Goal: Task Accomplishment & Management: Use online tool/utility

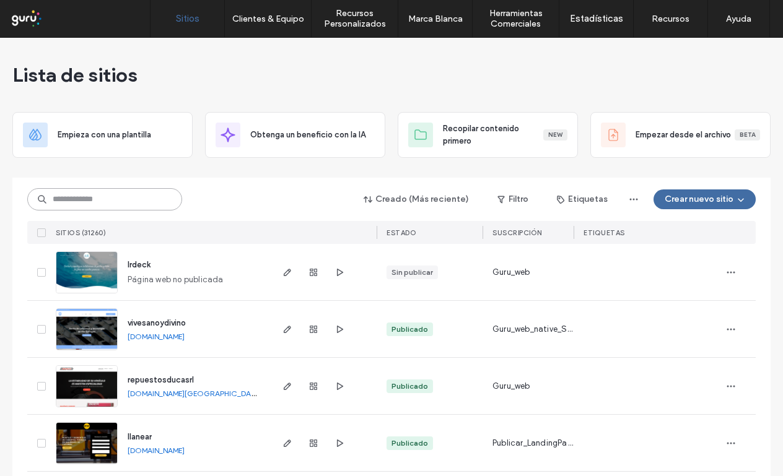
click at [98, 197] on input at bounding box center [104, 199] width 155 height 22
click at [98, 196] on input at bounding box center [104, 199] width 155 height 22
click at [141, 207] on input at bounding box center [104, 199] width 155 height 22
paste input "**********"
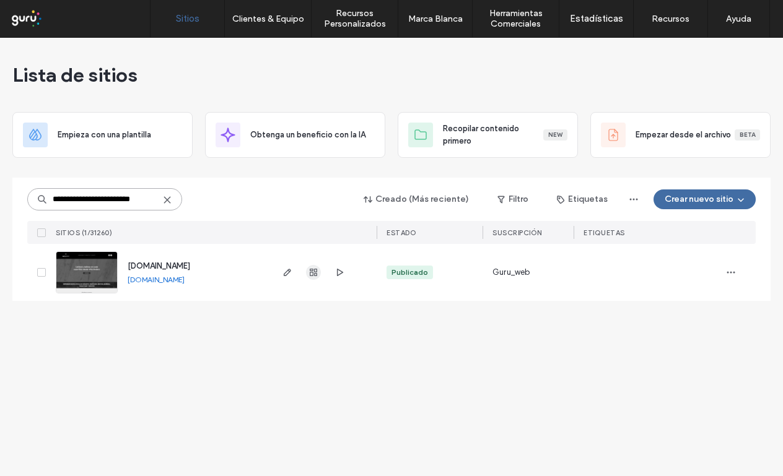
type input "**********"
click at [311, 274] on icon "button" at bounding box center [313, 273] width 10 height 10
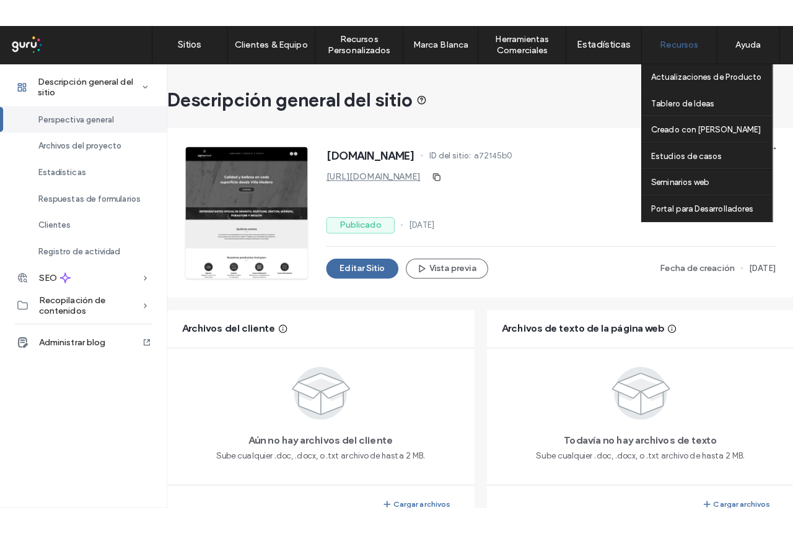
scroll to position [248, 0]
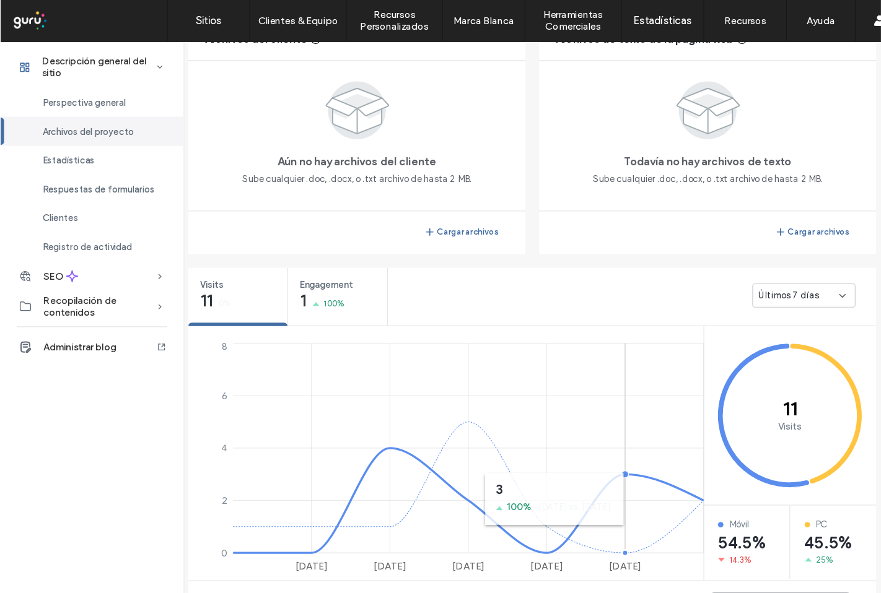
scroll to position [310, 0]
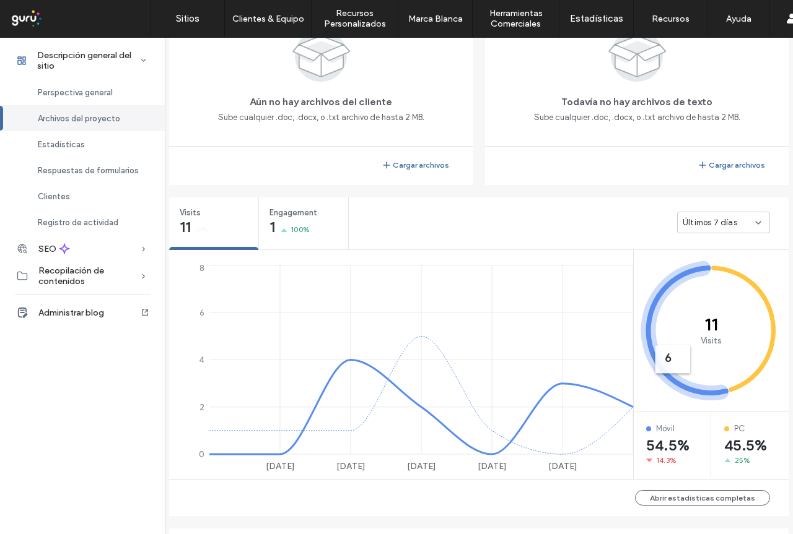
click at [748, 220] on div "Últimos 7 días" at bounding box center [719, 223] width 72 height 12
click at [721, 285] on span "Últimos 30 días" at bounding box center [707, 288] width 59 height 12
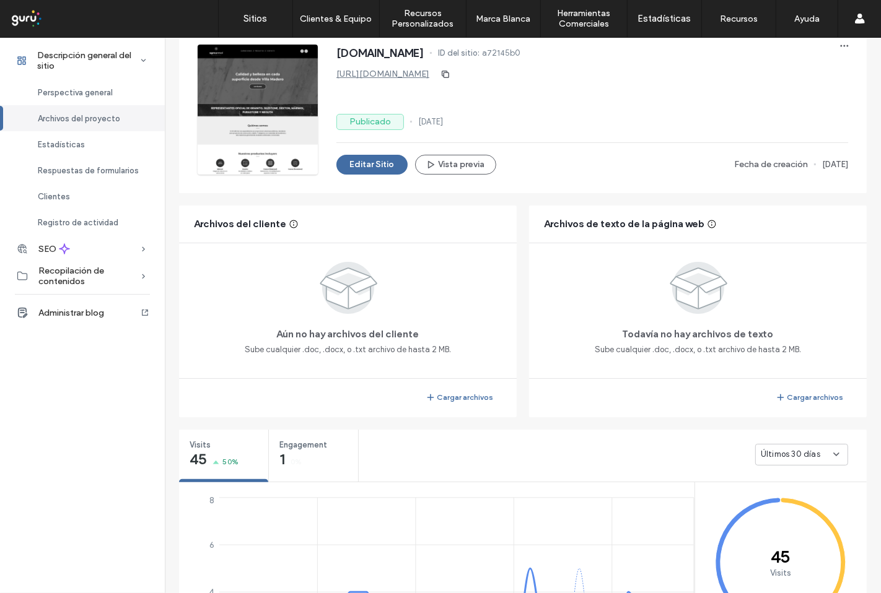
scroll to position [46, 0]
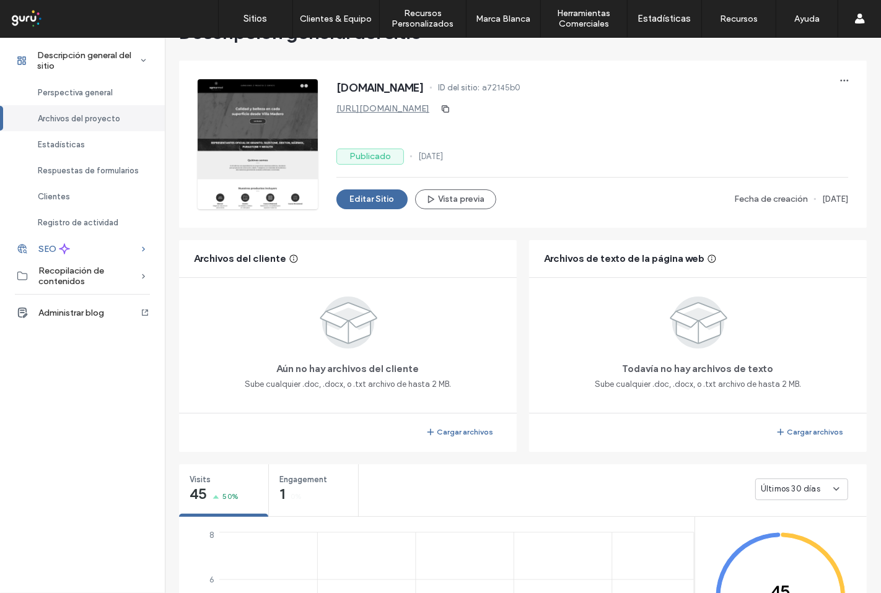
click at [78, 242] on div "SEO" at bounding box center [82, 248] width 165 height 27
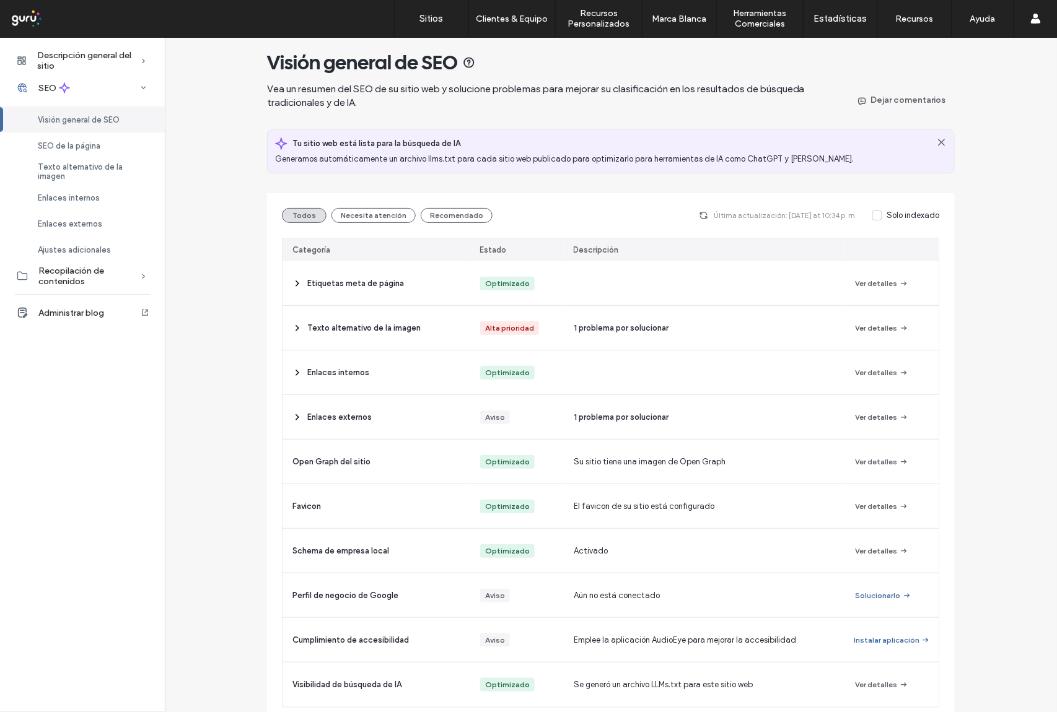
scroll to position [9, 0]
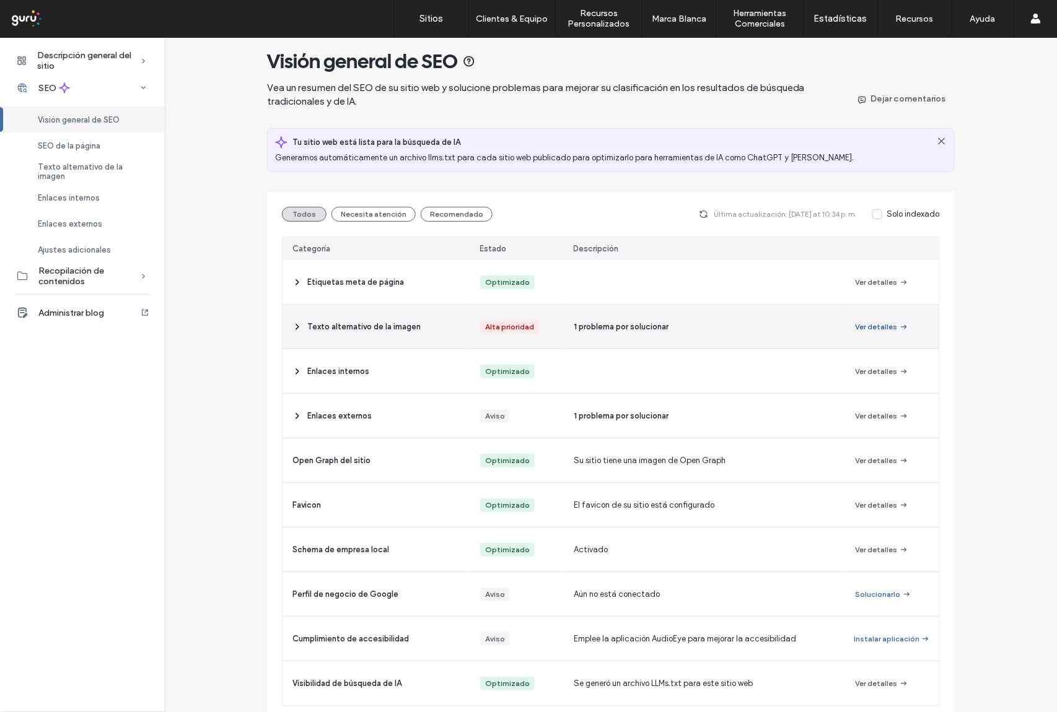
click at [782, 327] on button "Ver detalles" at bounding box center [881, 327] width 53 height 15
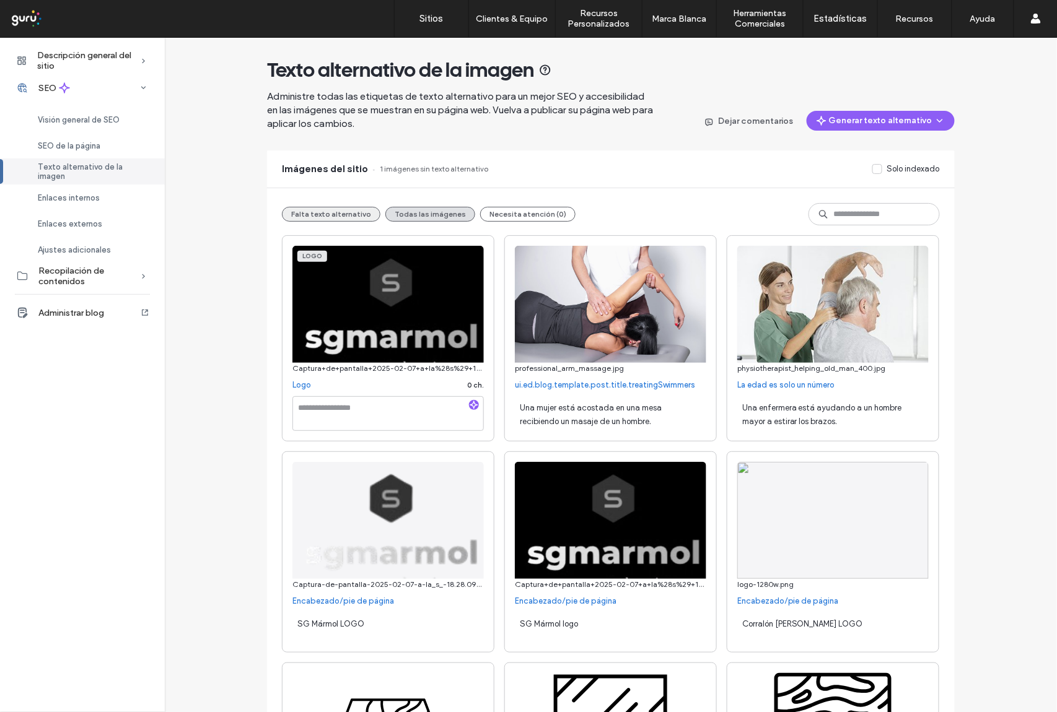
click at [303, 214] on button "Falta texto alternativo" at bounding box center [331, 214] width 98 height 15
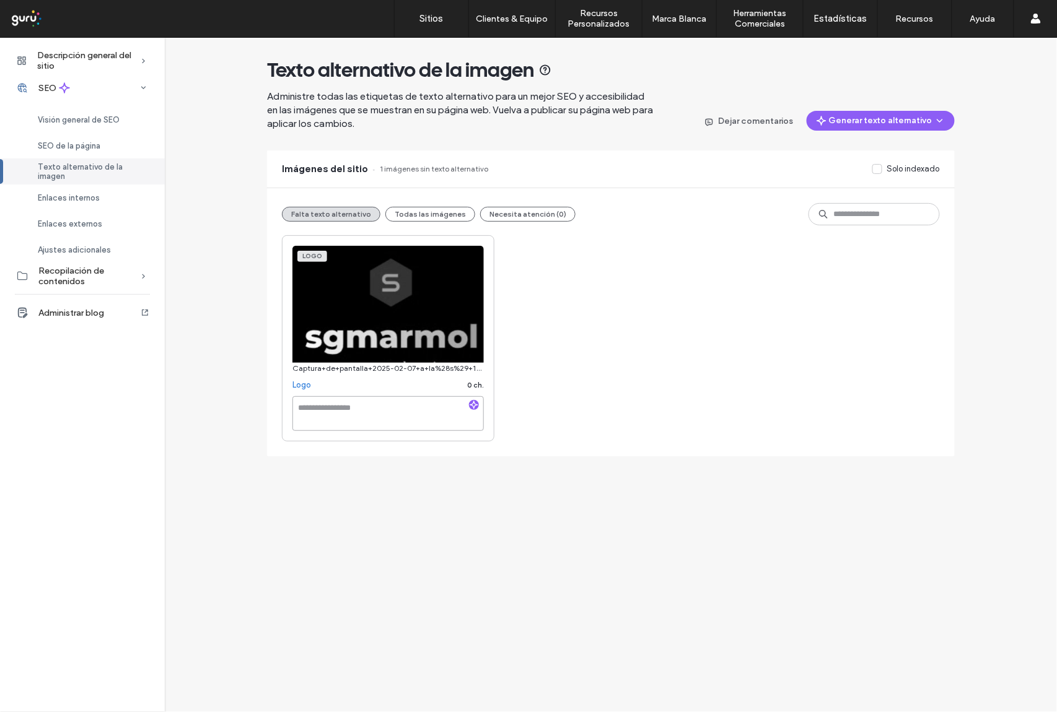
click at [387, 422] on textarea at bounding box center [387, 413] width 191 height 35
click at [471, 404] on icon "button" at bounding box center [473, 405] width 9 height 9
type textarea "**********"
click at [411, 214] on button "Todas las imágenes" at bounding box center [430, 214] width 90 height 15
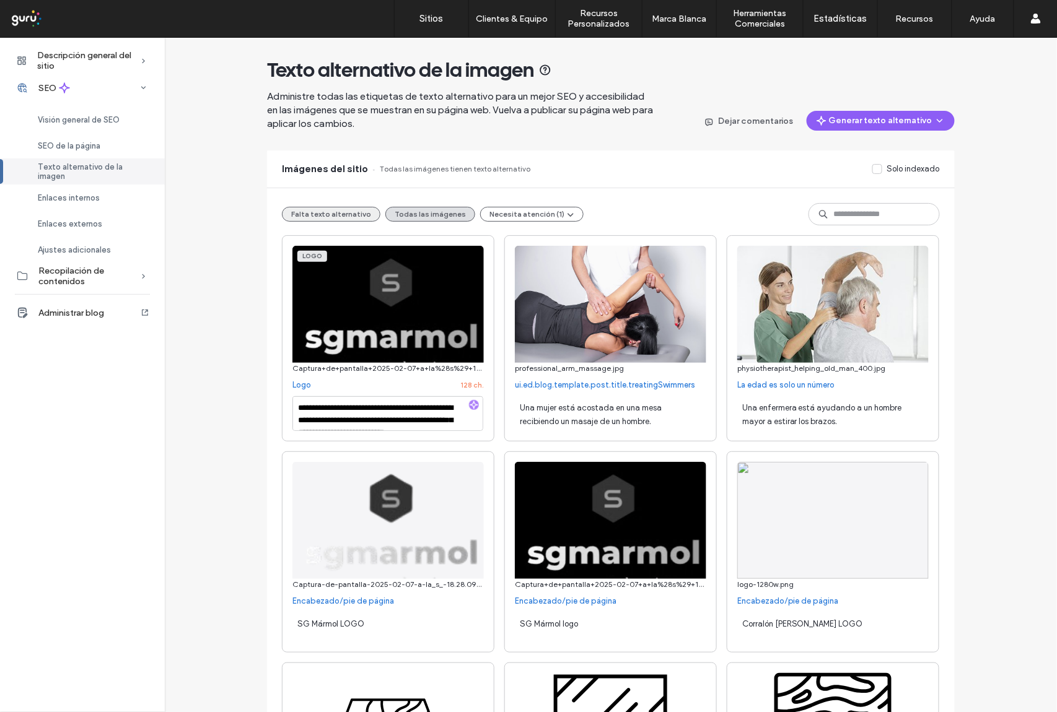
click at [333, 211] on button "Falta texto alternativo" at bounding box center [331, 214] width 98 height 15
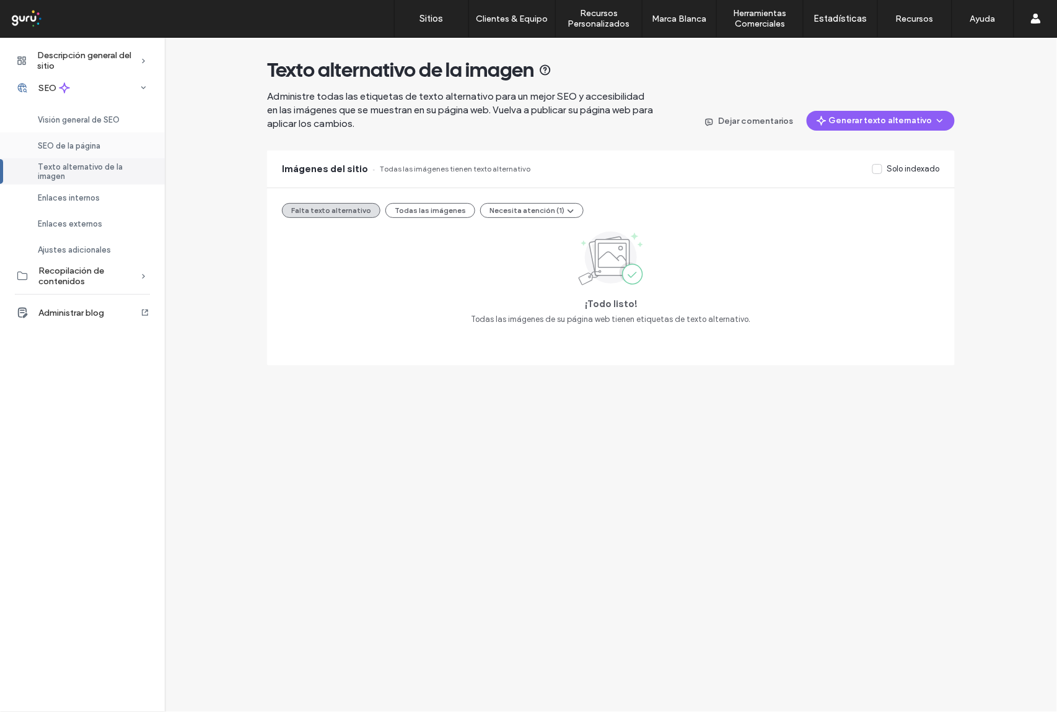
click at [73, 147] on span "SEO de la página" at bounding box center [69, 145] width 63 height 9
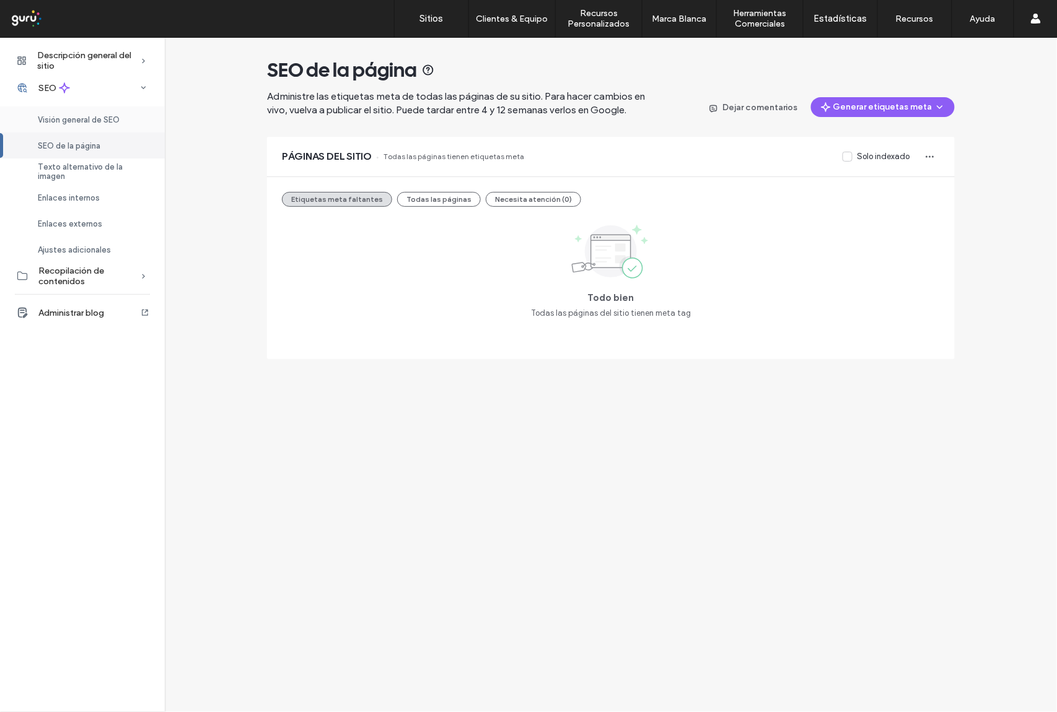
click at [95, 115] on span "Visión general de SEO" at bounding box center [79, 119] width 82 height 9
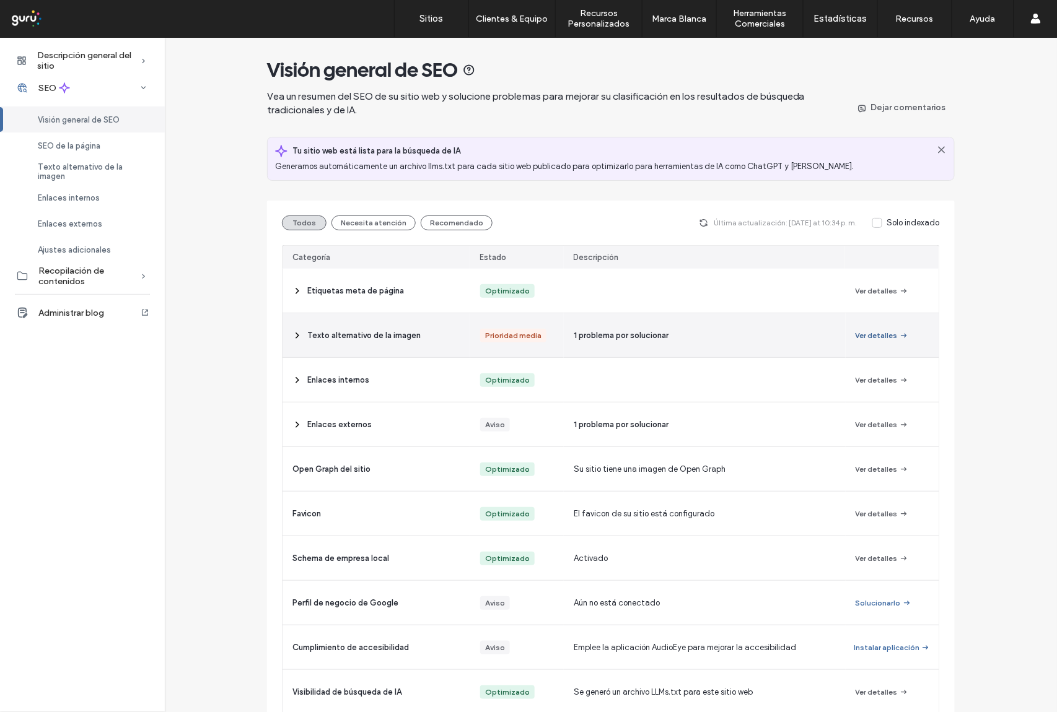
click at [782, 330] on button "Ver detalles" at bounding box center [881, 335] width 53 height 15
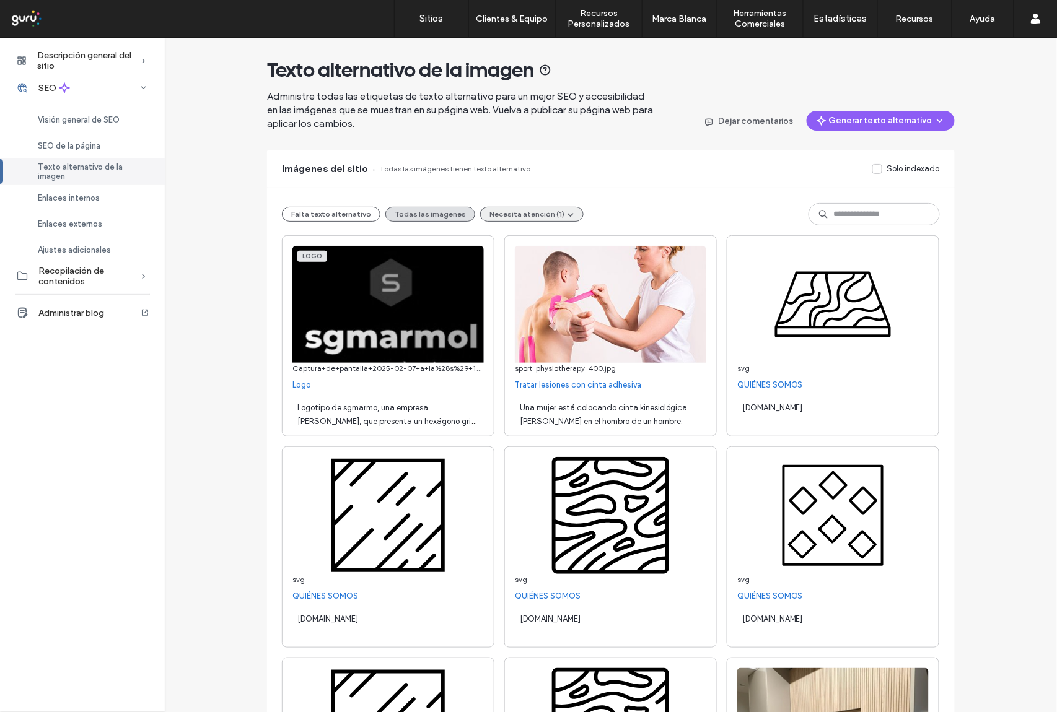
click at [530, 217] on button "Necesita atención (1)" at bounding box center [531, 214] width 103 height 15
click at [526, 209] on button "Necesita atención (1)" at bounding box center [531, 214] width 103 height 15
click at [526, 214] on button "Necesita atención (1)" at bounding box center [531, 214] width 103 height 15
click at [525, 243] on span "Alt text too long (1)" at bounding box center [514, 244] width 70 height 12
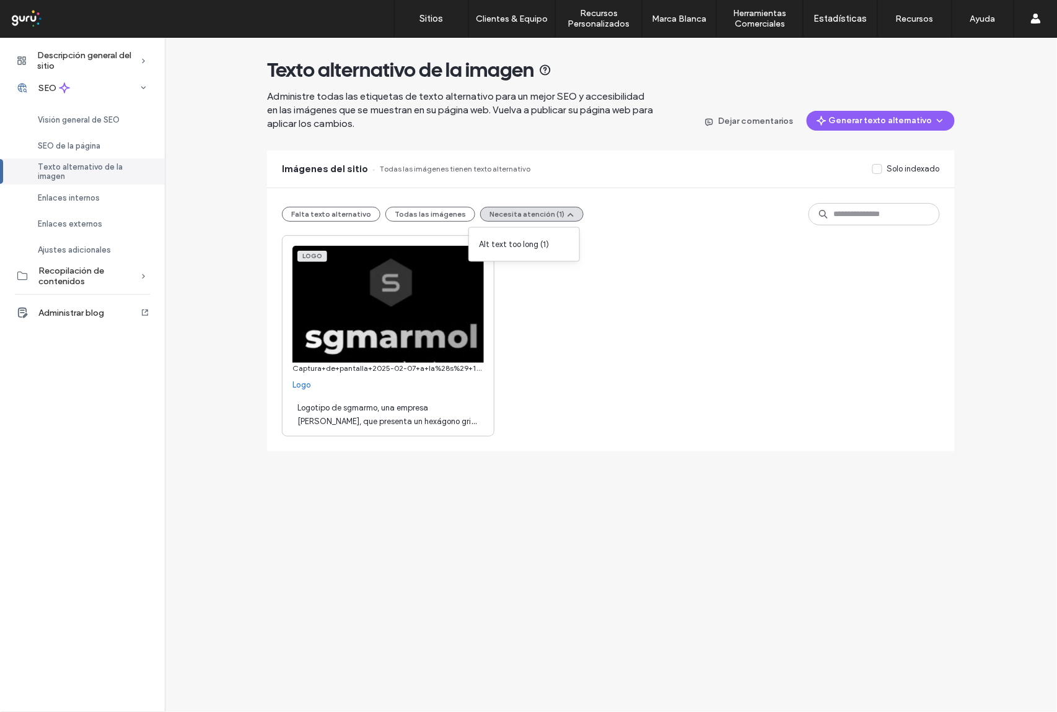
drag, startPoint x: 346, startPoint y: 427, endPoint x: 350, endPoint y: 412, distance: 16.1
click at [345, 427] on div "Logotipo de sgmarmo, una empresa de mármol, que presenta un hexágono gris con u…" at bounding box center [387, 413] width 191 height 35
click at [351, 411] on textarea "**********" at bounding box center [387, 413] width 191 height 35
drag, startPoint x: 341, startPoint y: 422, endPoint x: 295, endPoint y: 425, distance: 45.3
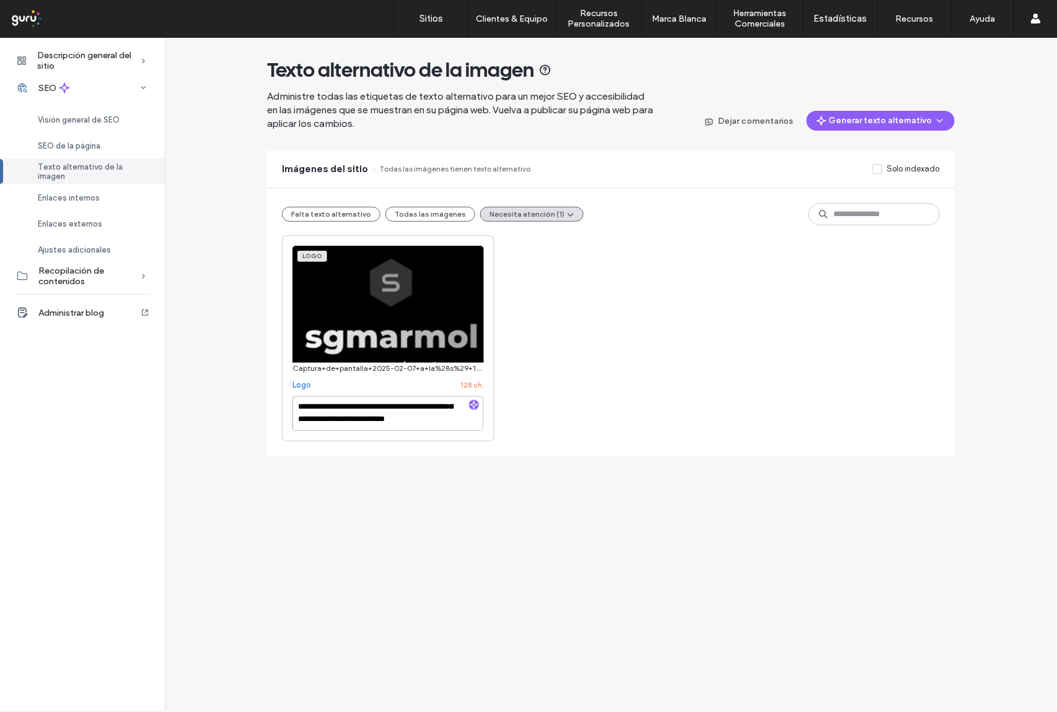
click at [295, 425] on textarea "**********" at bounding box center [387, 413] width 191 height 35
type textarea "**********"
drag, startPoint x: 643, startPoint y: 352, endPoint x: 642, endPoint y: 385, distance: 33.5
click at [643, 352] on div "**********" at bounding box center [611, 338] width 658 height 206
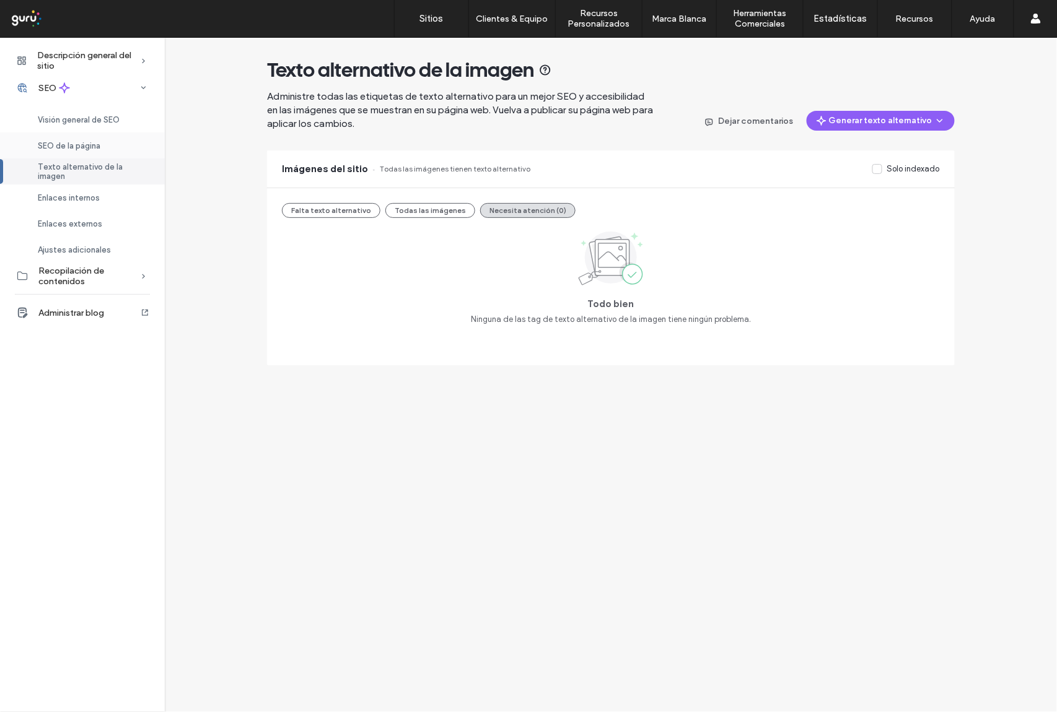
click at [107, 150] on div "SEO de la página" at bounding box center [82, 146] width 165 height 26
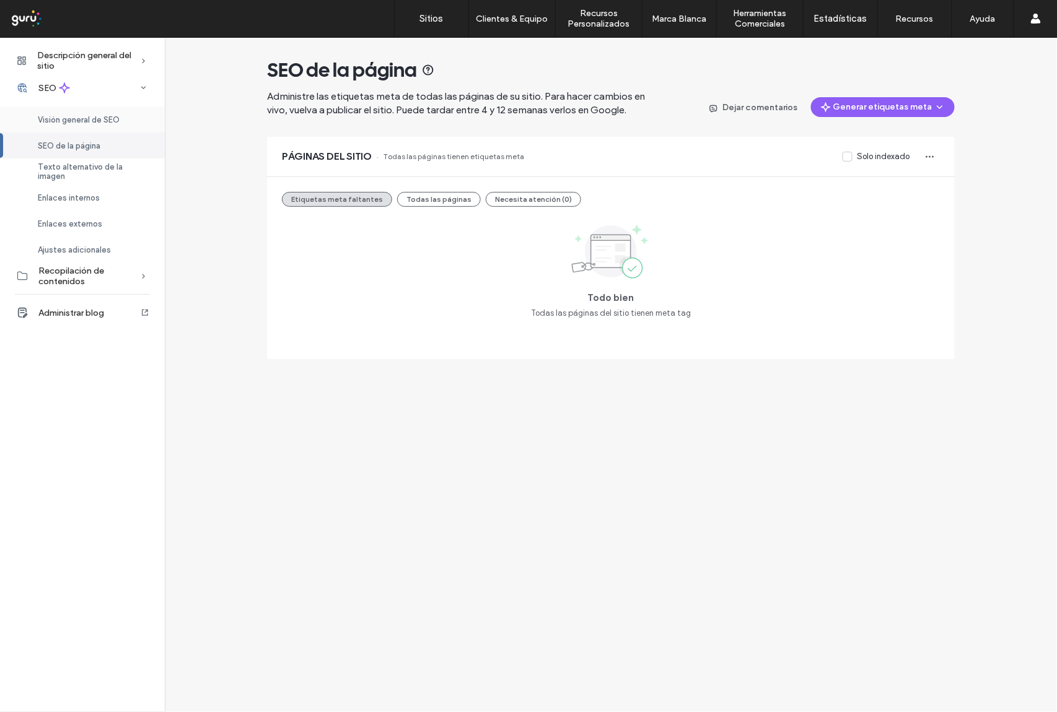
click at [105, 114] on div "Visión general de SEO" at bounding box center [82, 120] width 165 height 26
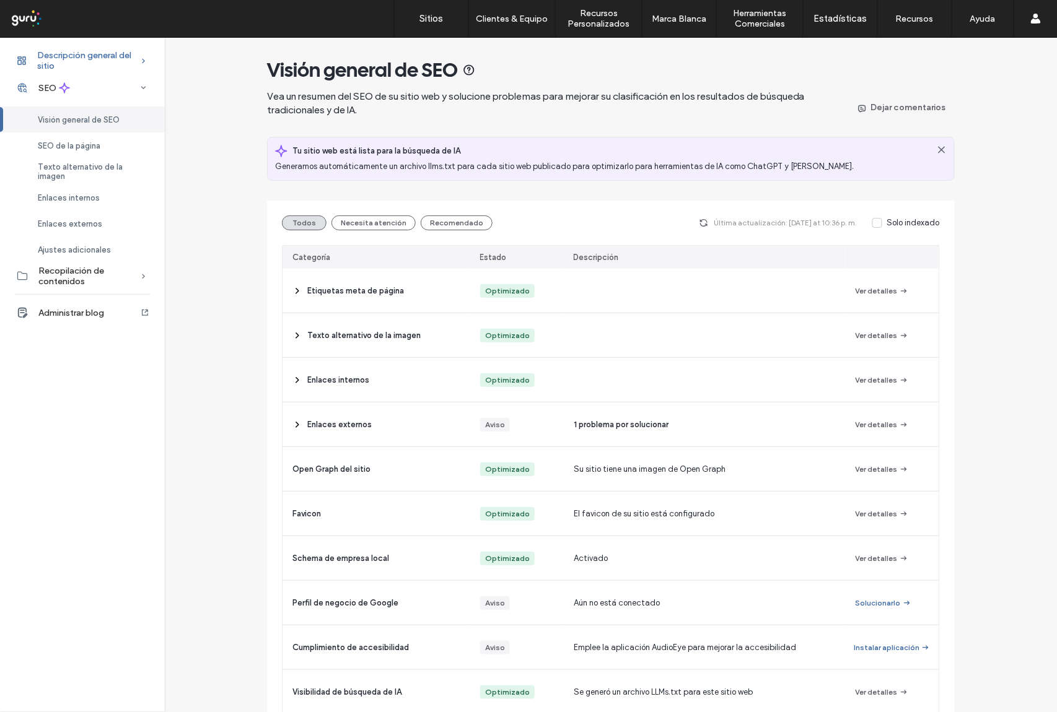
click at [87, 56] on span "Descripción general del sitio" at bounding box center [88, 60] width 103 height 21
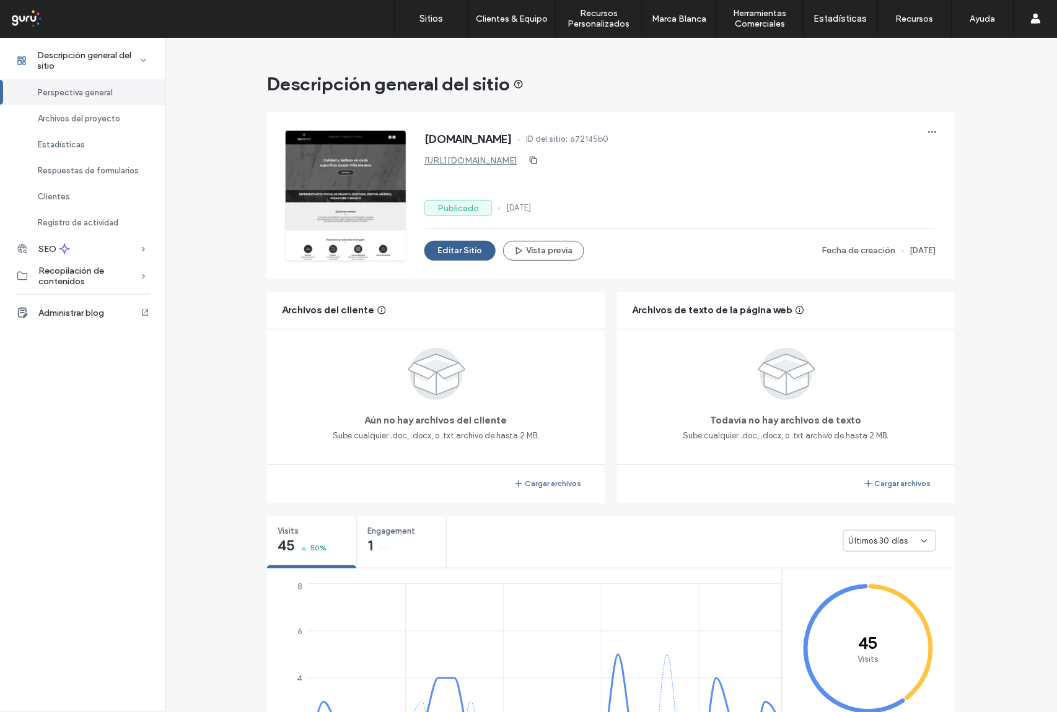
click at [448, 253] on button "Editar Sitio" at bounding box center [459, 251] width 71 height 20
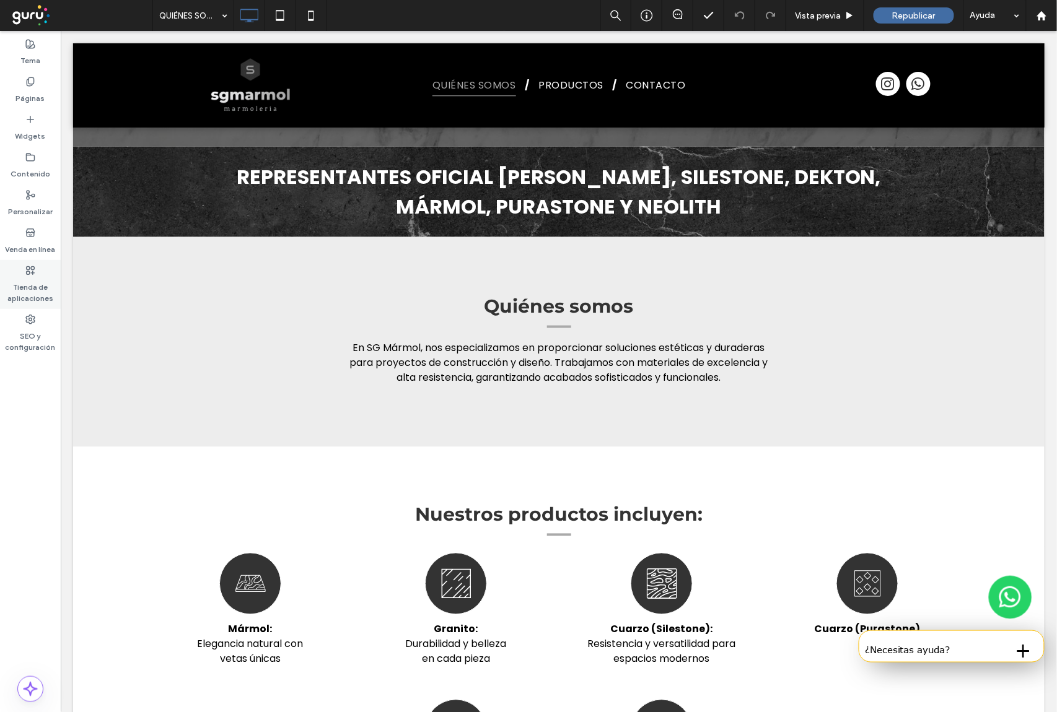
click at [38, 297] on label "Tienda de aplicaciones" at bounding box center [30, 290] width 61 height 28
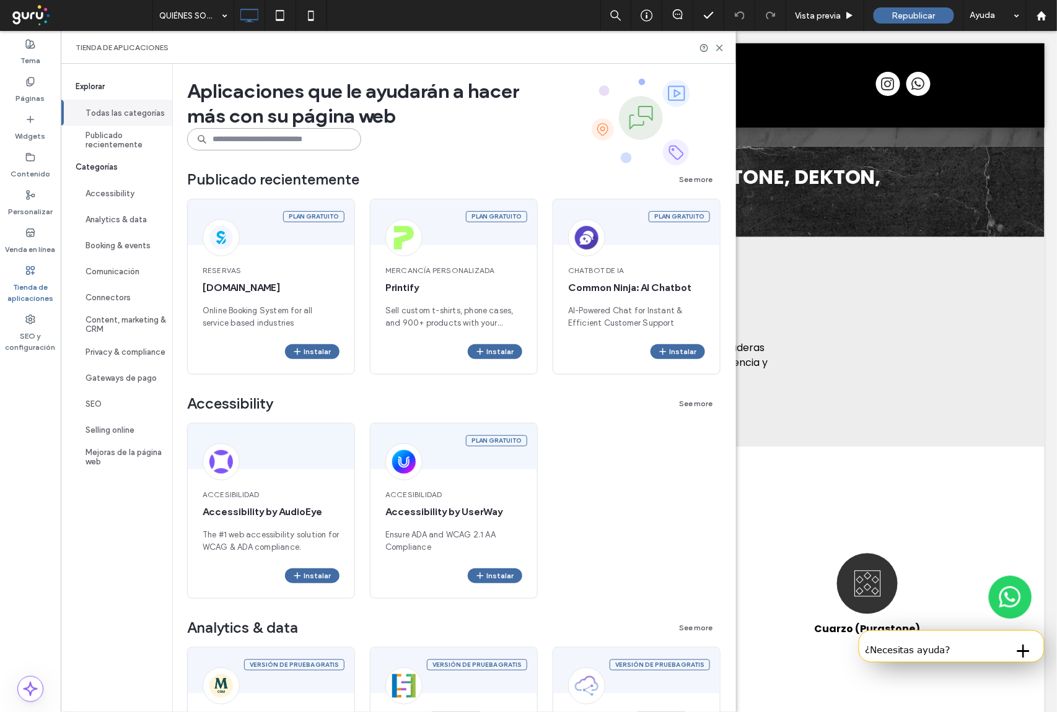
click at [248, 140] on input at bounding box center [274, 139] width 174 height 22
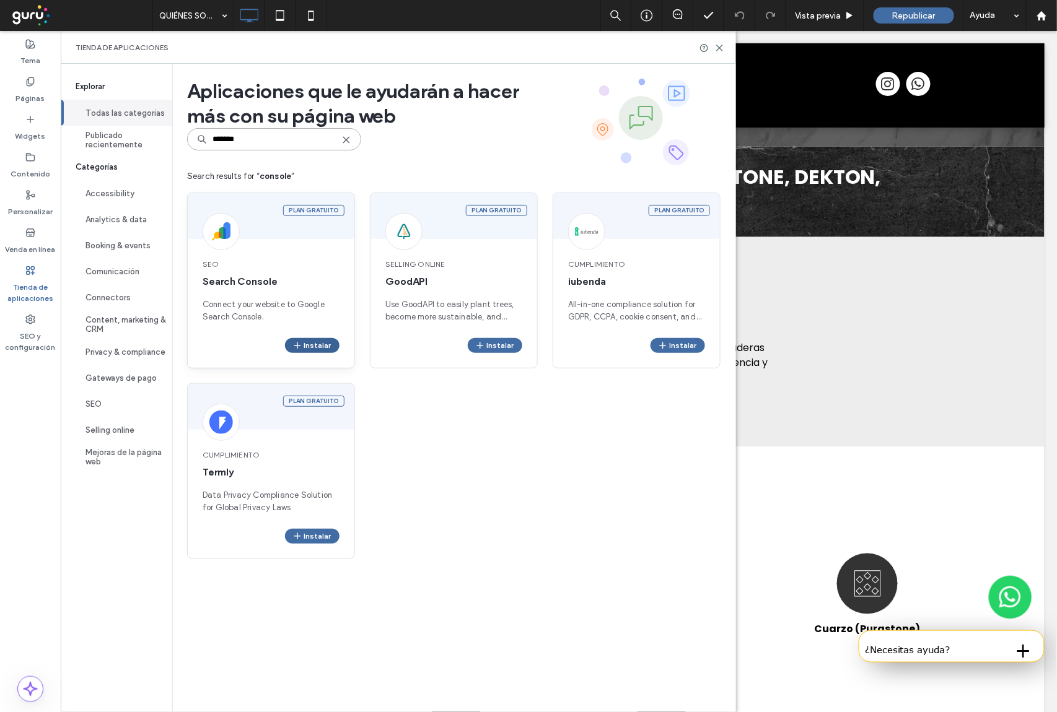
type input "*******"
click at [306, 339] on button "Instalar" at bounding box center [312, 345] width 55 height 15
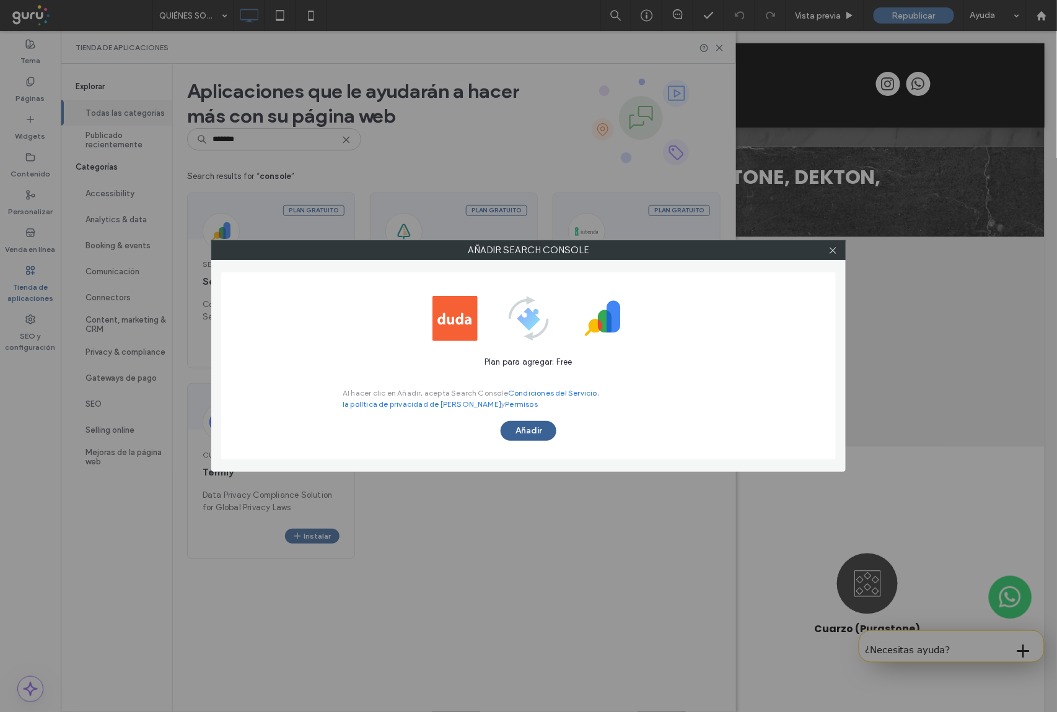
click at [518, 432] on button "Añadir" at bounding box center [528, 431] width 56 height 20
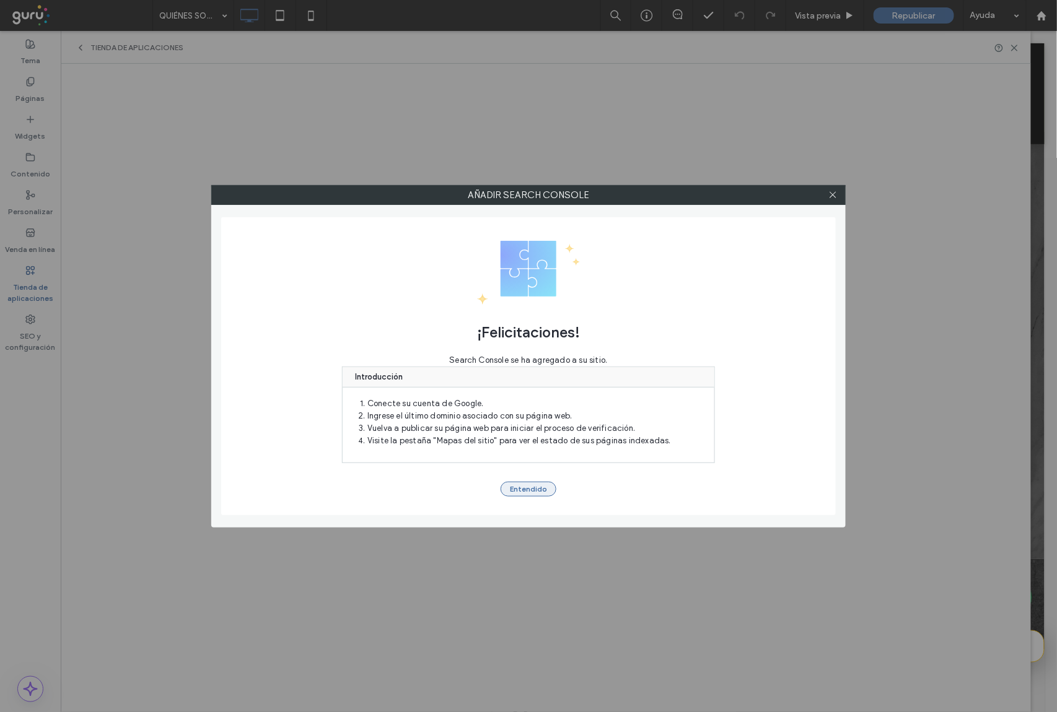
click at [546, 489] on button "Entendido" at bounding box center [528, 489] width 56 height 15
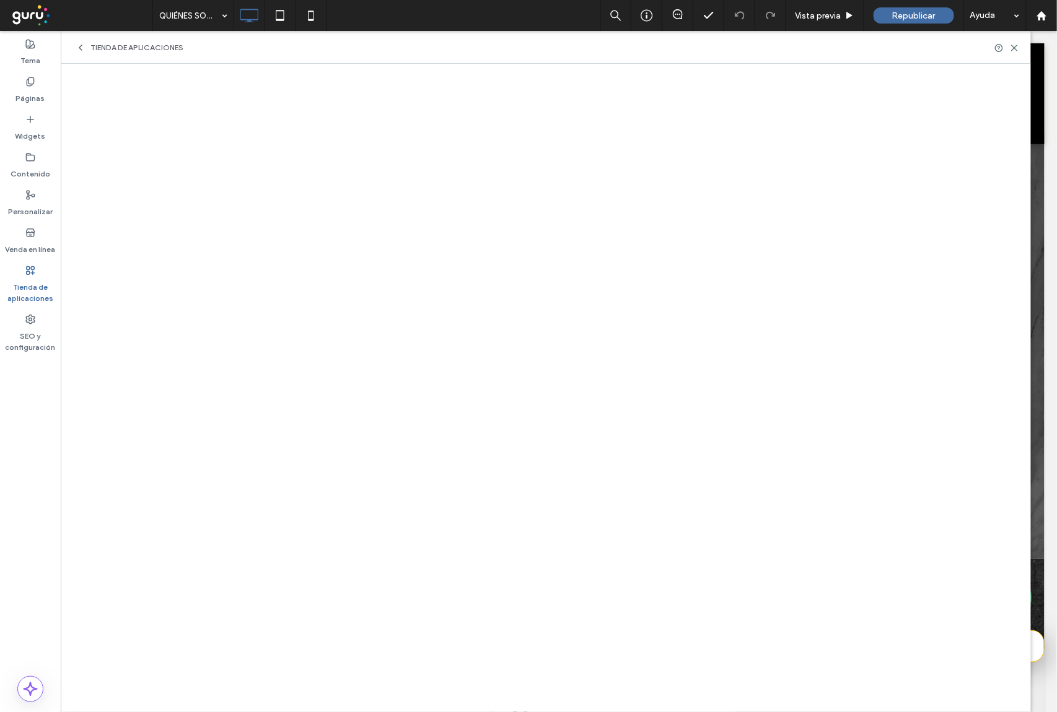
click at [45, 286] on label "Tienda de aplicaciones" at bounding box center [30, 290] width 61 height 28
click at [23, 95] on label "Páginas" at bounding box center [30, 95] width 29 height 17
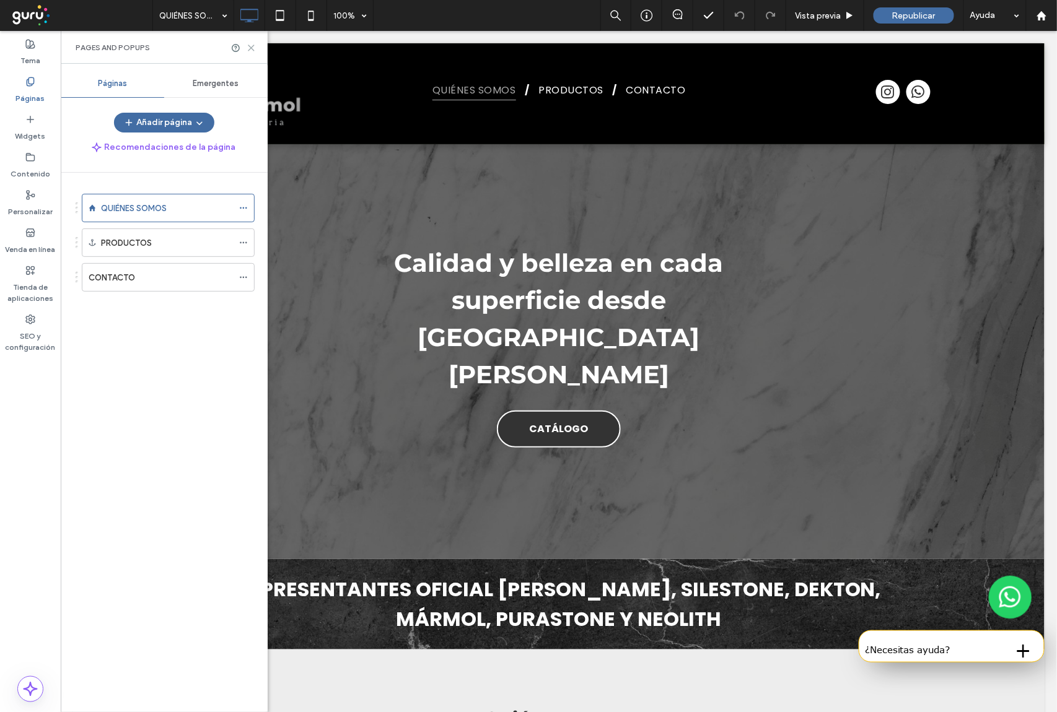
click at [251, 48] on use at bounding box center [251, 48] width 6 height 6
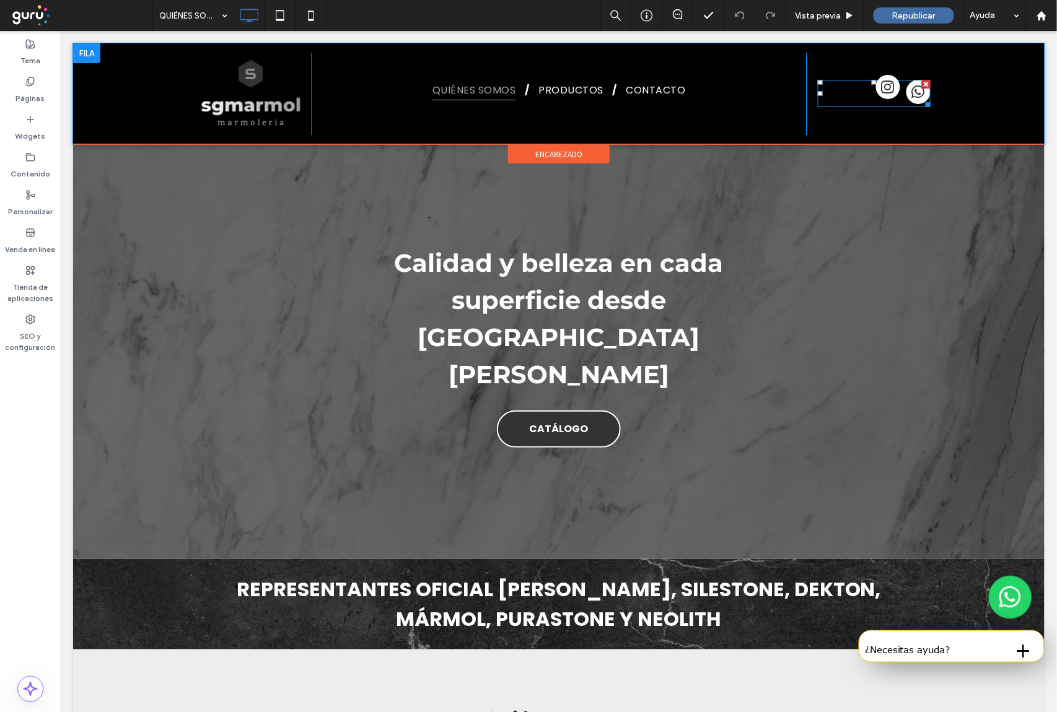
click at [875, 87] on span "instagram" at bounding box center [887, 86] width 24 height 24
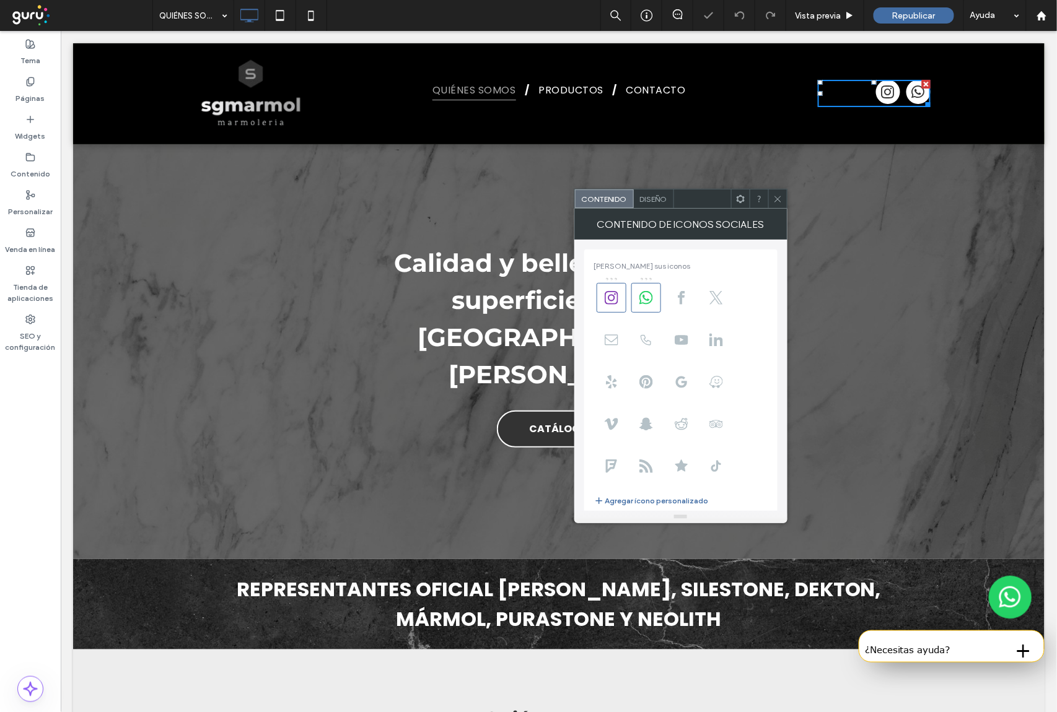
click at [776, 199] on icon at bounding box center [777, 198] width 9 height 9
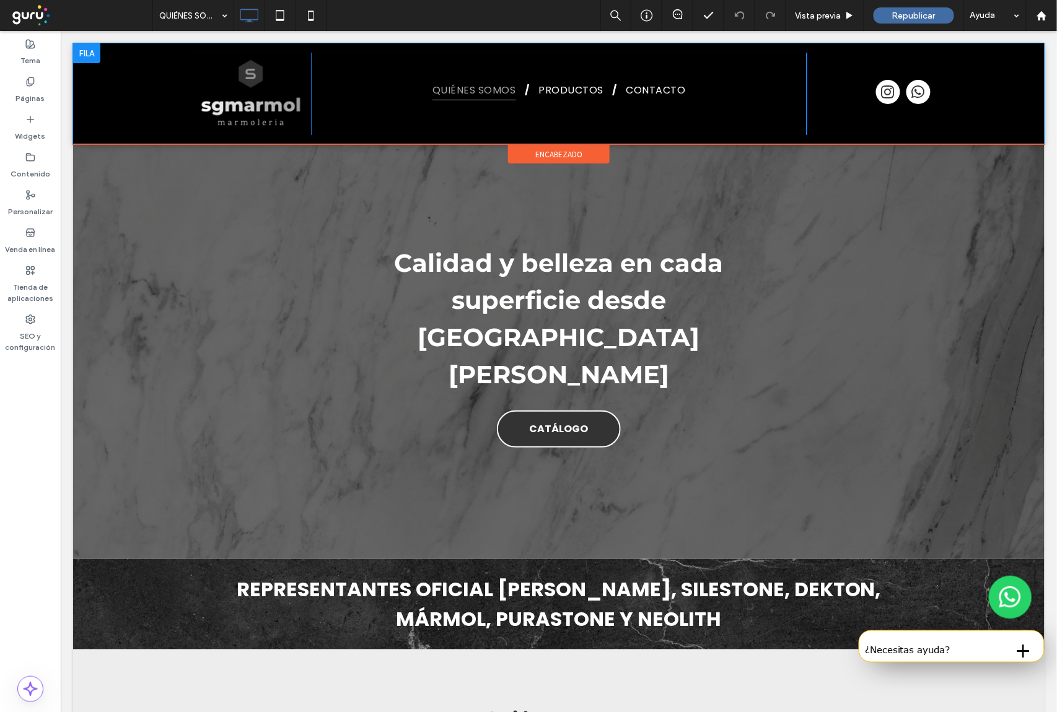
click at [862, 92] on div at bounding box center [873, 92] width 113 height 27
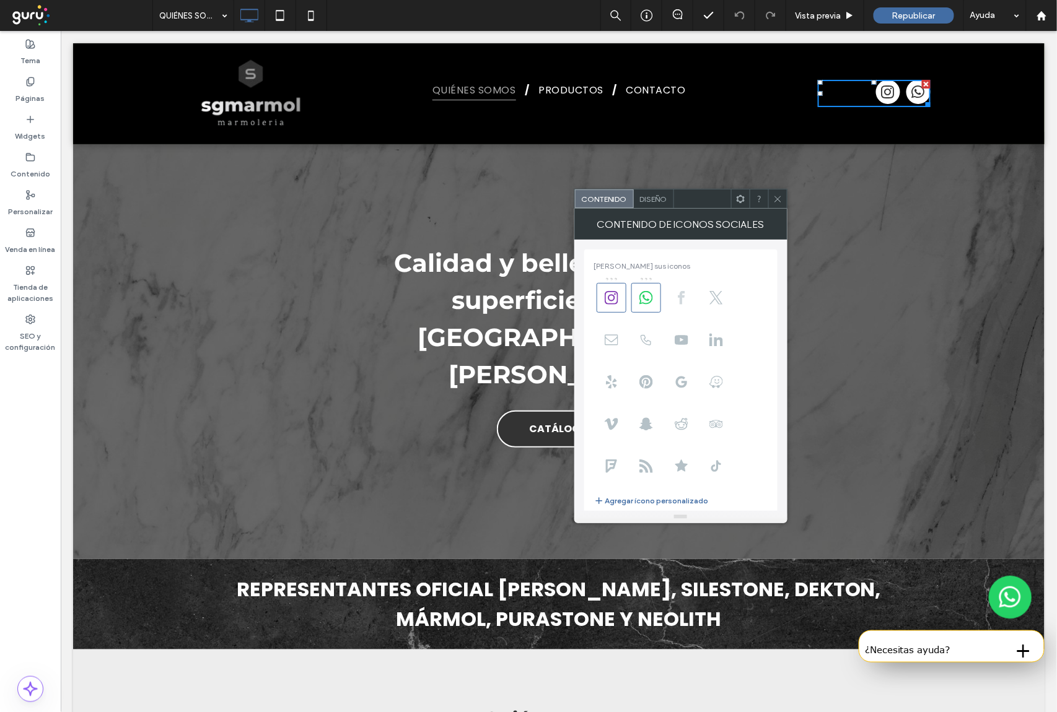
click at [677, 288] on span at bounding box center [681, 298] width 30 height 30
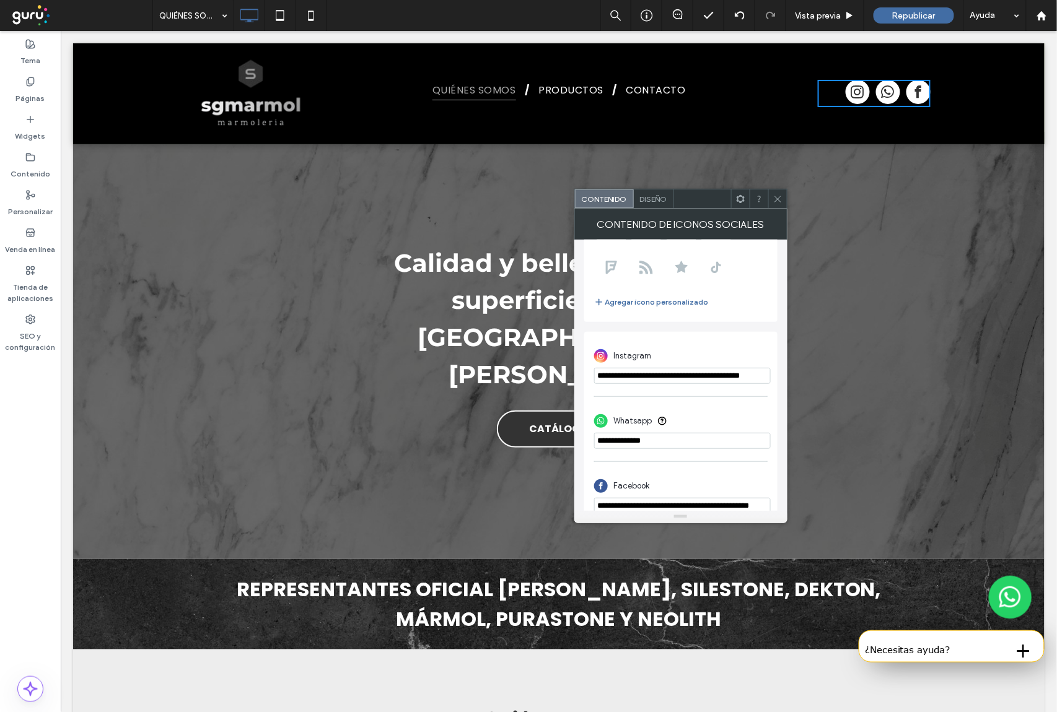
scroll to position [217, 0]
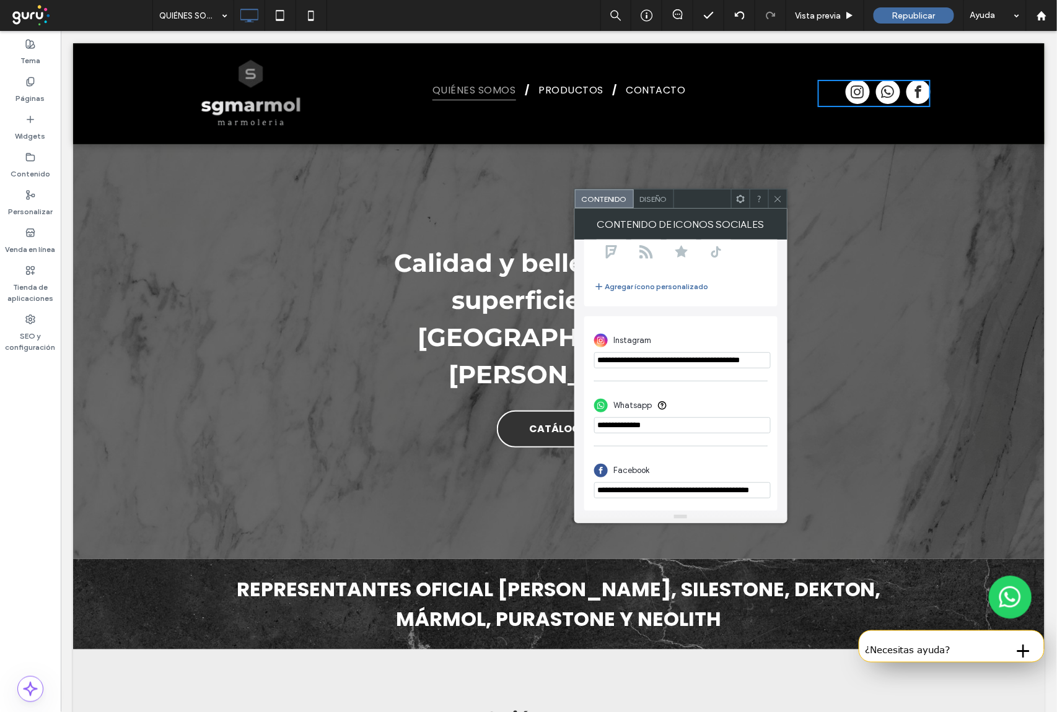
click at [712, 491] on input "**********" at bounding box center [682, 490] width 177 height 16
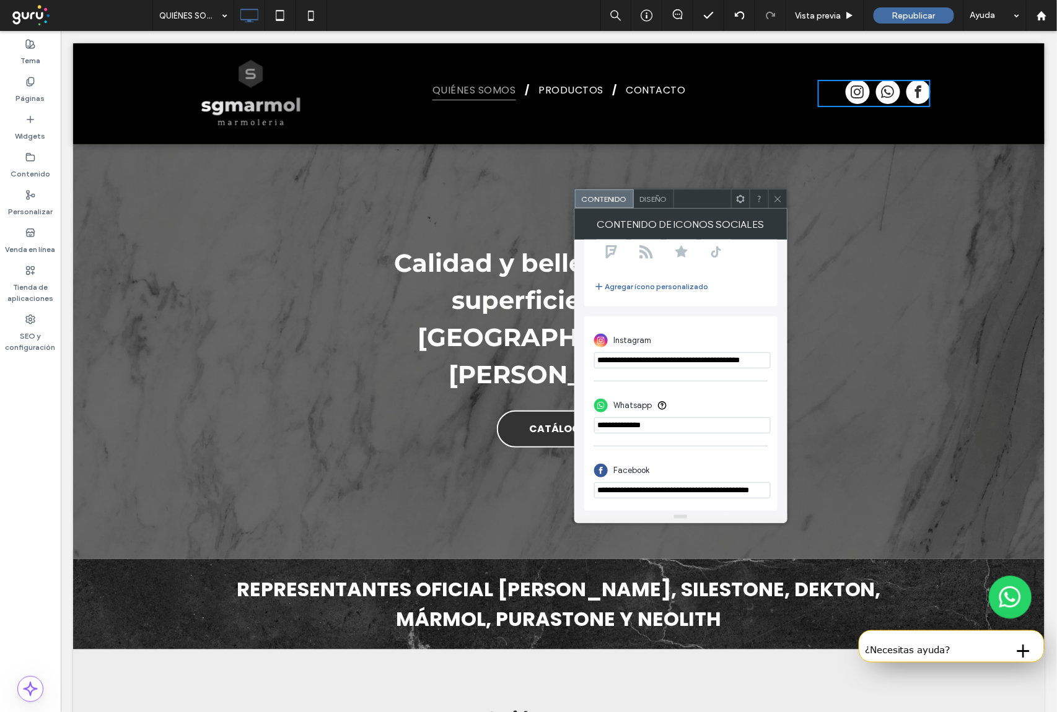
click at [712, 491] on input "**********" at bounding box center [682, 490] width 177 height 16
click at [711, 491] on input "**********" at bounding box center [682, 490] width 177 height 16
paste input "url"
type input "**********"
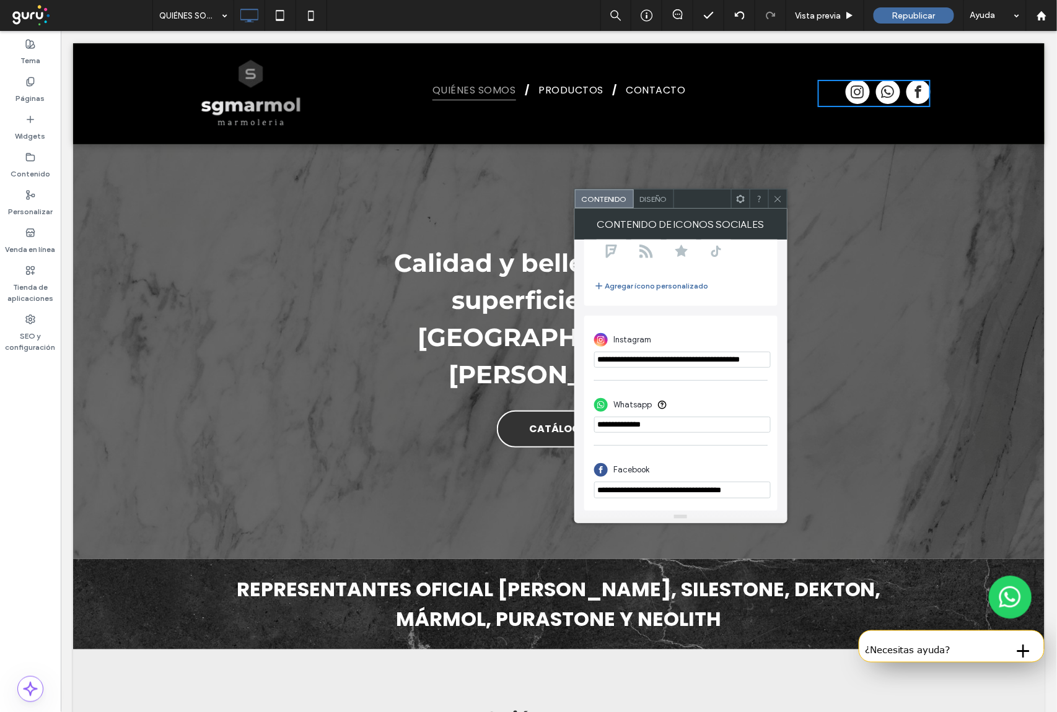
click at [775, 199] on icon at bounding box center [777, 198] width 9 height 9
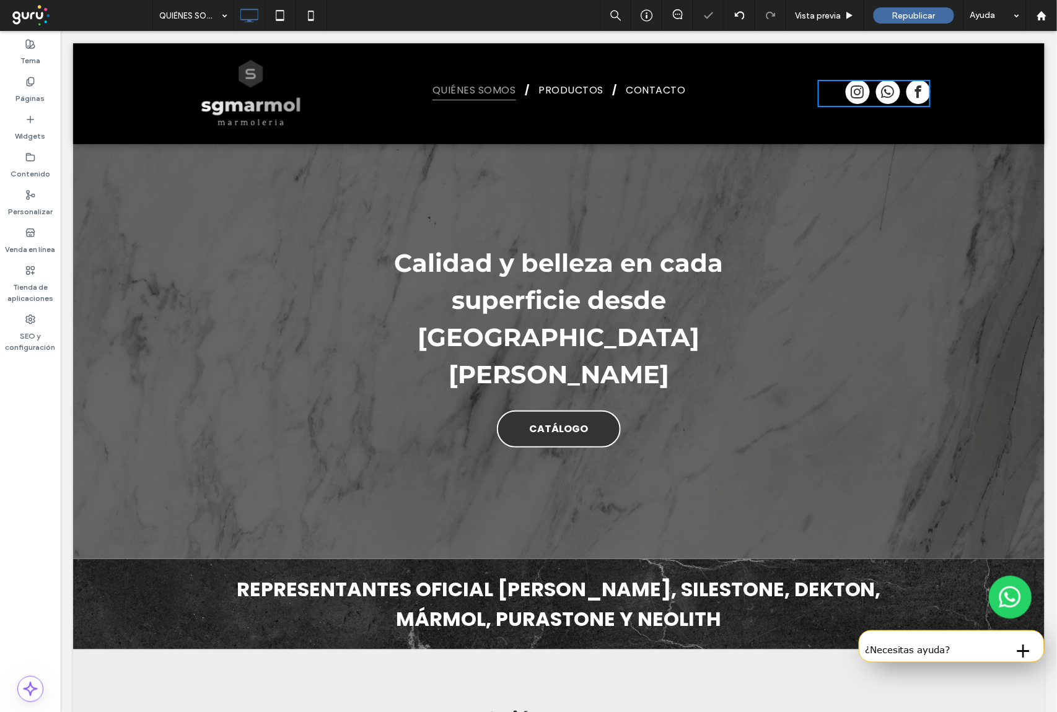
scroll to position [0, 0]
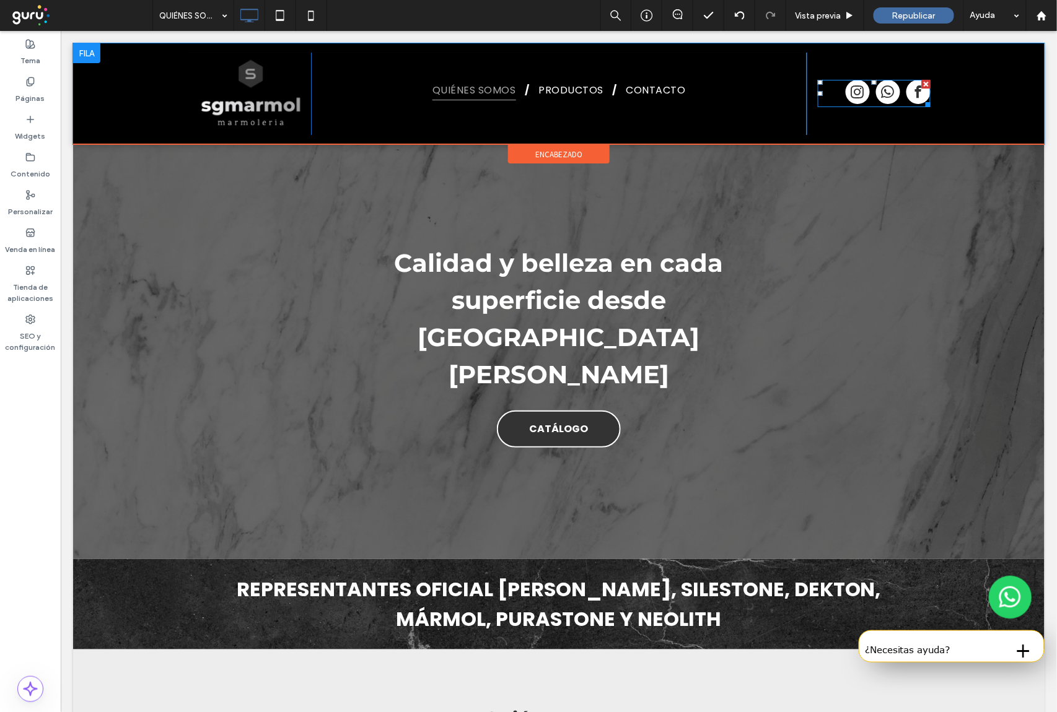
click at [829, 94] on div at bounding box center [873, 92] width 113 height 27
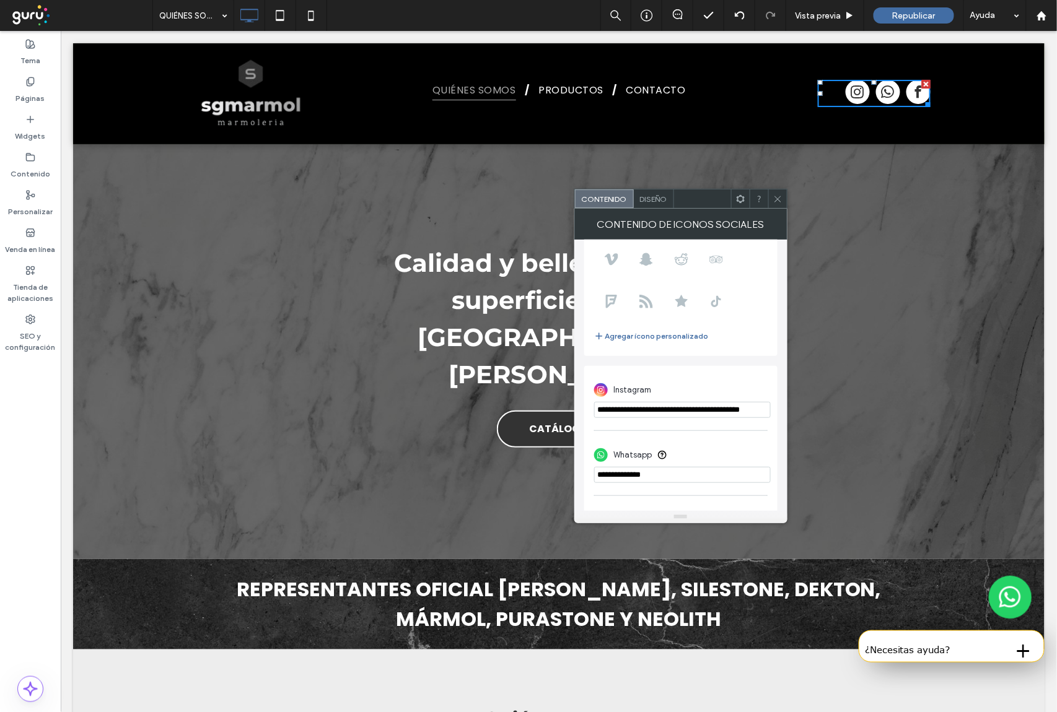
scroll to position [82, 0]
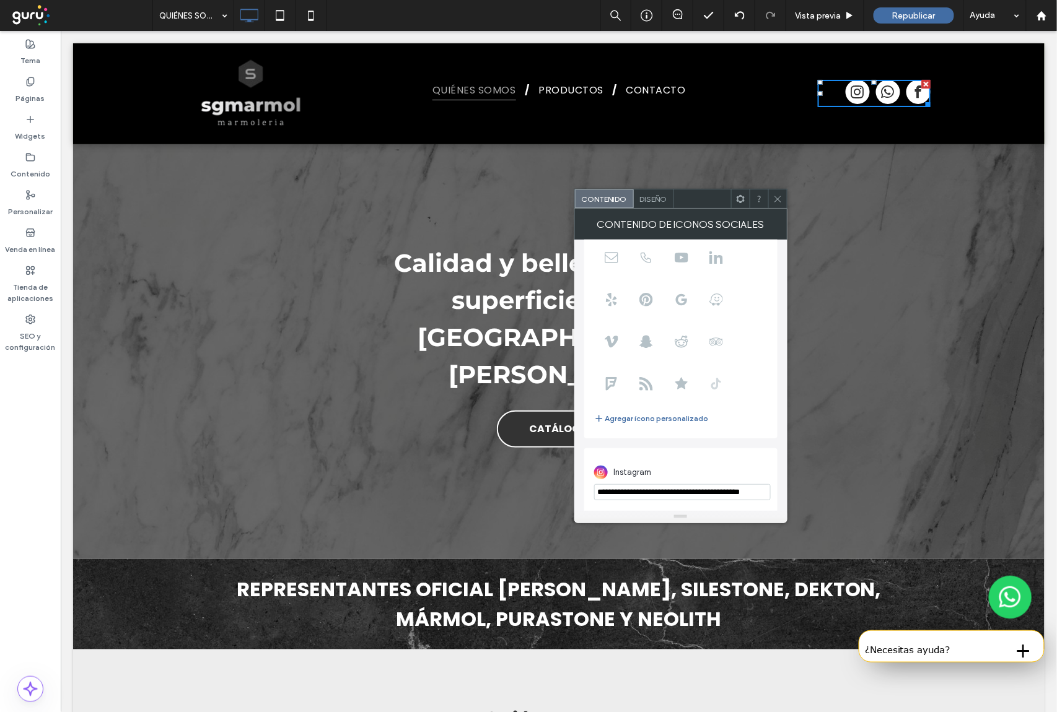
click at [716, 389] on use at bounding box center [716, 383] width 10 height 11
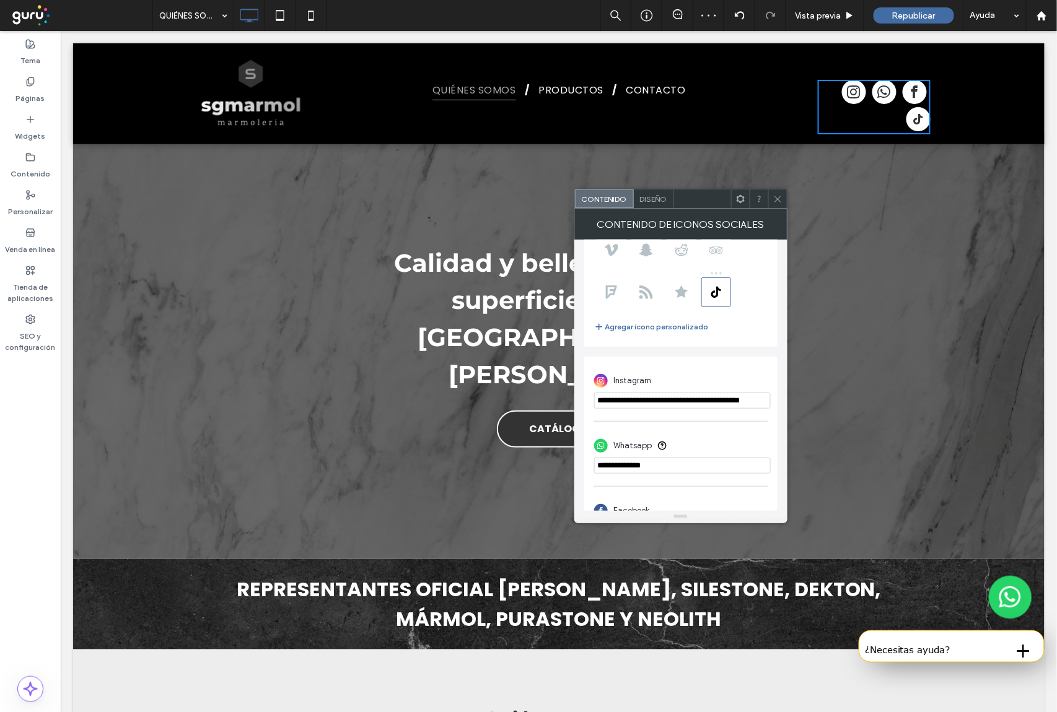
scroll to position [283, 0]
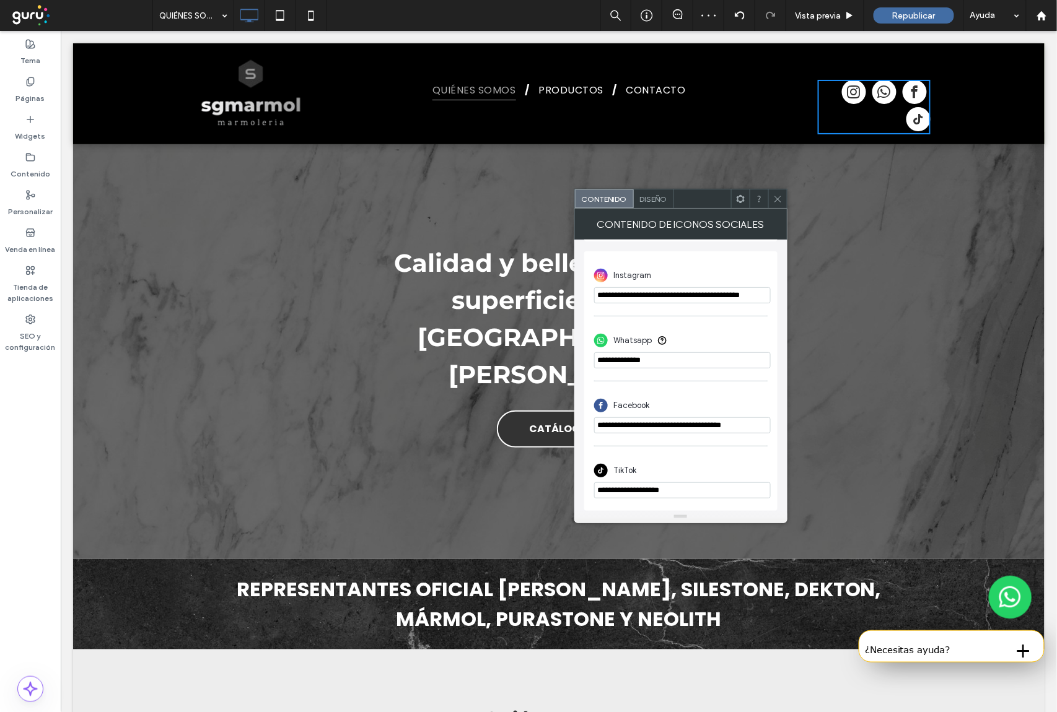
click at [697, 492] on input "**********" at bounding box center [682, 490] width 177 height 16
click at [697, 491] on input "**********" at bounding box center [682, 490] width 177 height 16
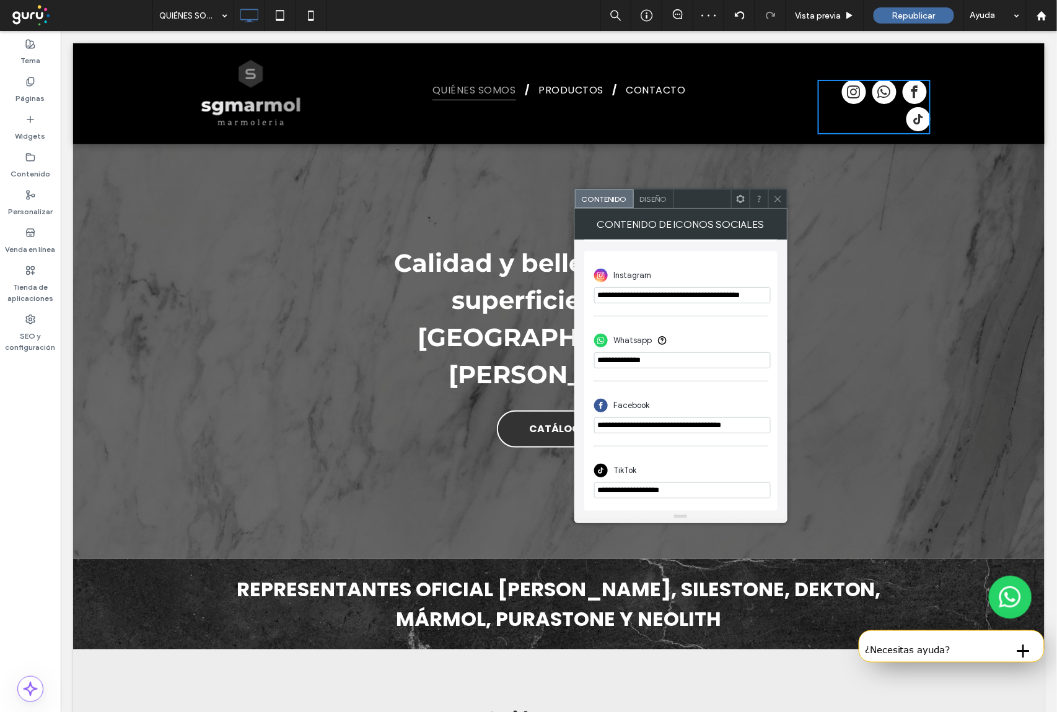
click at [697, 491] on input "**********" at bounding box center [682, 490] width 177 height 16
click at [702, 482] on input "**********" at bounding box center [682, 490] width 177 height 16
click at [709, 486] on input "**********" at bounding box center [682, 490] width 177 height 16
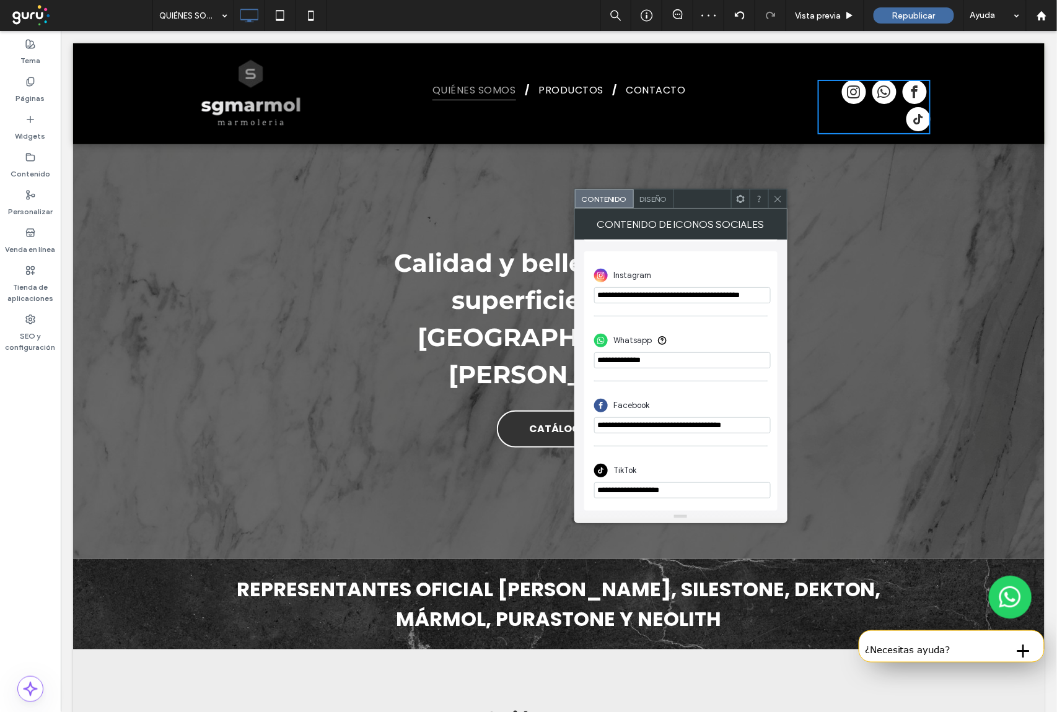
click at [728, 484] on input "**********" at bounding box center [682, 490] width 177 height 16
click at [713, 491] on input "**********" at bounding box center [682, 490] width 177 height 16
paste input "**********"
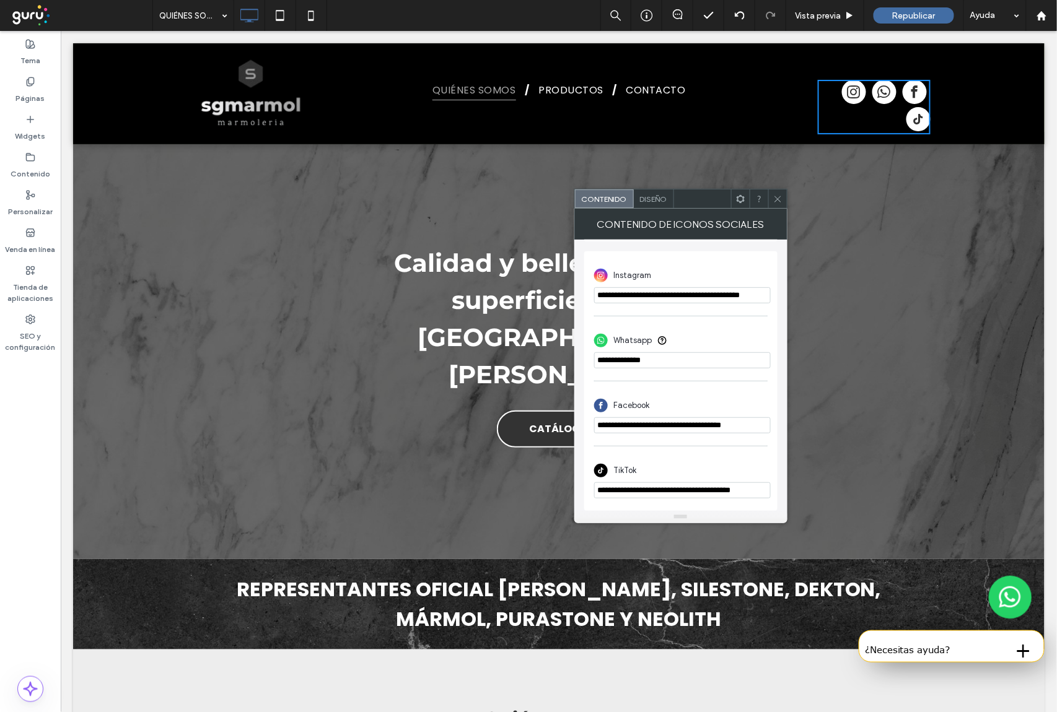
scroll to position [0, 12]
type input "**********"
click at [773, 201] on icon at bounding box center [777, 198] width 9 height 9
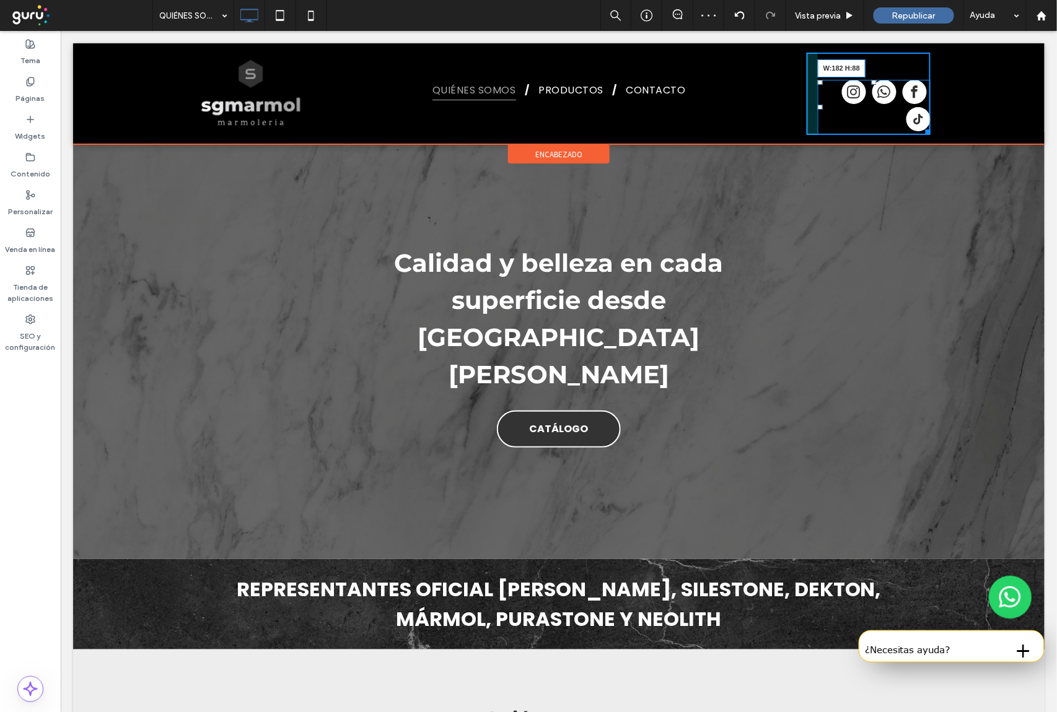
drag, startPoint x: 922, startPoint y: 129, endPoint x: 971, endPoint y: 117, distance: 50.5
click at [971, 117] on div "Click To Paste QUIÉNES SOMOS PRODUCTOS CONTACTO Click To Paste W:182 H:88 Click…" at bounding box center [557, 93] width 971 height 101
drag, startPoint x: 813, startPoint y: 106, endPoint x: 779, endPoint y: 101, distance: 34.4
click at [779, 101] on div "Click To Paste QUIÉNES SOMOS PRODUCTOS CONTACTO Click To Paste L:0 Click To Pas…" at bounding box center [557, 93] width 743 height 82
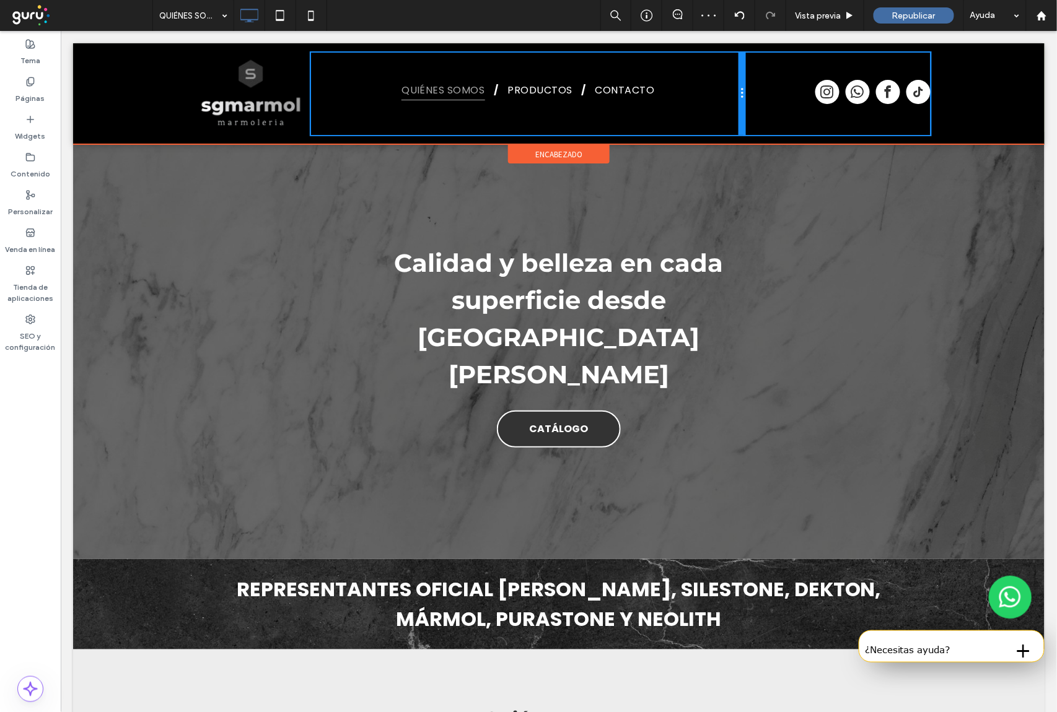
drag, startPoint x: 796, startPoint y: 100, endPoint x: 761, endPoint y: 95, distance: 35.6
click at [761, 95] on div "Click To Paste QUIÉNES SOMOS PRODUCTOS CONTACTO Click To Paste Click To Paste" at bounding box center [557, 93] width 743 height 82
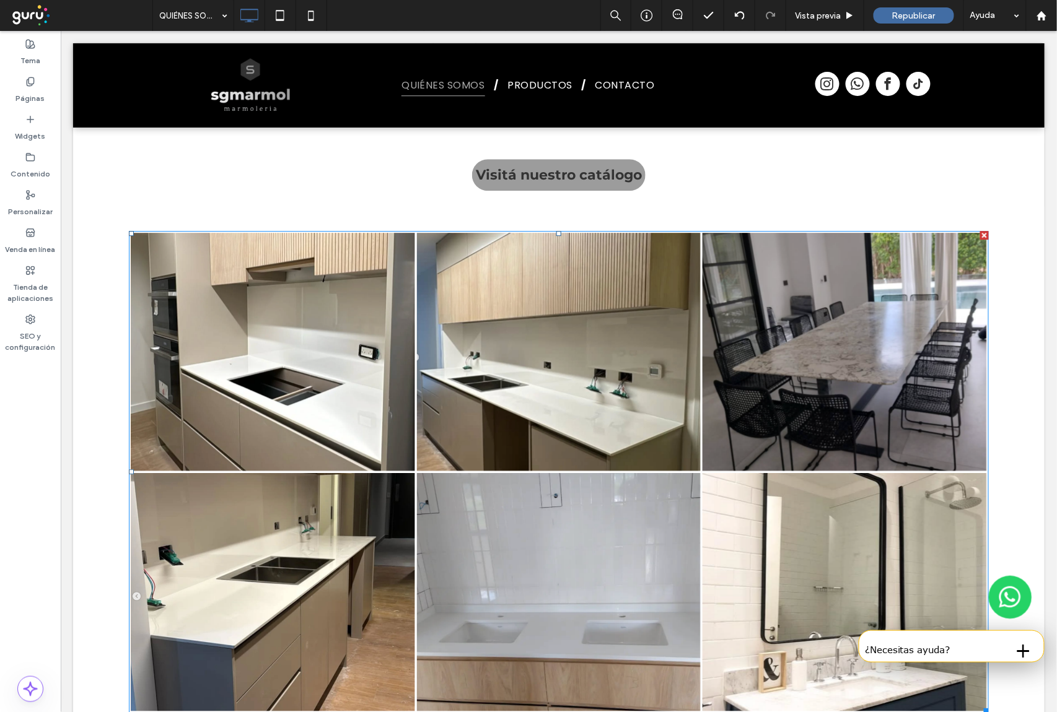
scroll to position [1529, 0]
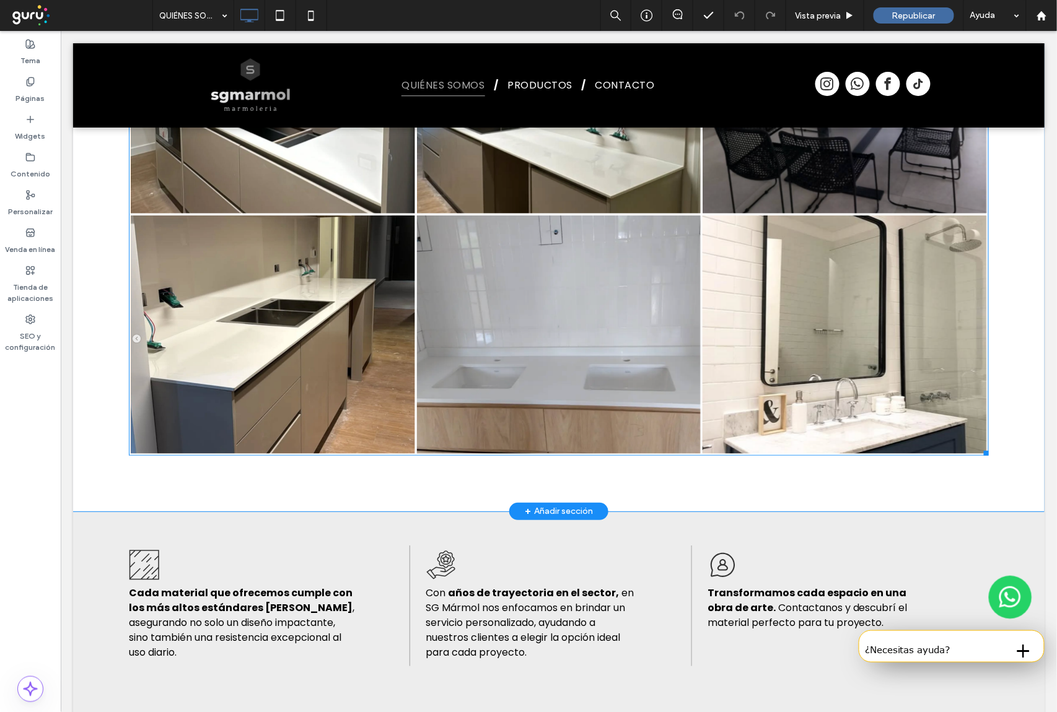
scroll to position [1486, 0]
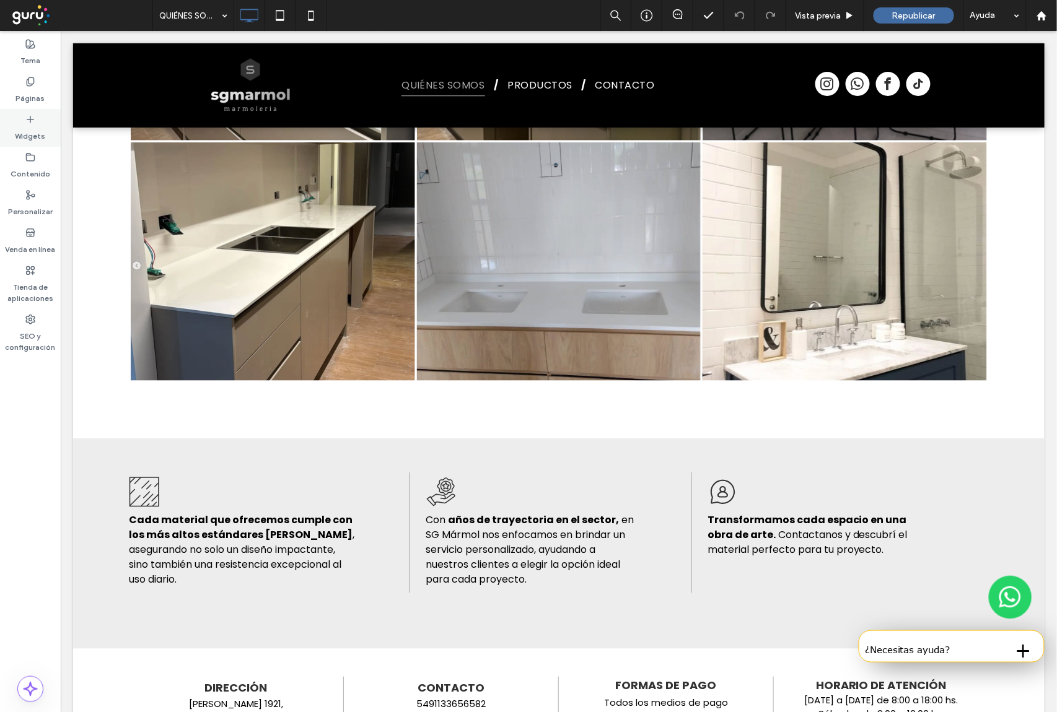
click at [33, 97] on label "Páginas" at bounding box center [30, 95] width 29 height 17
click at [22, 128] on label "Widgets" at bounding box center [30, 132] width 30 height 17
click at [32, 126] on label "Widgets" at bounding box center [30, 132] width 30 height 17
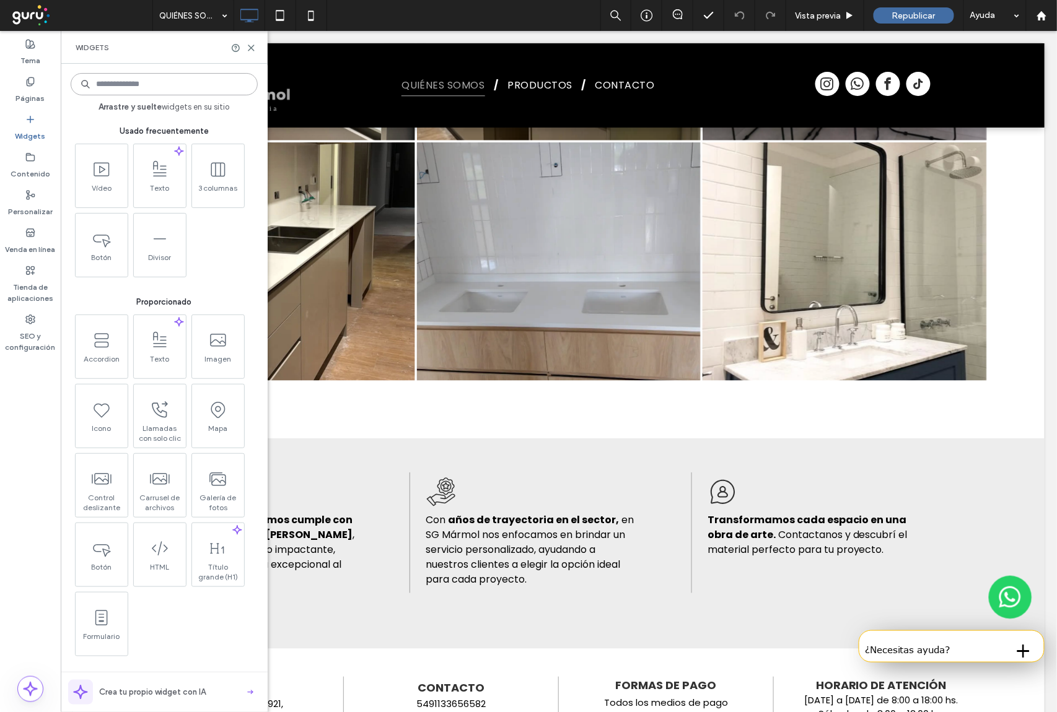
click at [115, 78] on input at bounding box center [164, 84] width 187 height 22
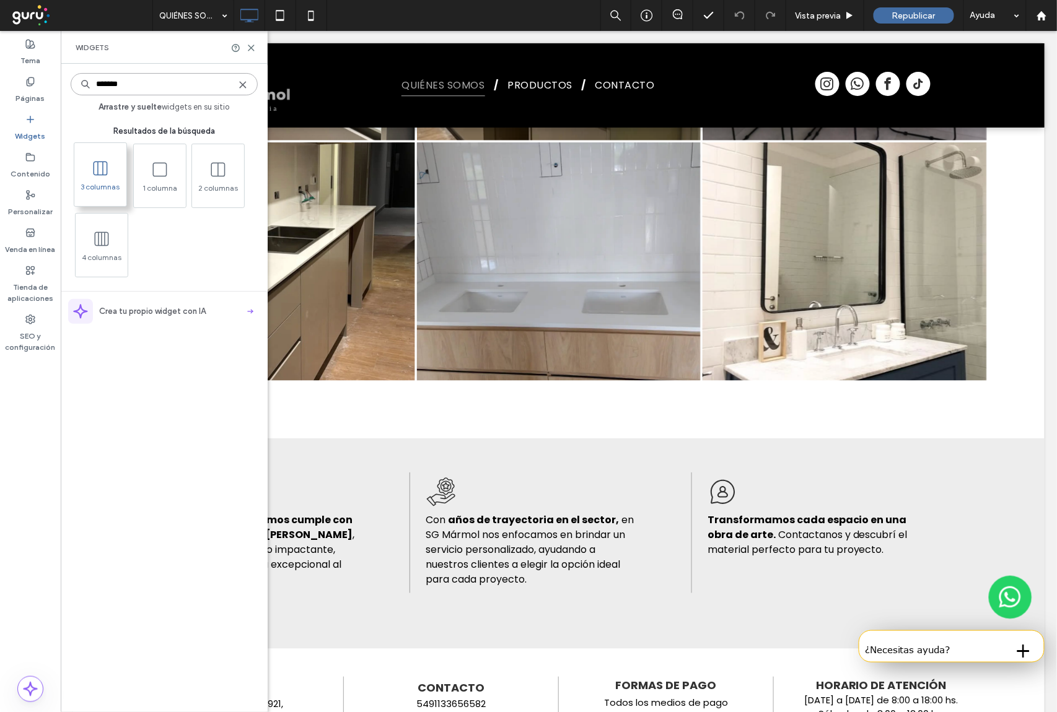
type input "*******"
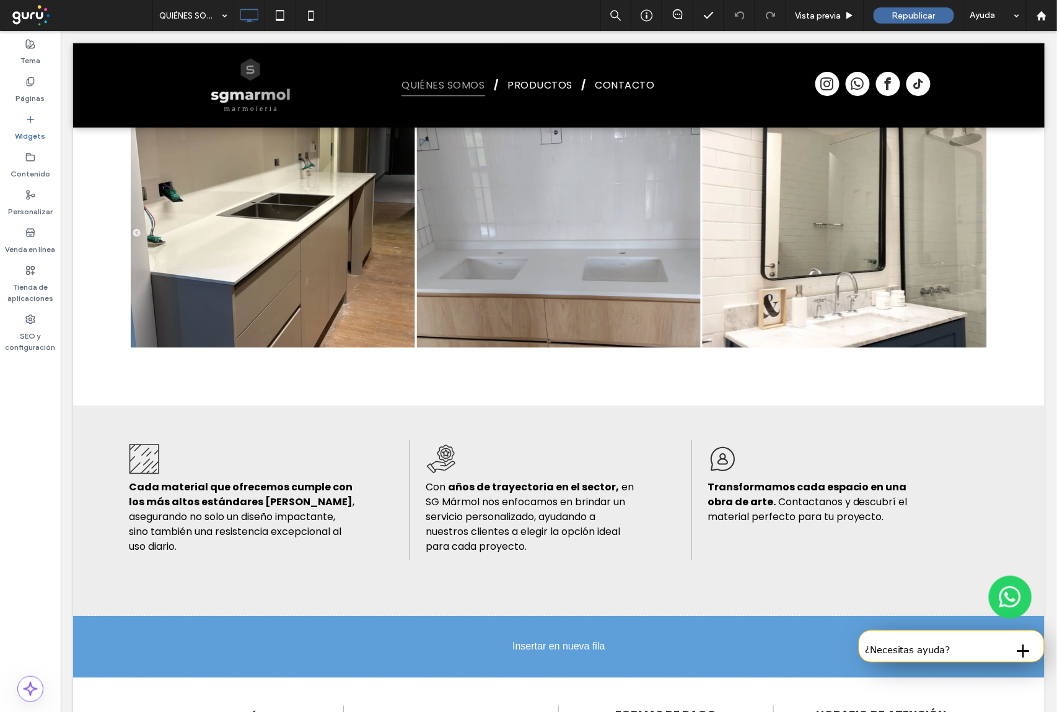
scroll to position [1542, 0]
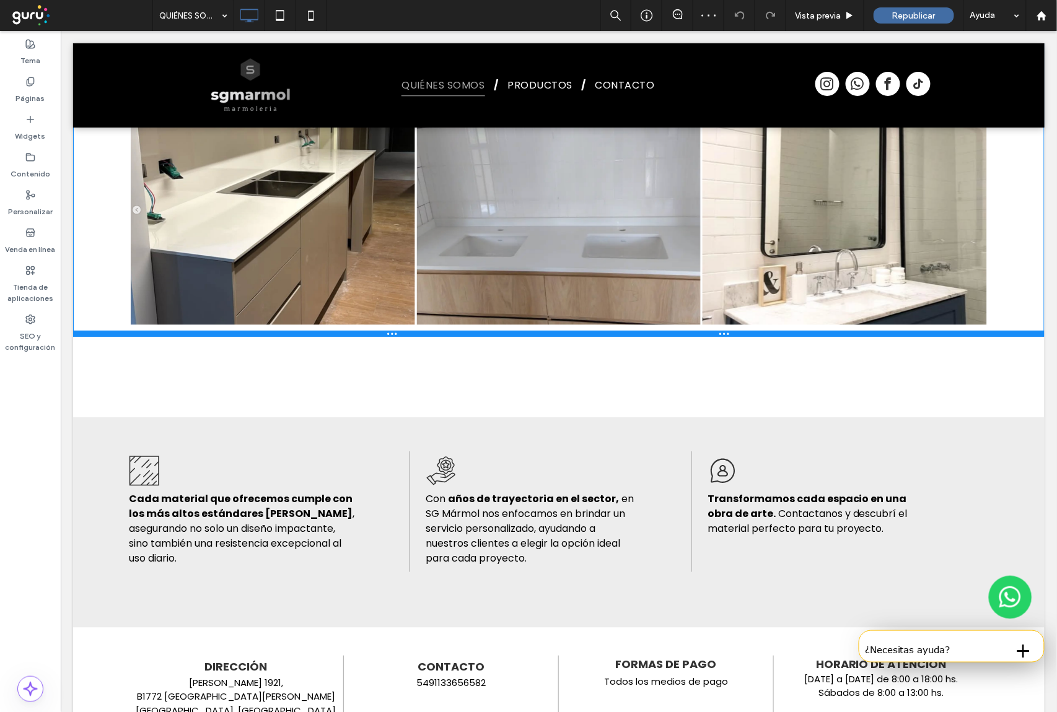
drag, startPoint x: 624, startPoint y: 304, endPoint x: 620, endPoint y: 260, distance: 44.7
click at [620, 330] on div at bounding box center [557, 333] width 971 height 6
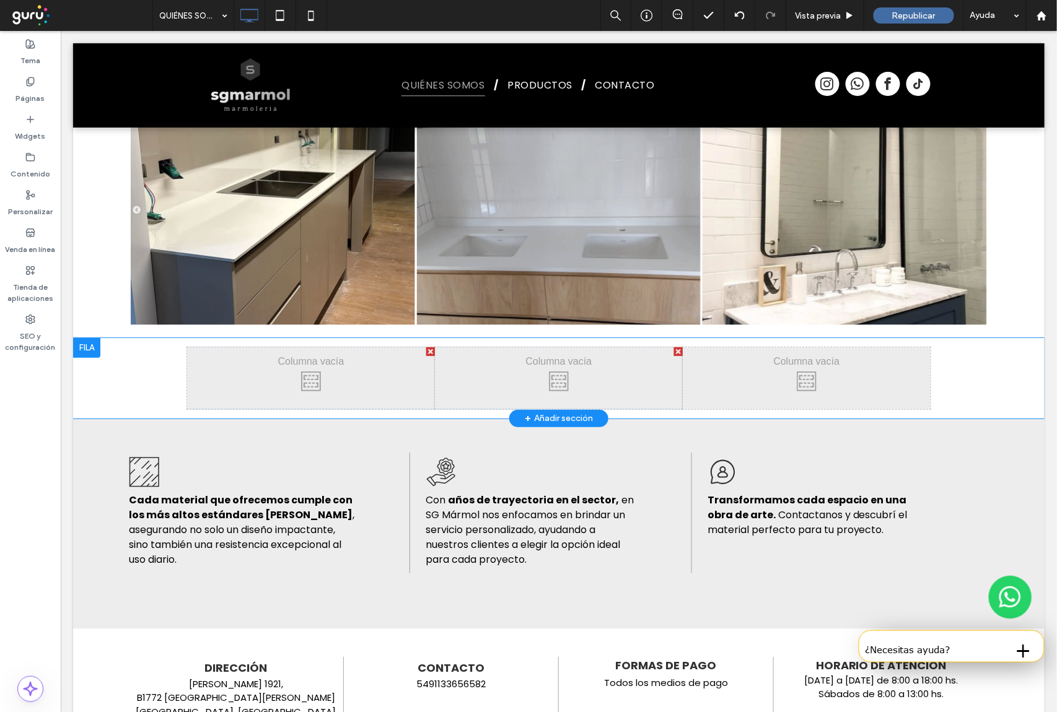
click at [315, 347] on div "Click To Paste Click To Paste" at bounding box center [310, 378] width 248 height 62
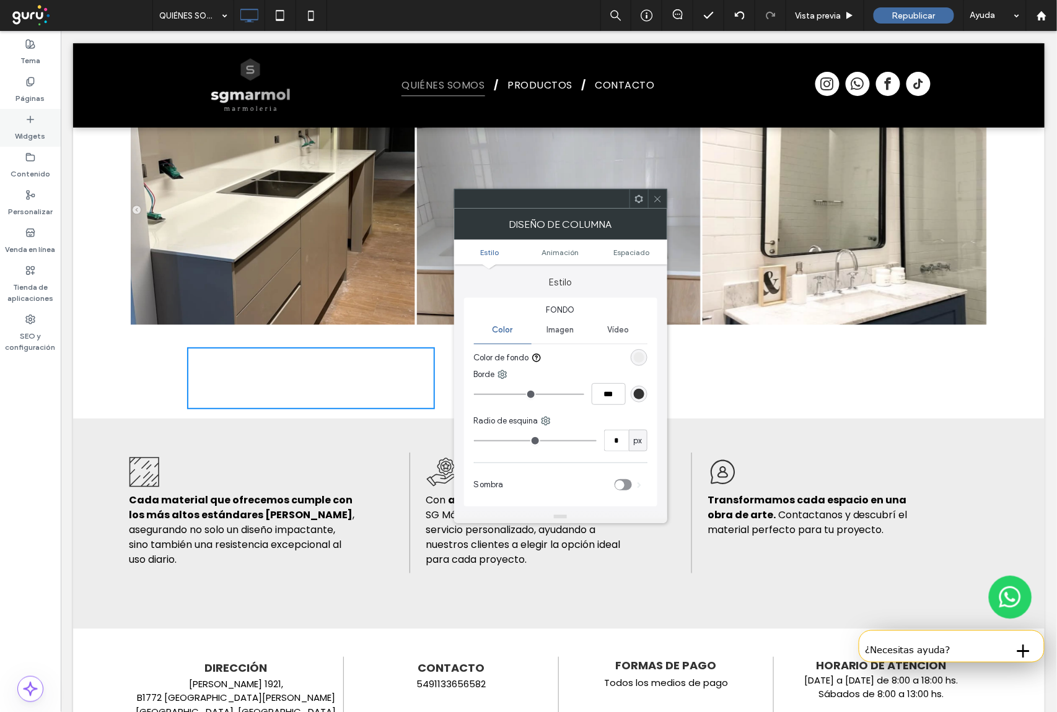
click at [26, 129] on label "Widgets" at bounding box center [30, 132] width 30 height 17
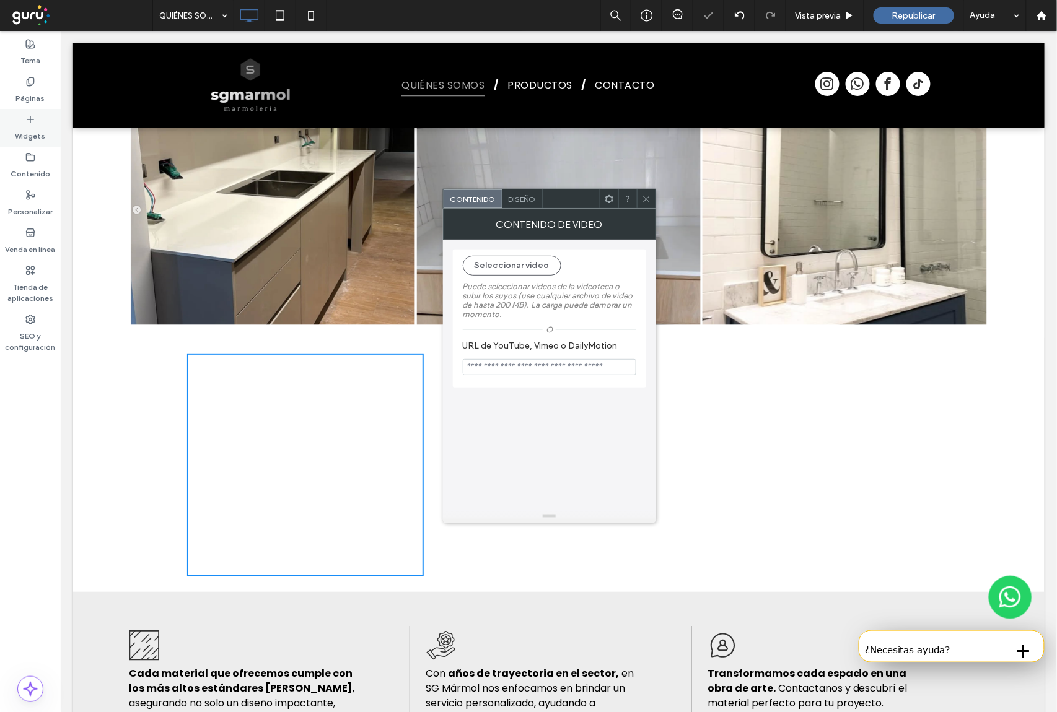
click at [30, 129] on label "Widgets" at bounding box center [30, 132] width 30 height 17
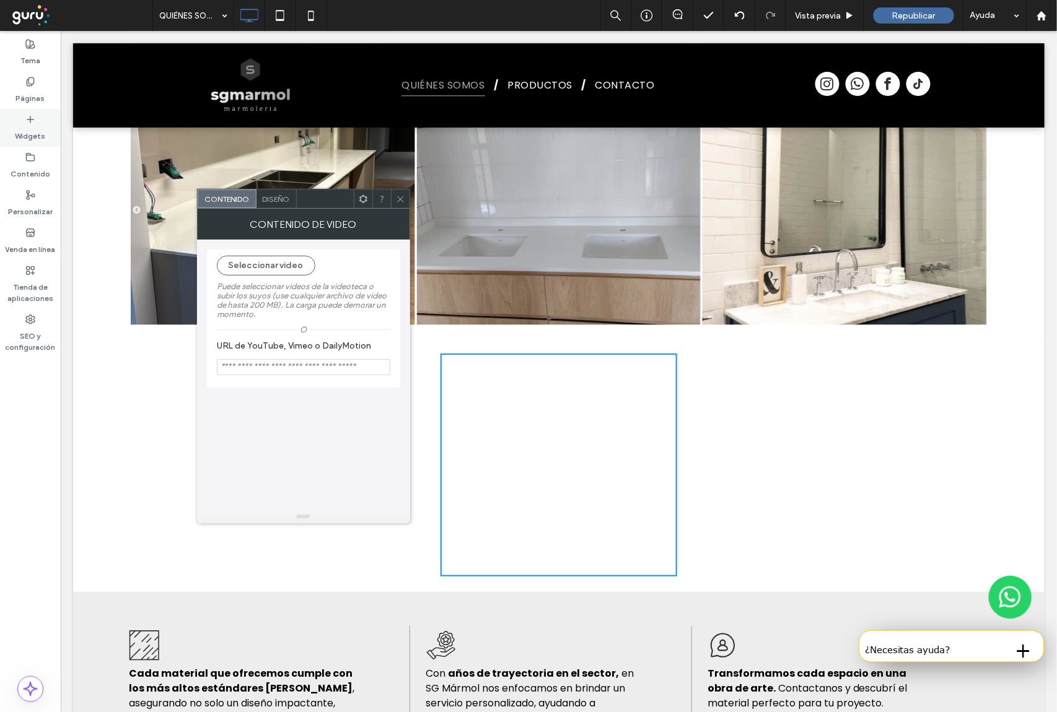
click at [38, 132] on label "Widgets" at bounding box center [30, 132] width 30 height 17
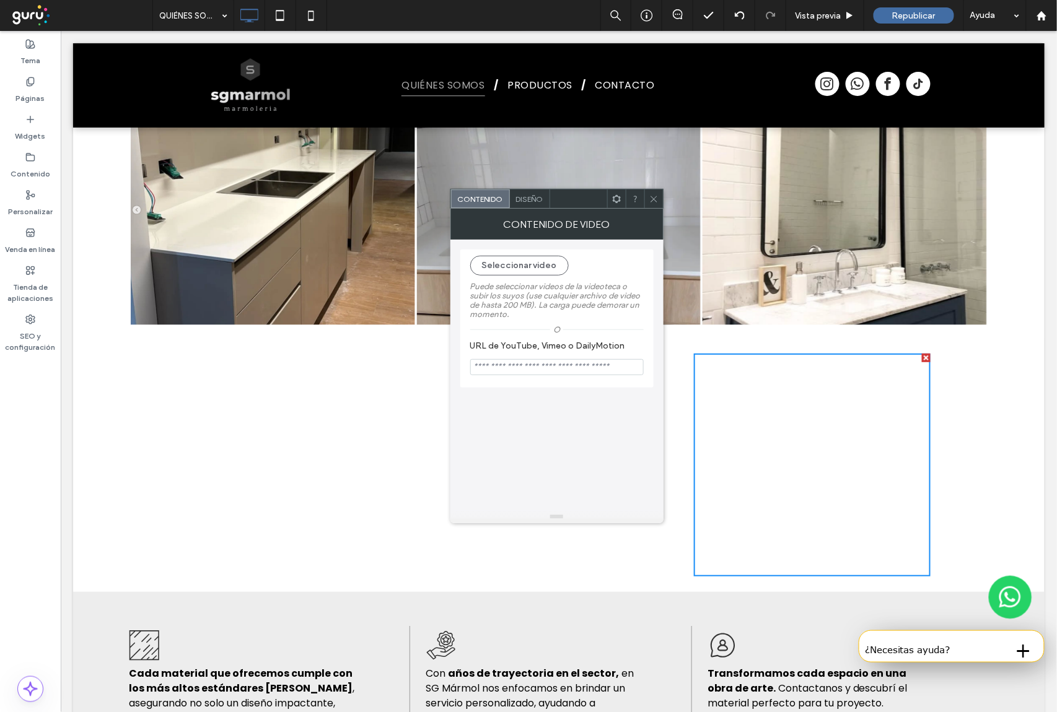
click at [657, 199] on icon at bounding box center [653, 198] width 9 height 9
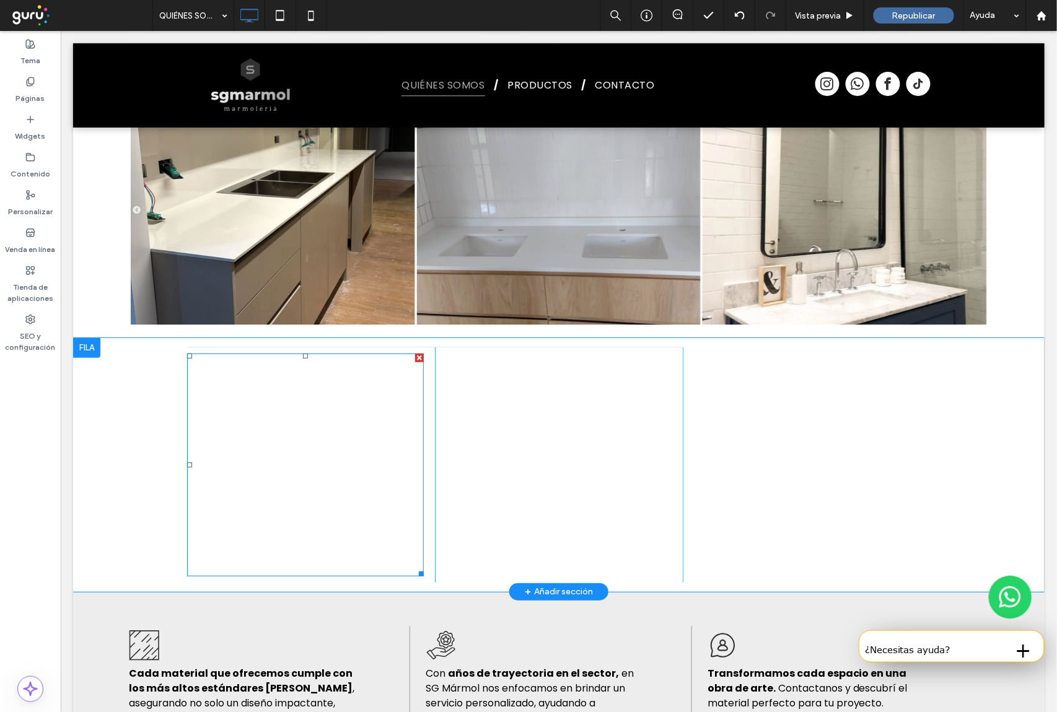
click at [320, 353] on span at bounding box center [304, 464] width 237 height 223
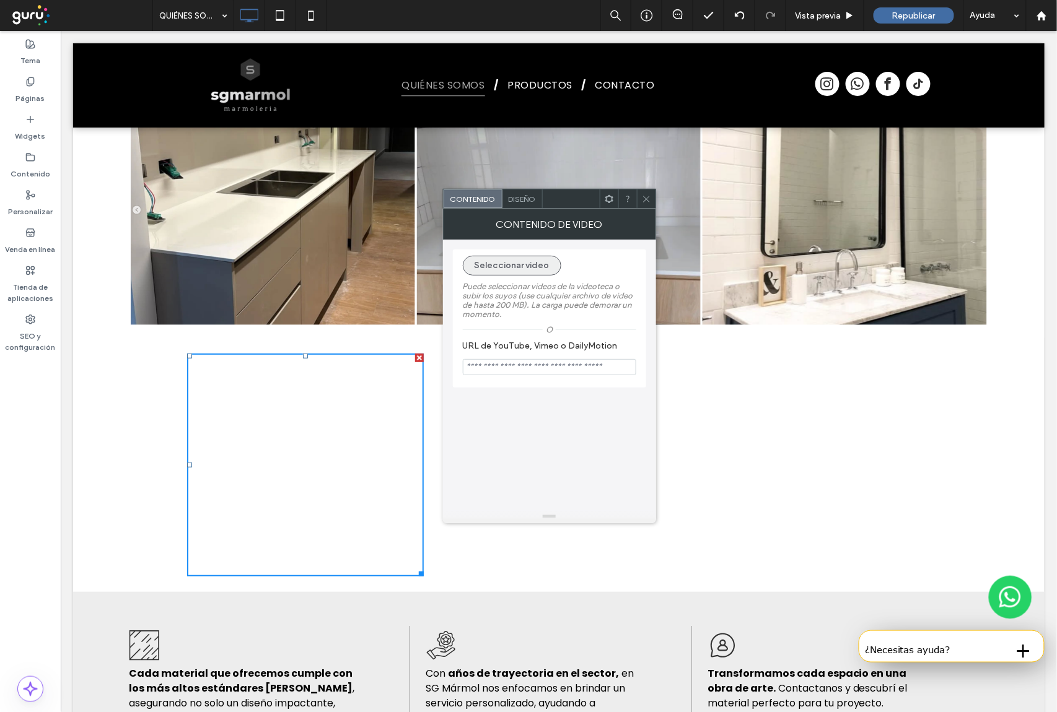
click at [513, 268] on button "Seleccionar video" at bounding box center [512, 266] width 98 height 20
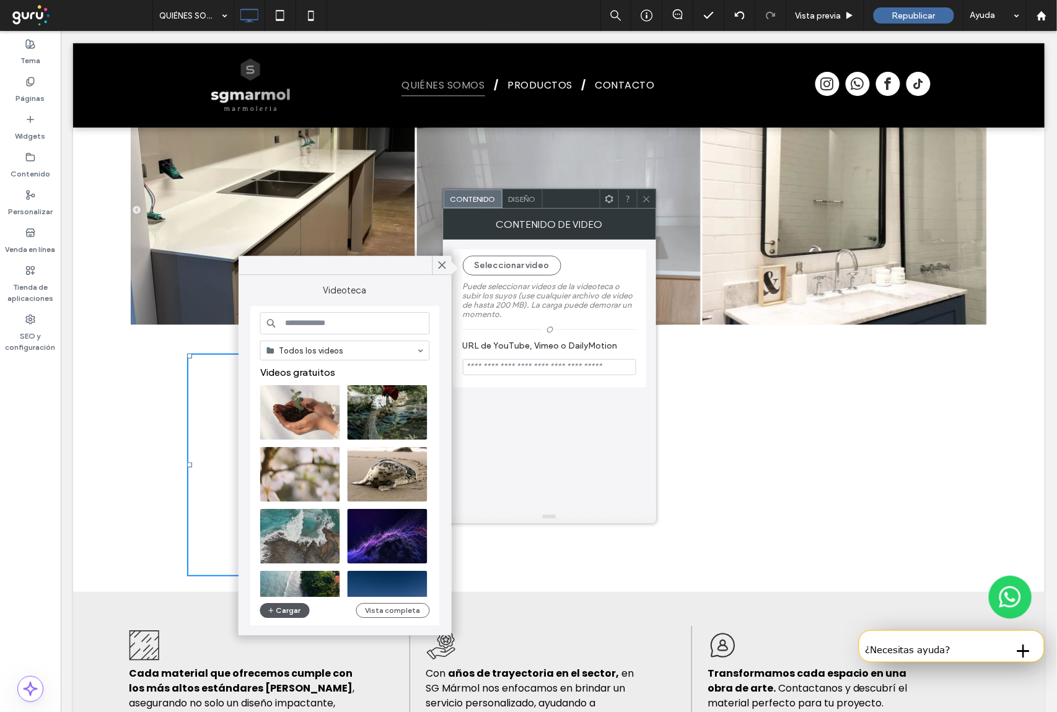
click at [283, 610] on button "Cargar" at bounding box center [285, 610] width 50 height 15
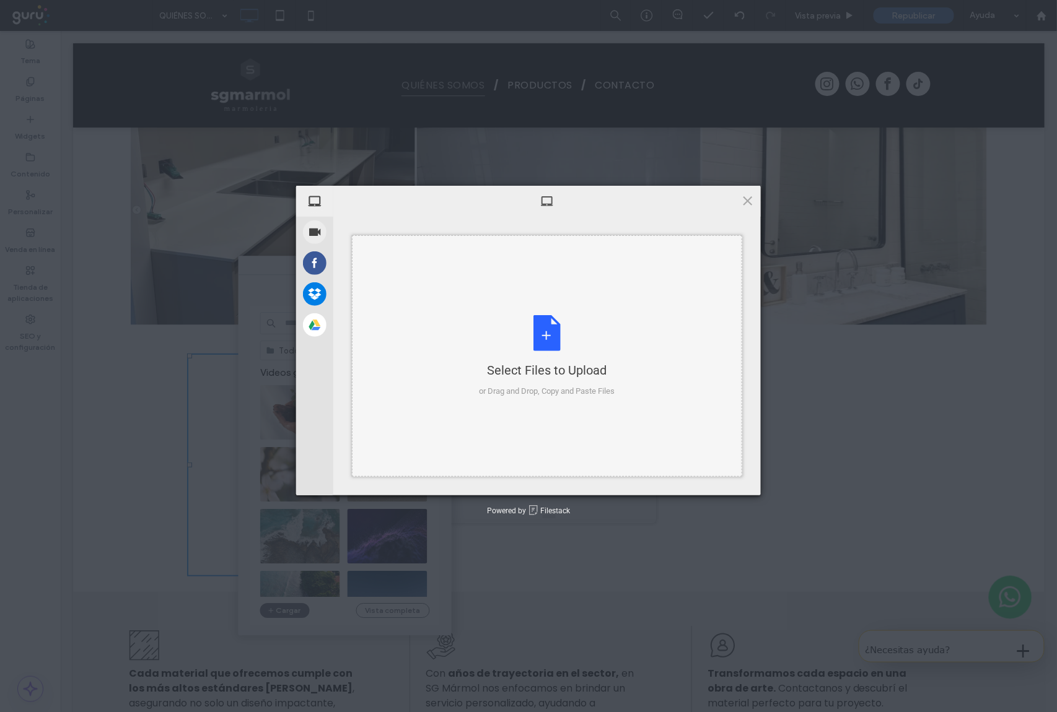
click at [553, 337] on div "Select Files to Upload or Drag and Drop, Copy and Paste Files" at bounding box center [547, 356] width 136 height 82
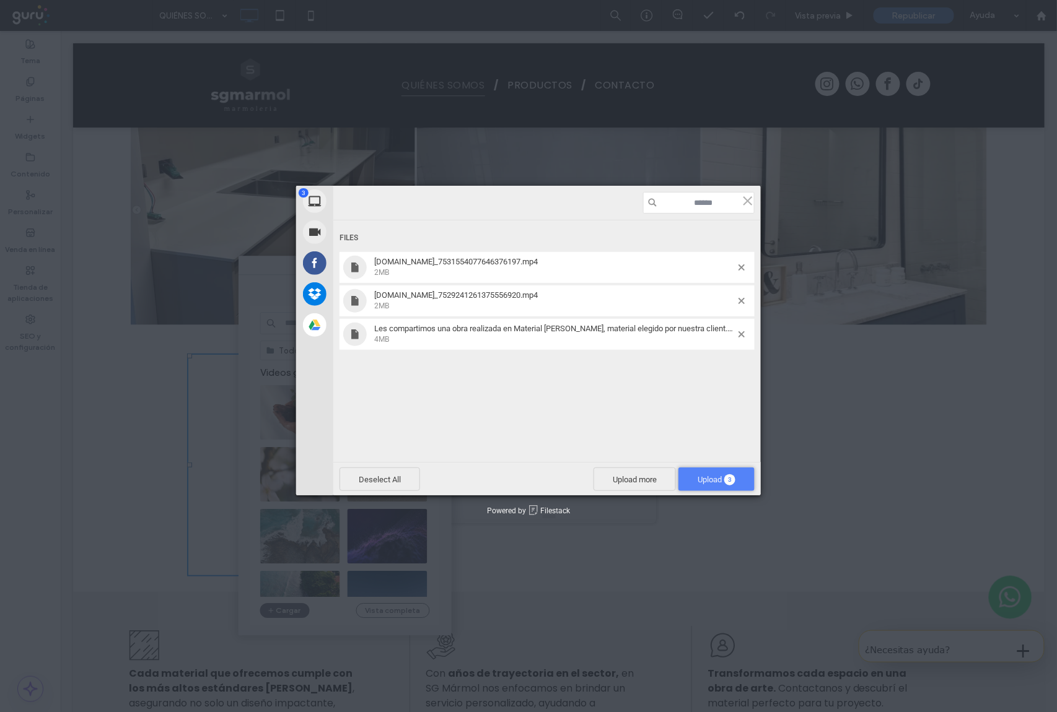
click at [712, 476] on span "Upload 3" at bounding box center [716, 479] width 38 height 9
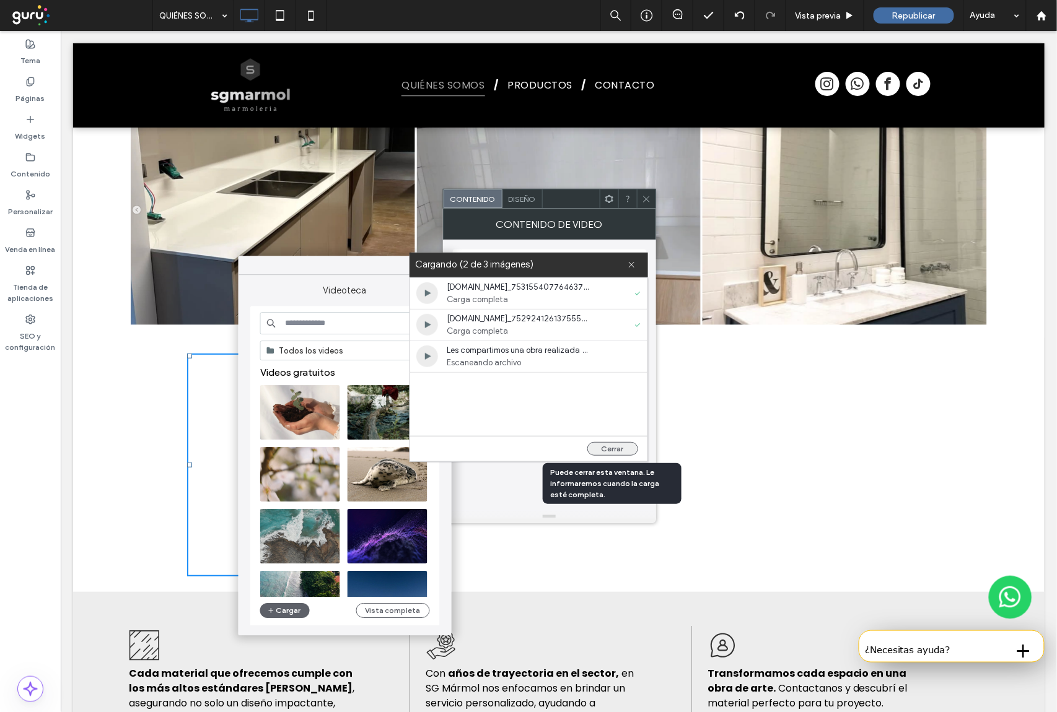
click at [612, 445] on button "Cerrar" at bounding box center [612, 449] width 51 height 14
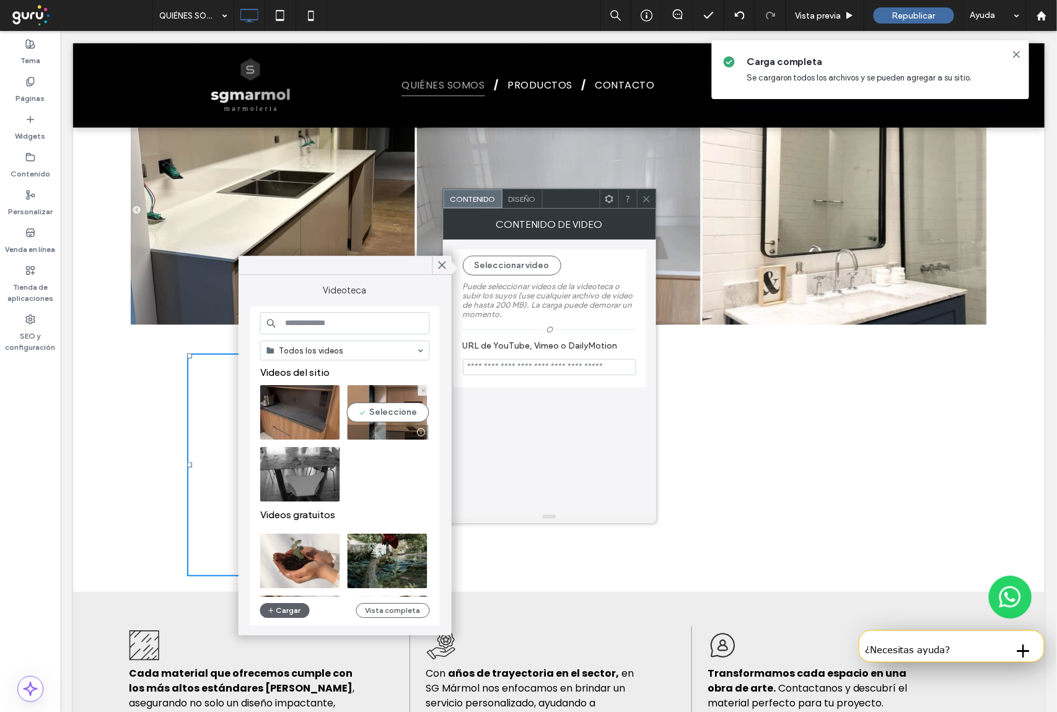
click at [379, 417] on video at bounding box center [387, 412] width 80 height 55
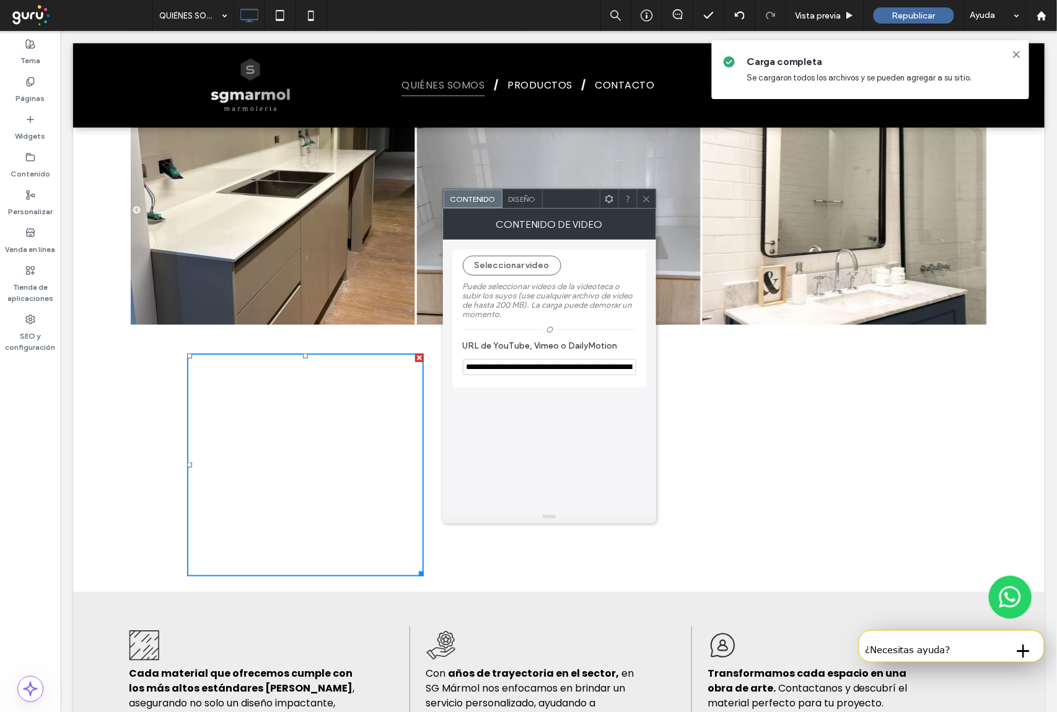
type input "**********"
click at [644, 204] on span at bounding box center [646, 199] width 9 height 19
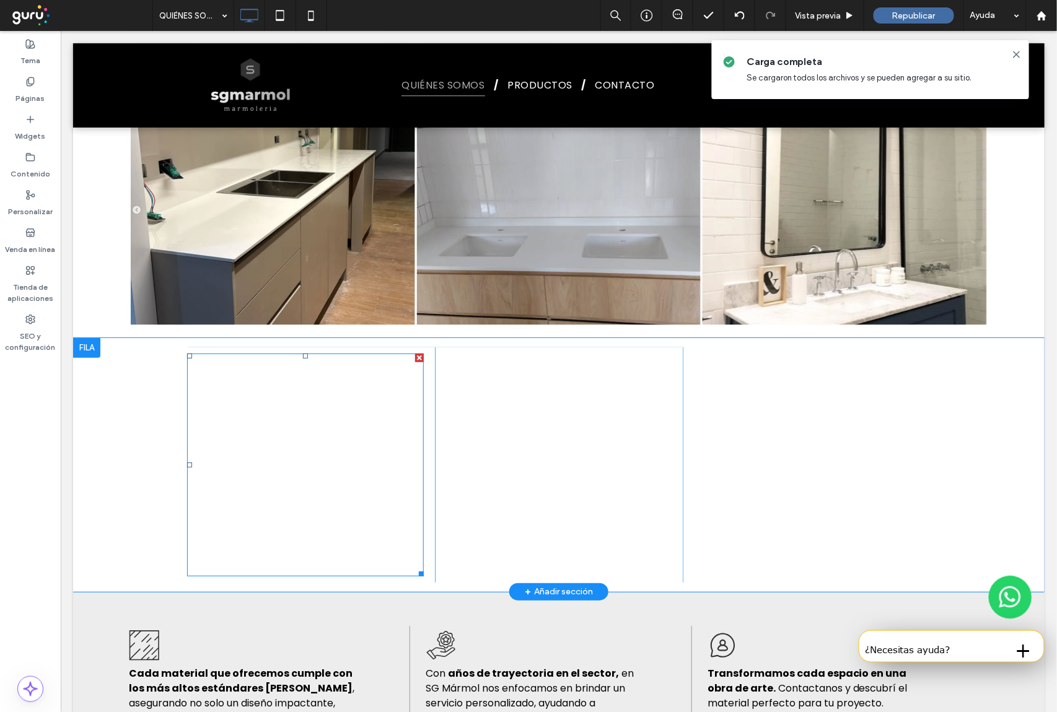
click at [347, 387] on span at bounding box center [304, 464] width 237 height 223
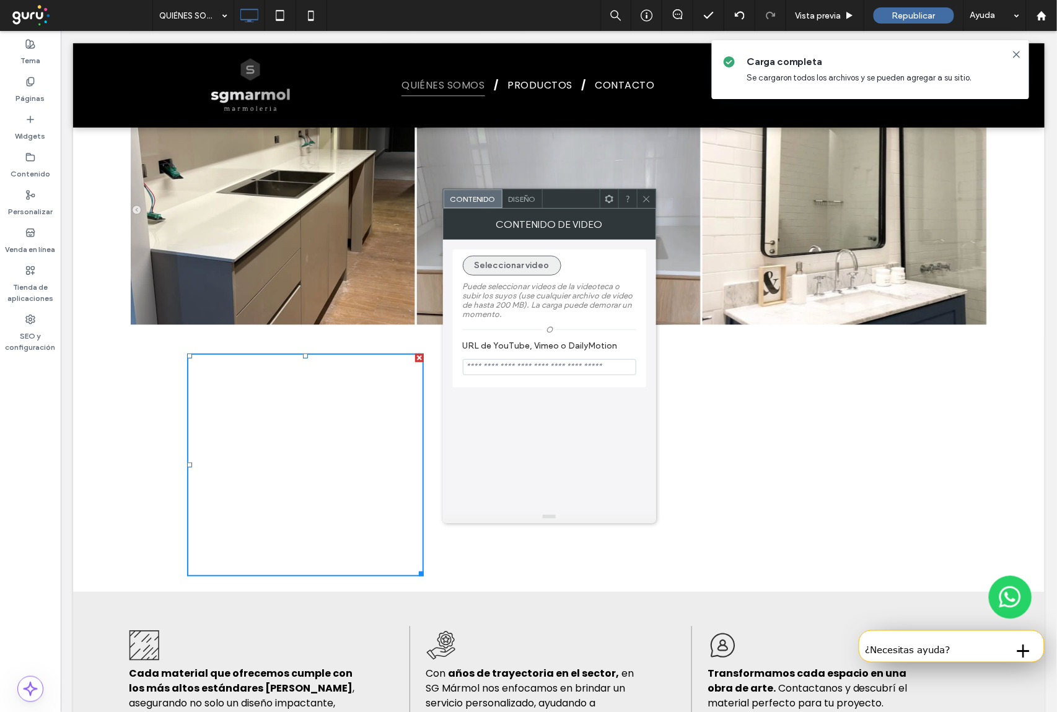
click at [513, 265] on button "Seleccionar video" at bounding box center [512, 266] width 98 height 20
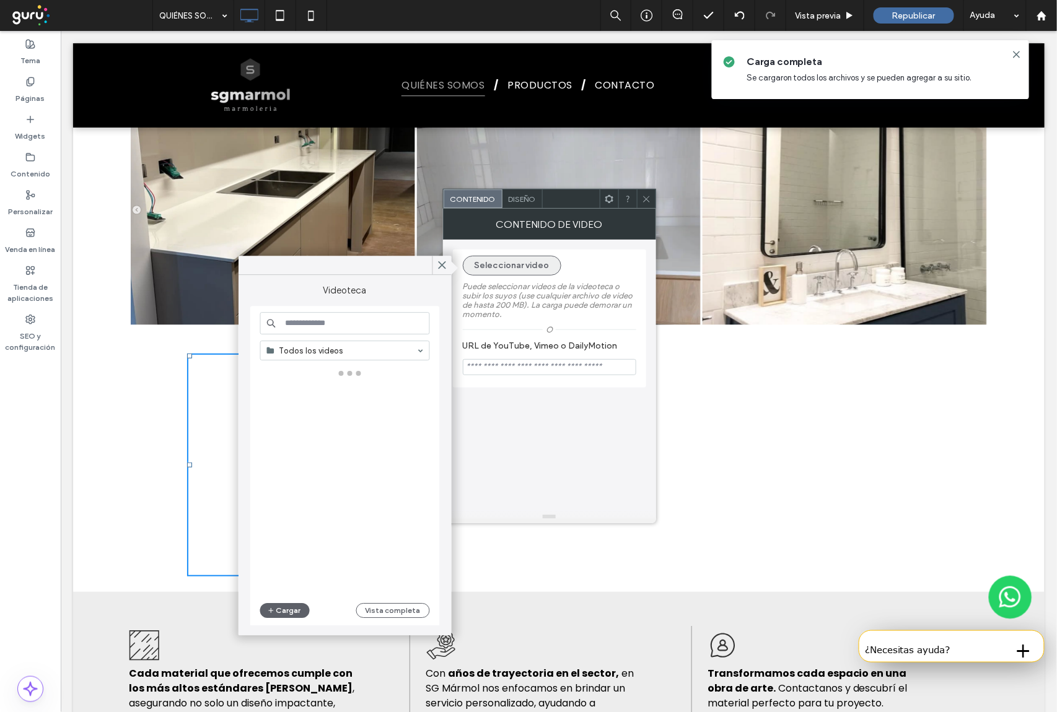
click at [498, 259] on button "Seleccionar video" at bounding box center [512, 266] width 98 height 20
click at [441, 266] on use at bounding box center [441, 265] width 6 height 7
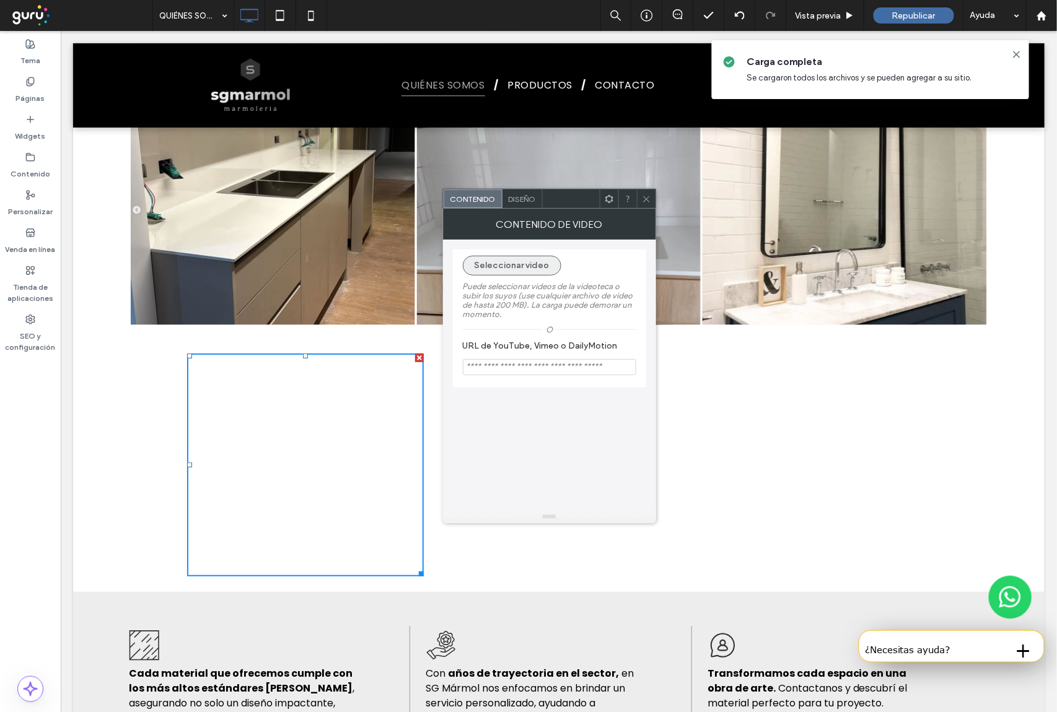
click at [492, 266] on button "Seleccionar video" at bounding box center [512, 266] width 98 height 20
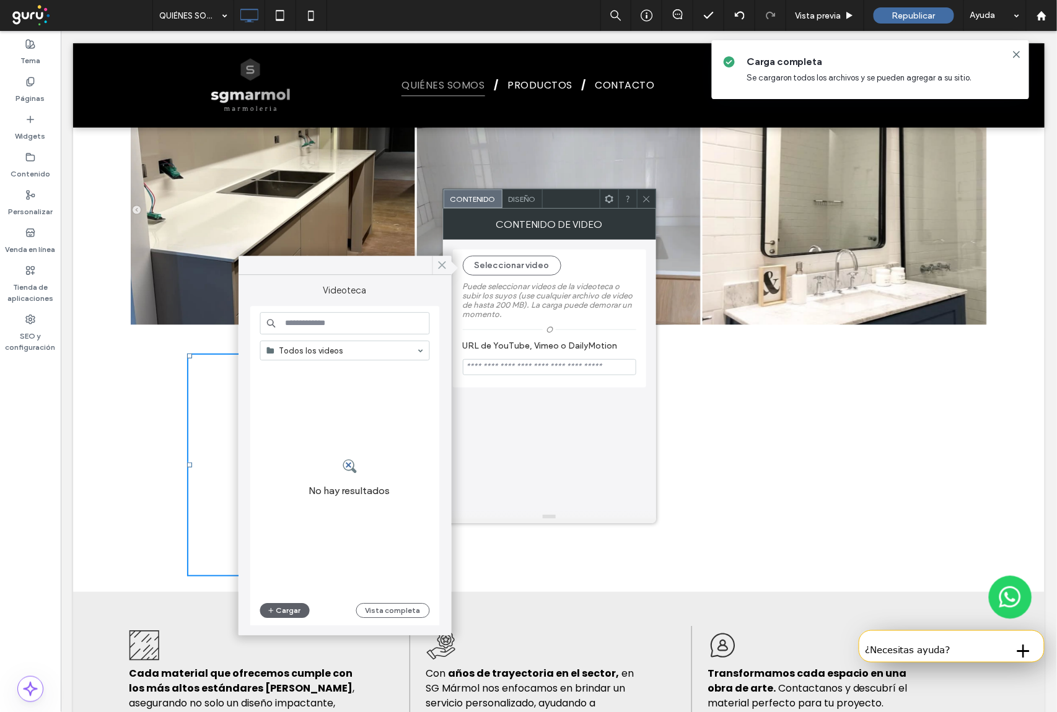
click at [442, 264] on use at bounding box center [441, 265] width 6 height 7
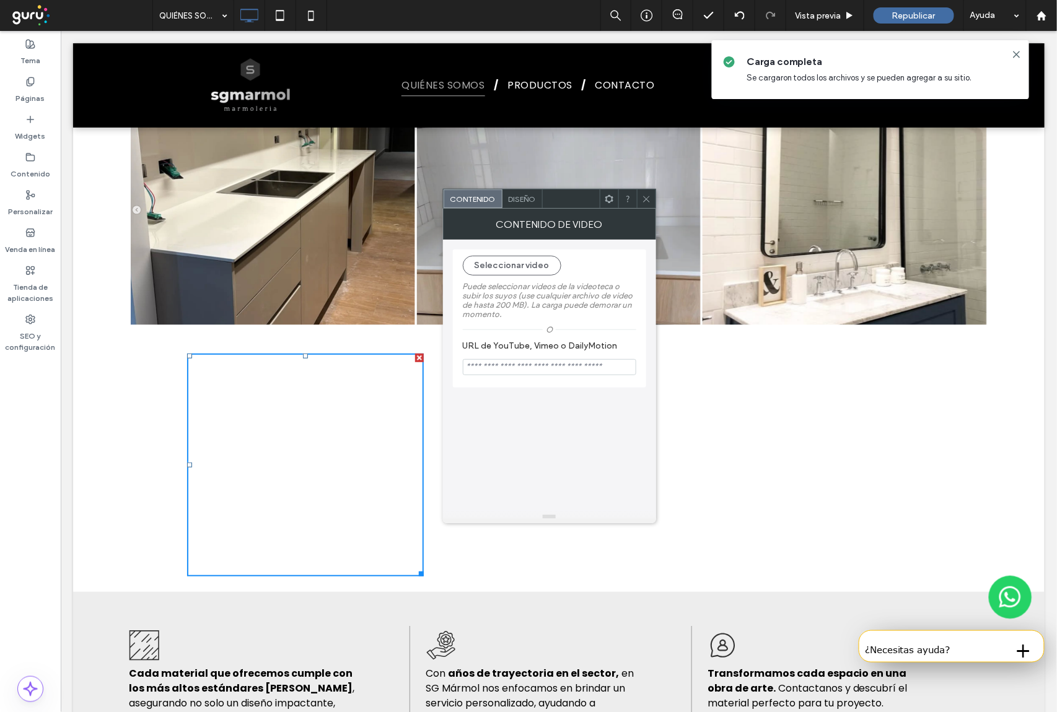
click at [647, 206] on span at bounding box center [646, 199] width 9 height 19
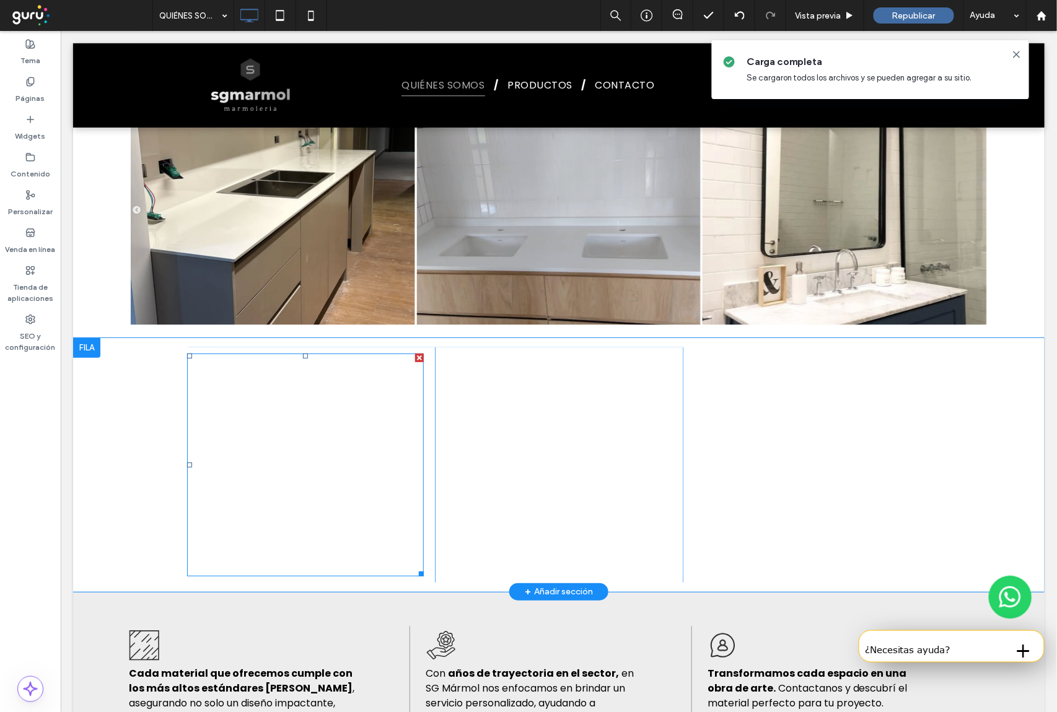
click at [261, 367] on span at bounding box center [304, 464] width 237 height 223
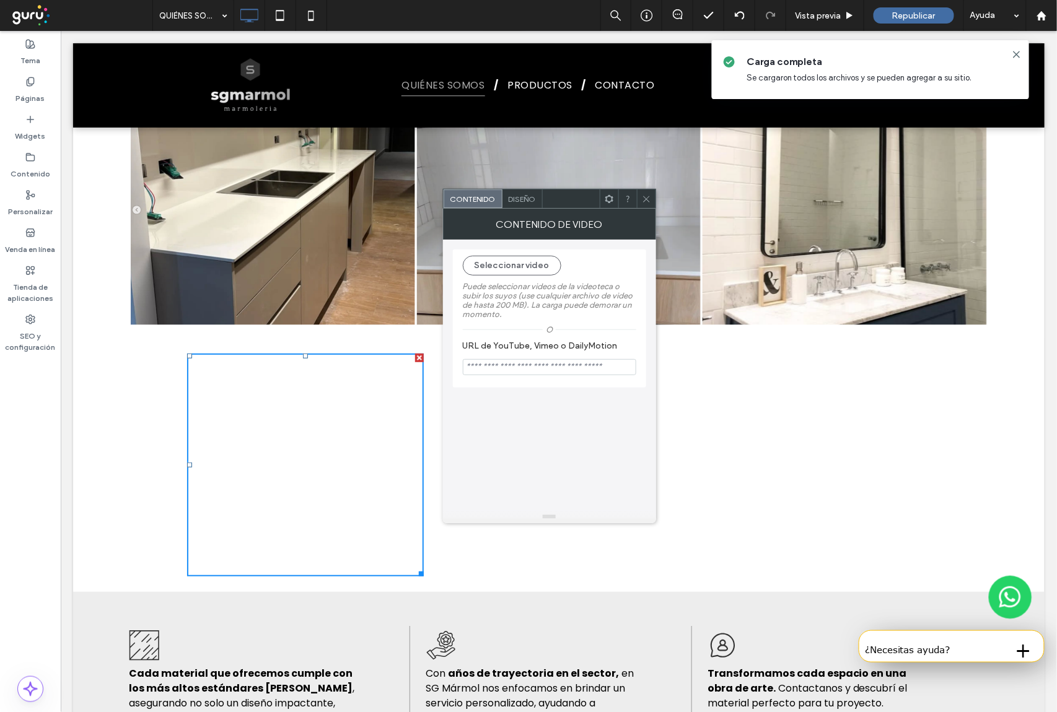
click at [637, 197] on div at bounding box center [646, 199] width 19 height 19
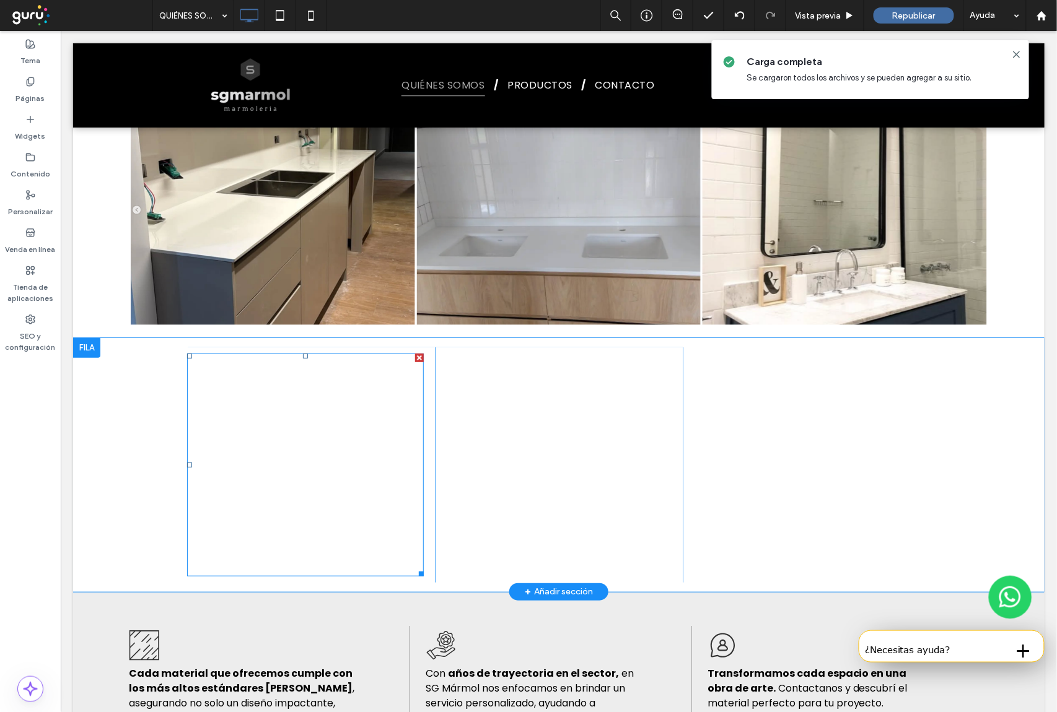
click at [299, 384] on span at bounding box center [304, 464] width 237 height 223
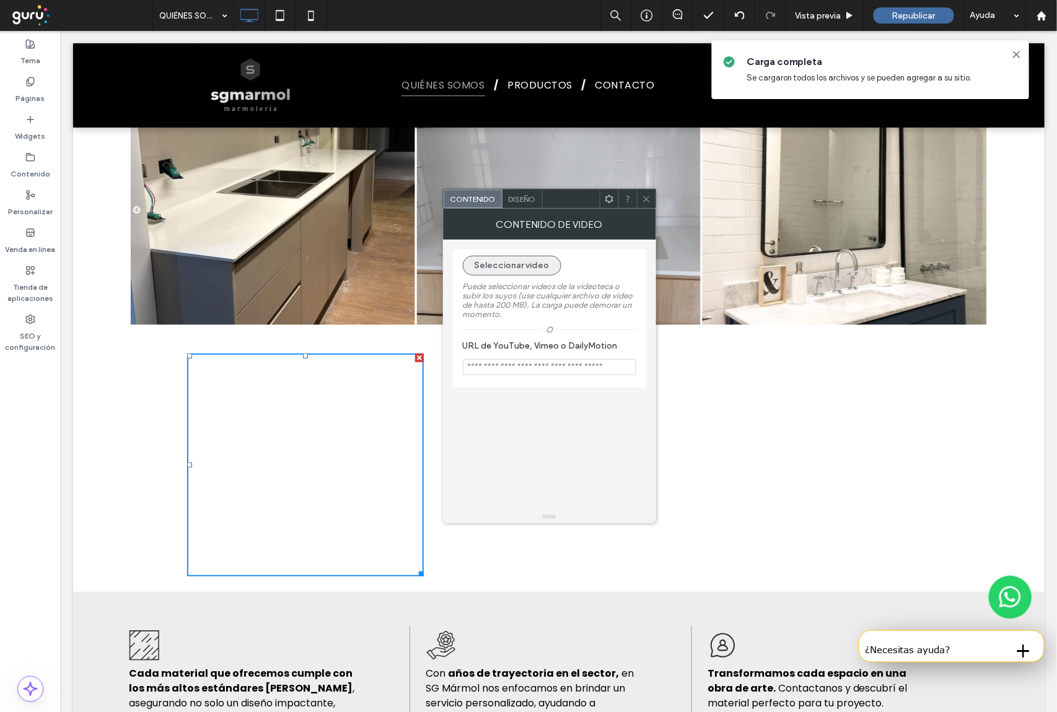
click at [534, 270] on button "Seleccionar video" at bounding box center [512, 266] width 98 height 20
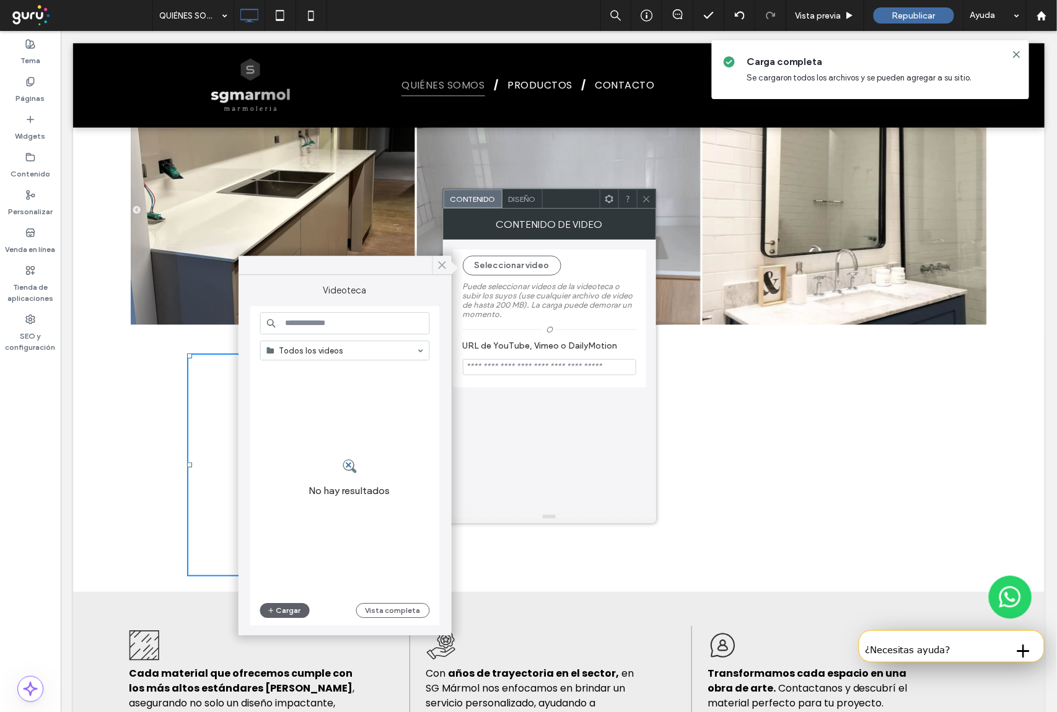
click at [443, 264] on use at bounding box center [441, 265] width 6 height 7
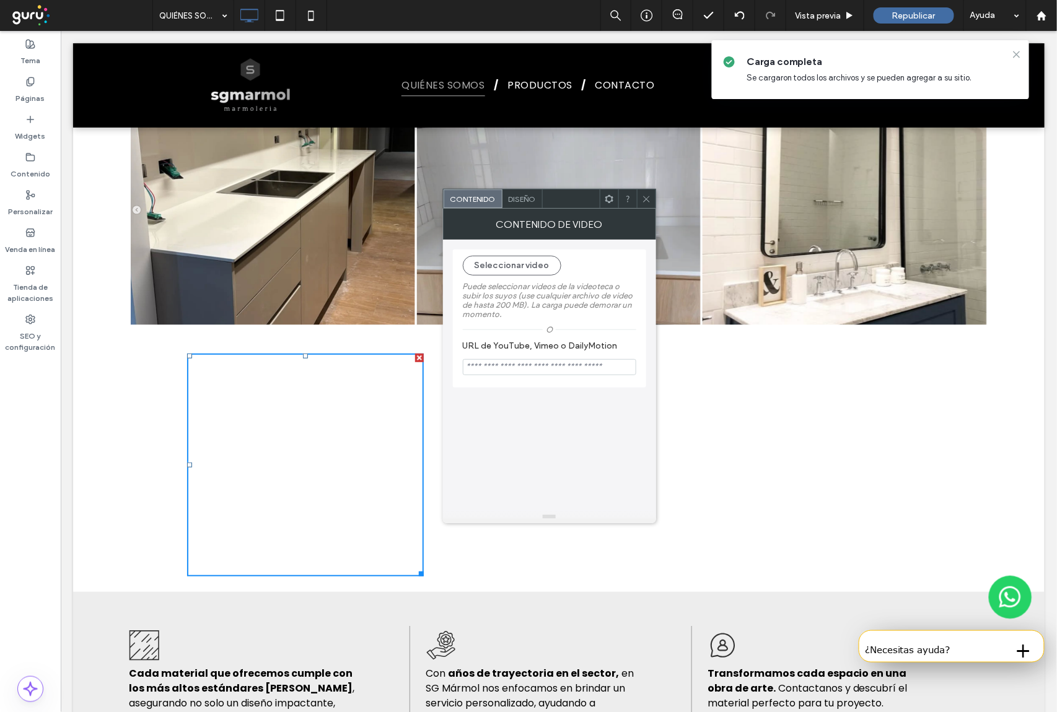
click at [1021, 55] on icon at bounding box center [1016, 55] width 10 height 10
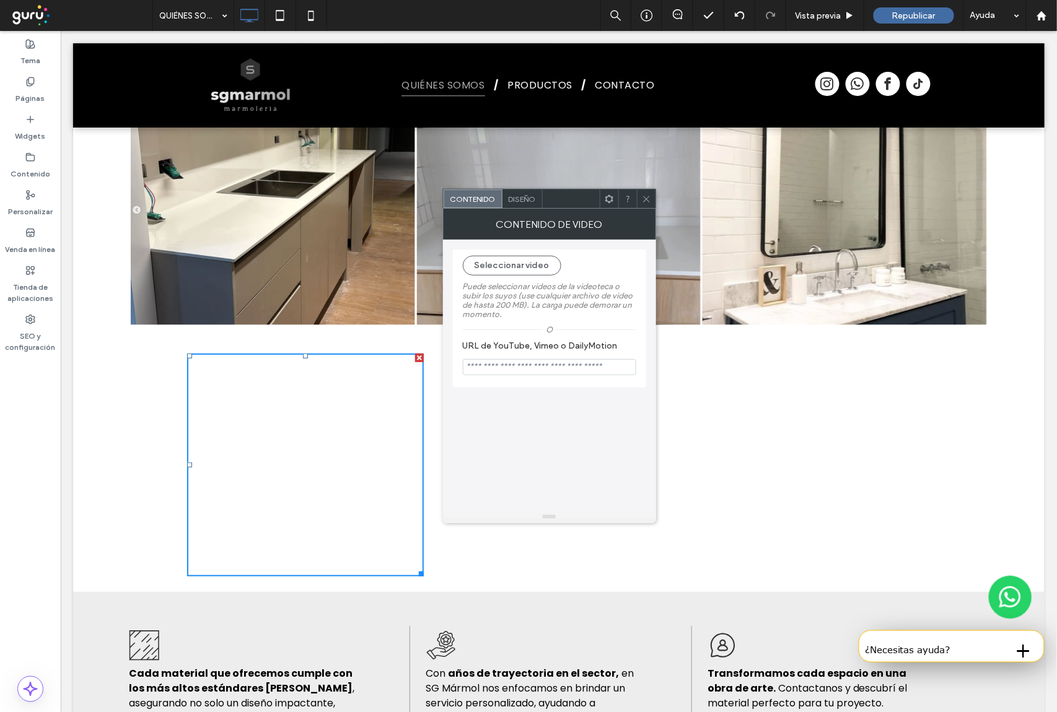
drag, startPoint x: 647, startPoint y: 209, endPoint x: 644, endPoint y: 217, distance: 8.1
click at [647, 211] on div "CONTENIDO DE VIDEO" at bounding box center [549, 224] width 213 height 31
click at [649, 201] on icon at bounding box center [646, 200] width 9 height 9
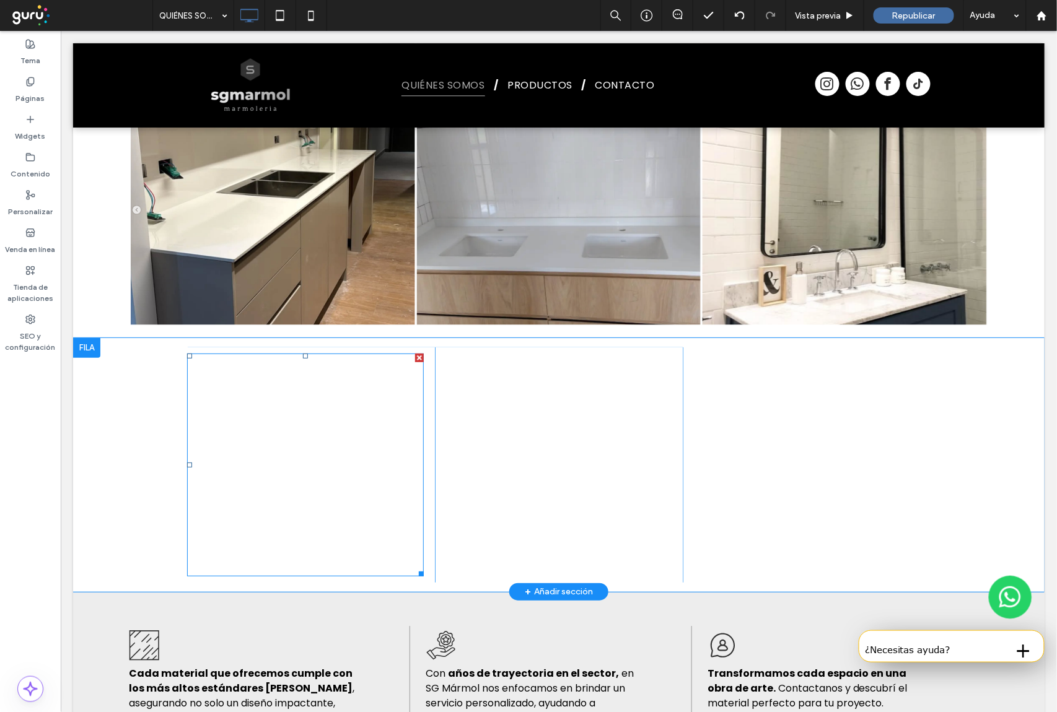
click at [350, 360] on span at bounding box center [304, 464] width 237 height 223
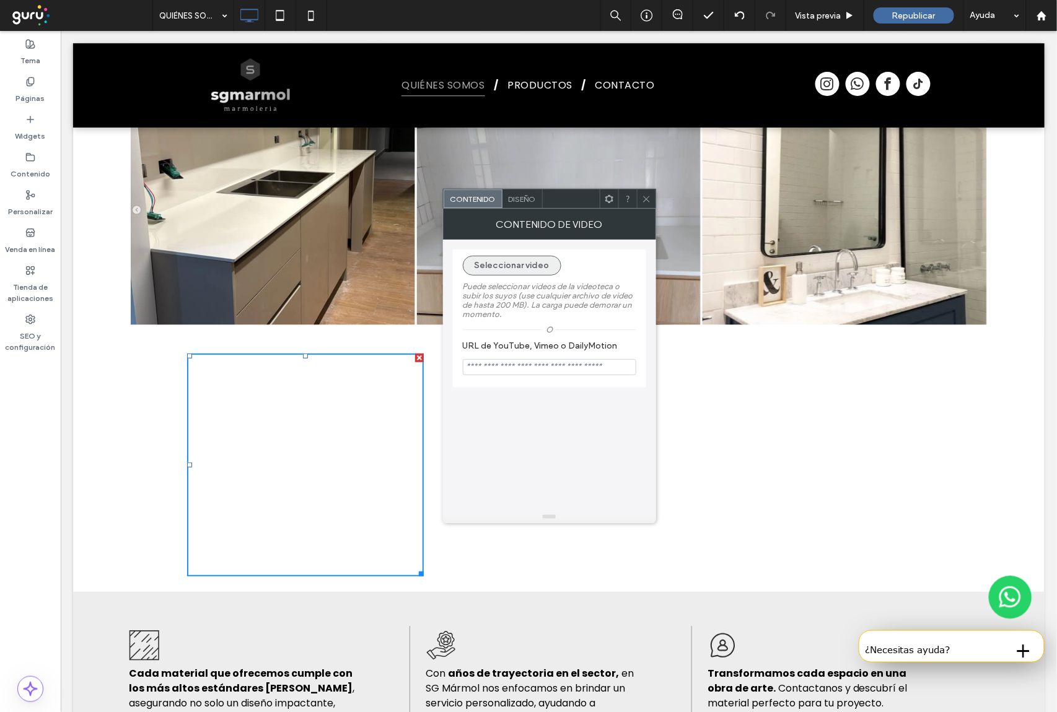
click at [486, 264] on button "Seleccionar video" at bounding box center [512, 266] width 98 height 20
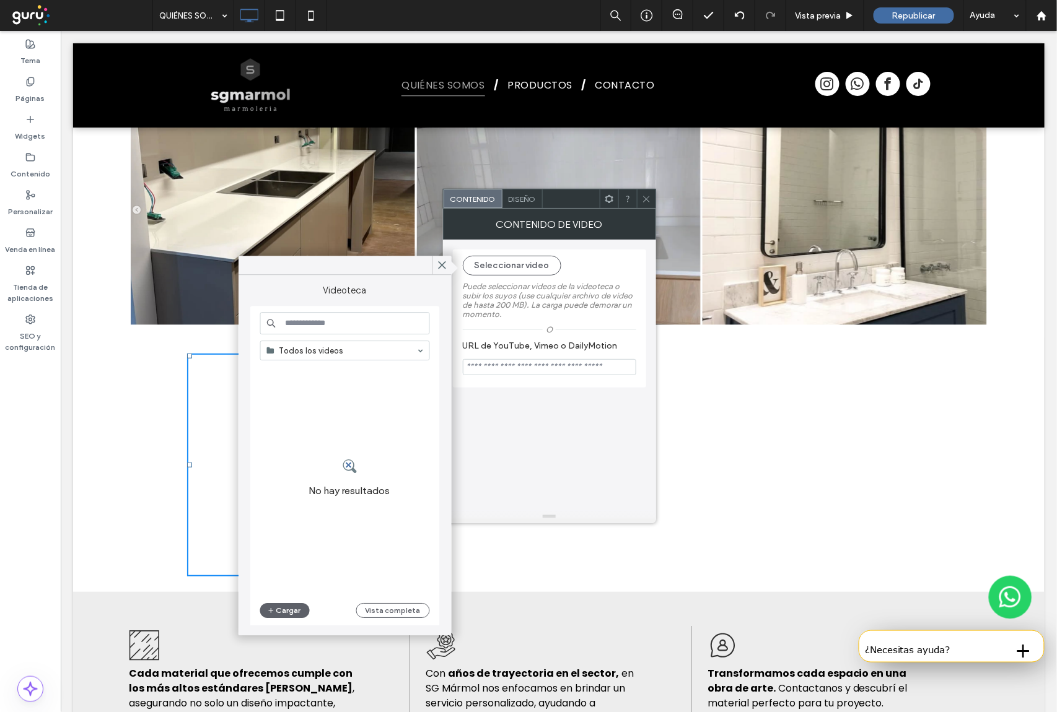
click at [320, 352] on input at bounding box center [342, 350] width 150 height 9
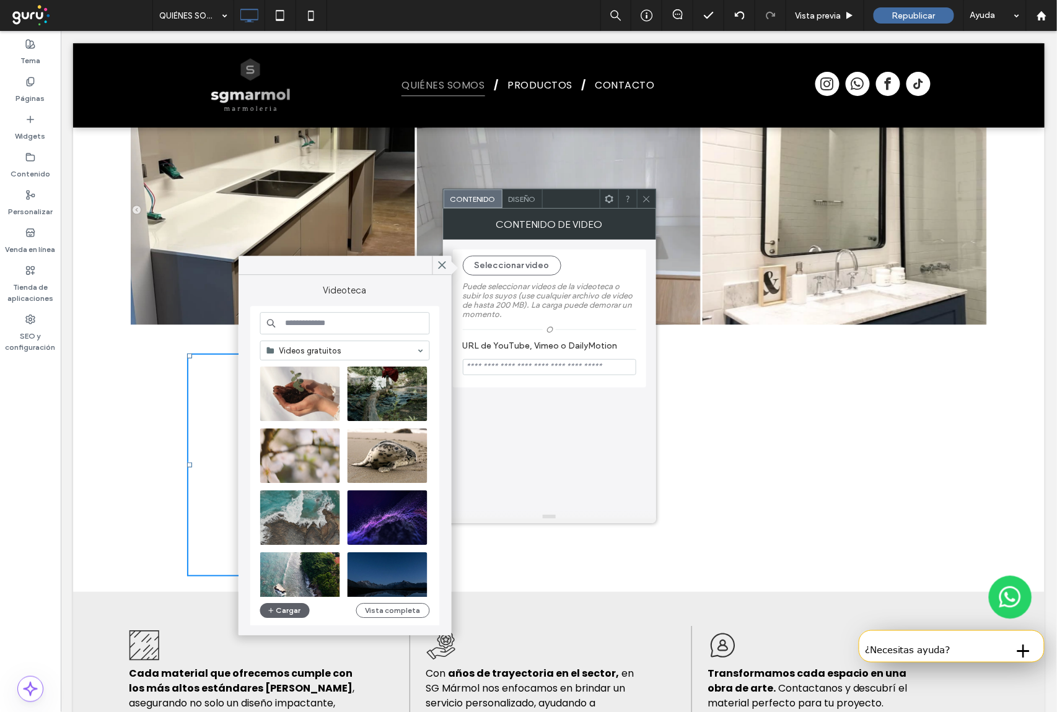
click at [315, 347] on input at bounding box center [342, 350] width 150 height 9
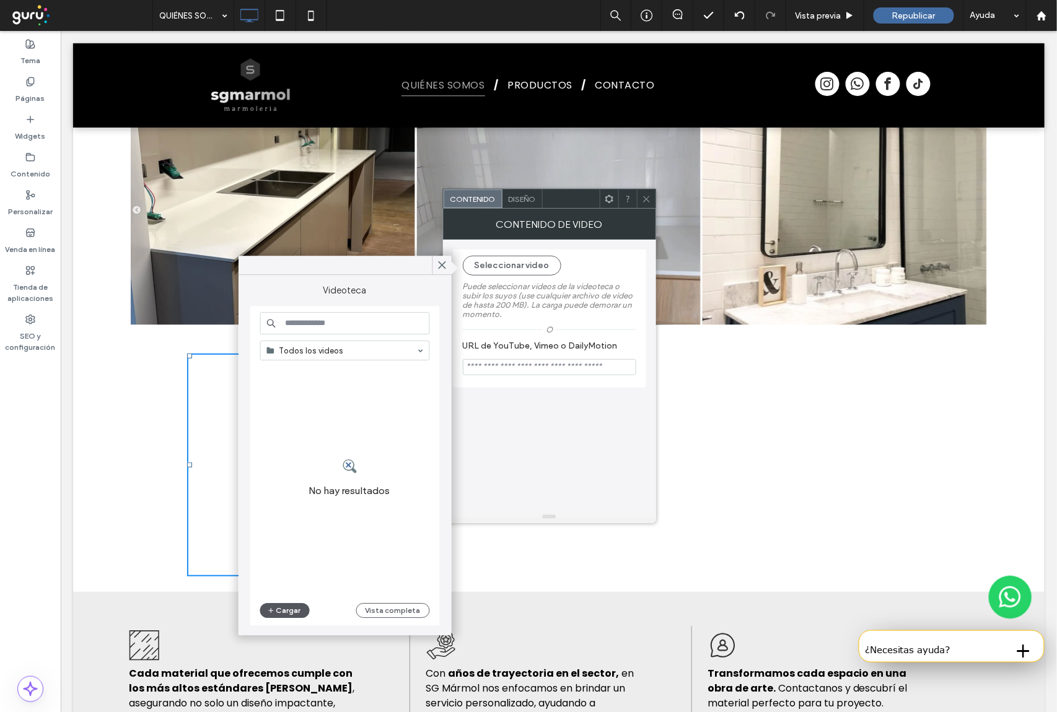
click at [292, 611] on button "Cargar" at bounding box center [285, 610] width 50 height 15
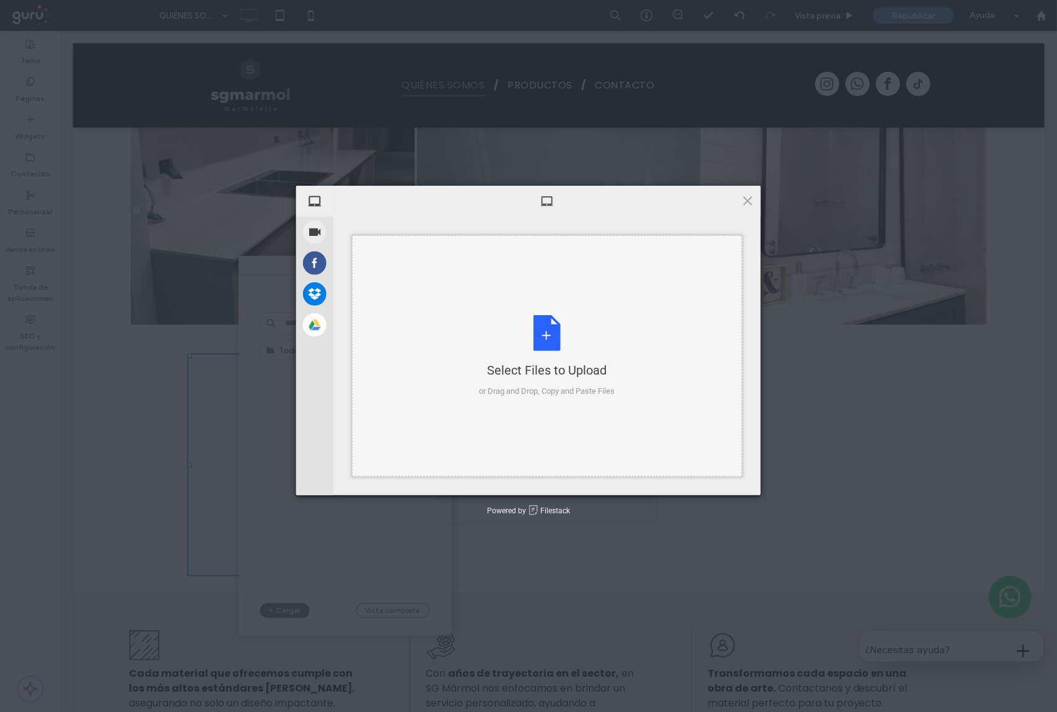
click at [556, 347] on div "Select Files to Upload or Drag and Drop, Copy and Paste Files" at bounding box center [547, 356] width 136 height 82
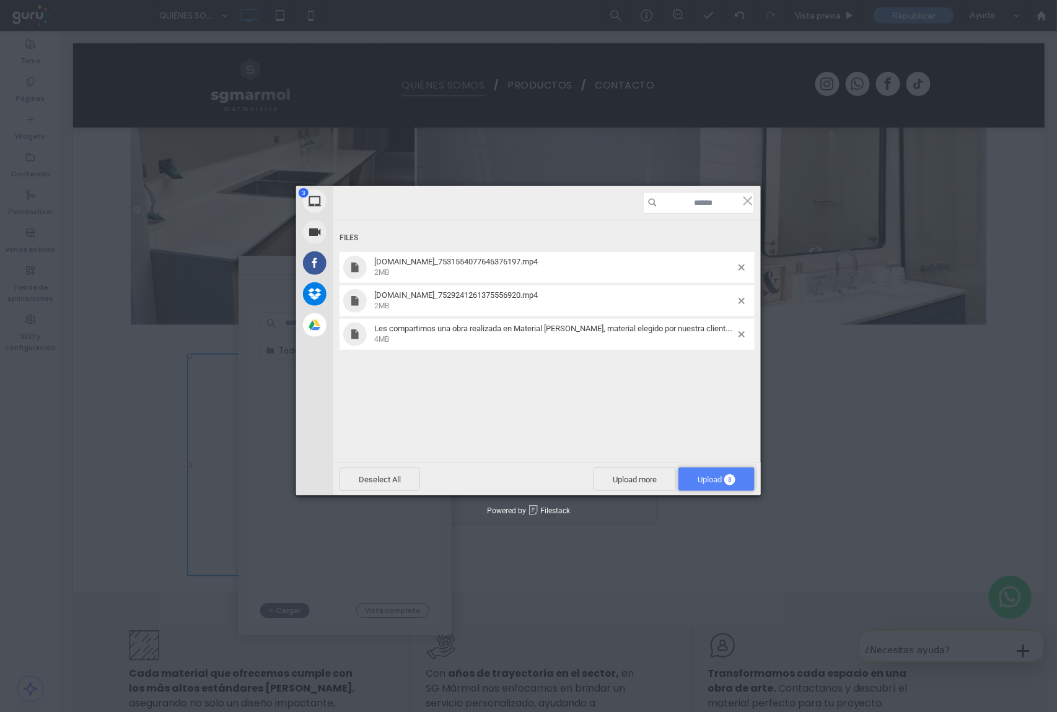
click at [692, 474] on span "Upload 3" at bounding box center [716, 480] width 76 height 24
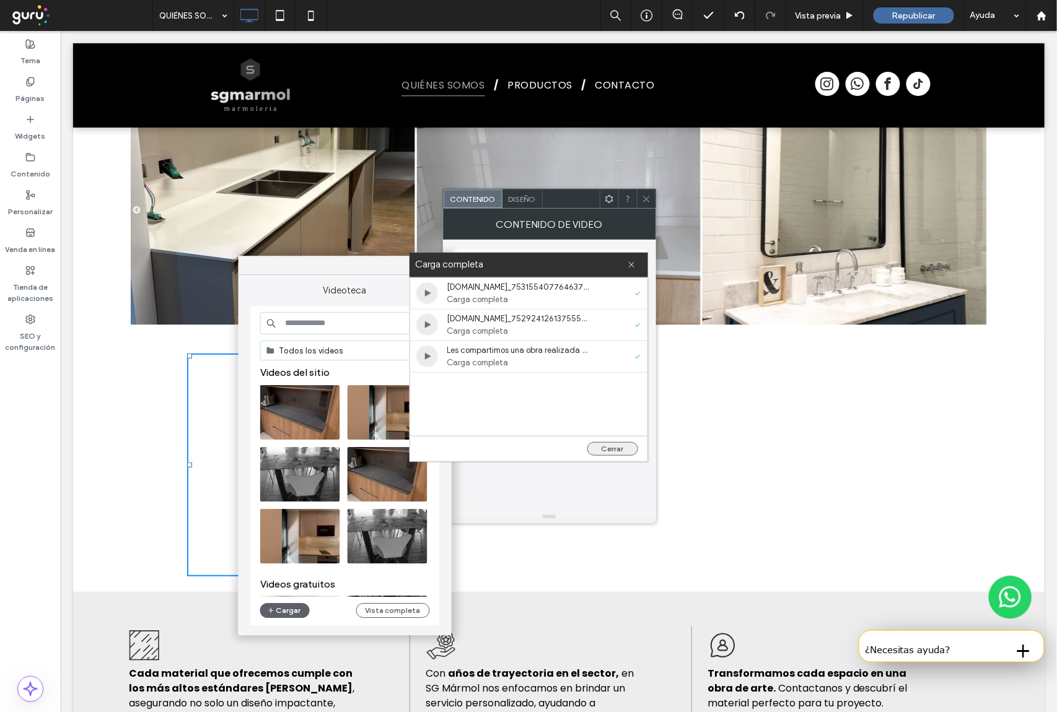
click at [619, 449] on button "Cerrar" at bounding box center [612, 449] width 51 height 14
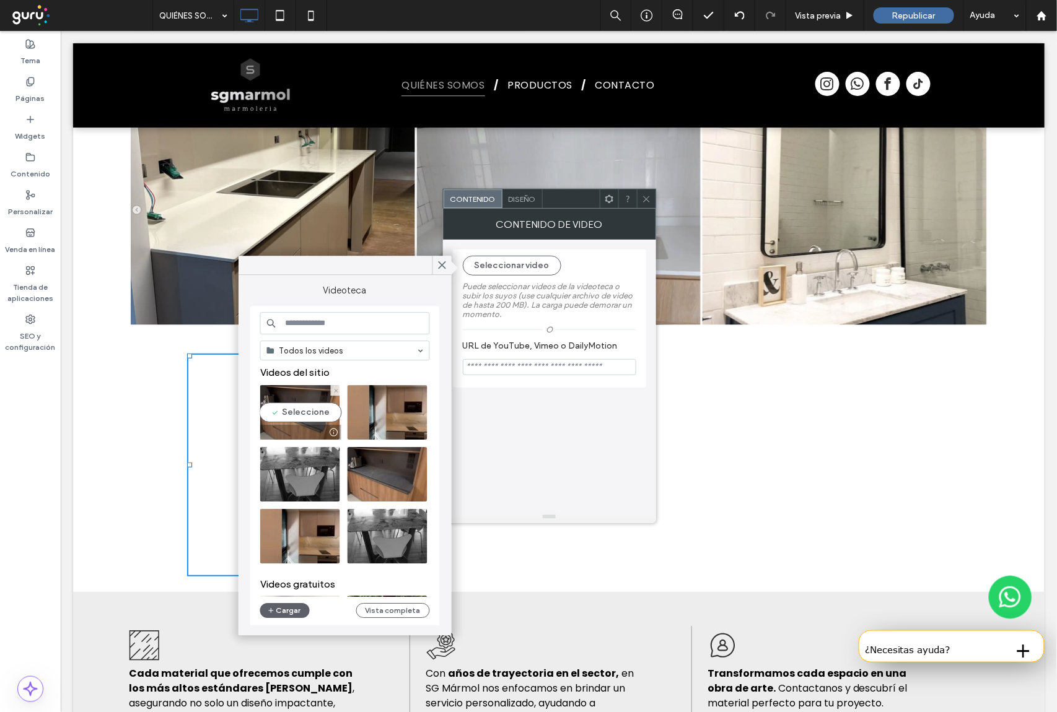
click at [310, 417] on video at bounding box center [300, 412] width 80 height 55
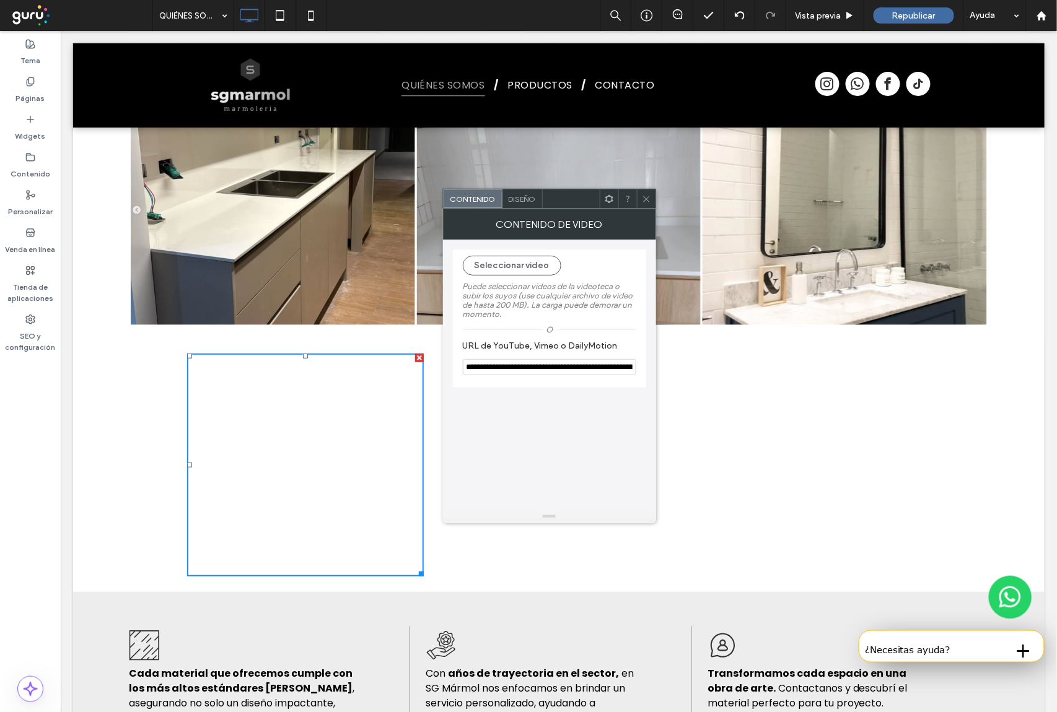
type input "**********"
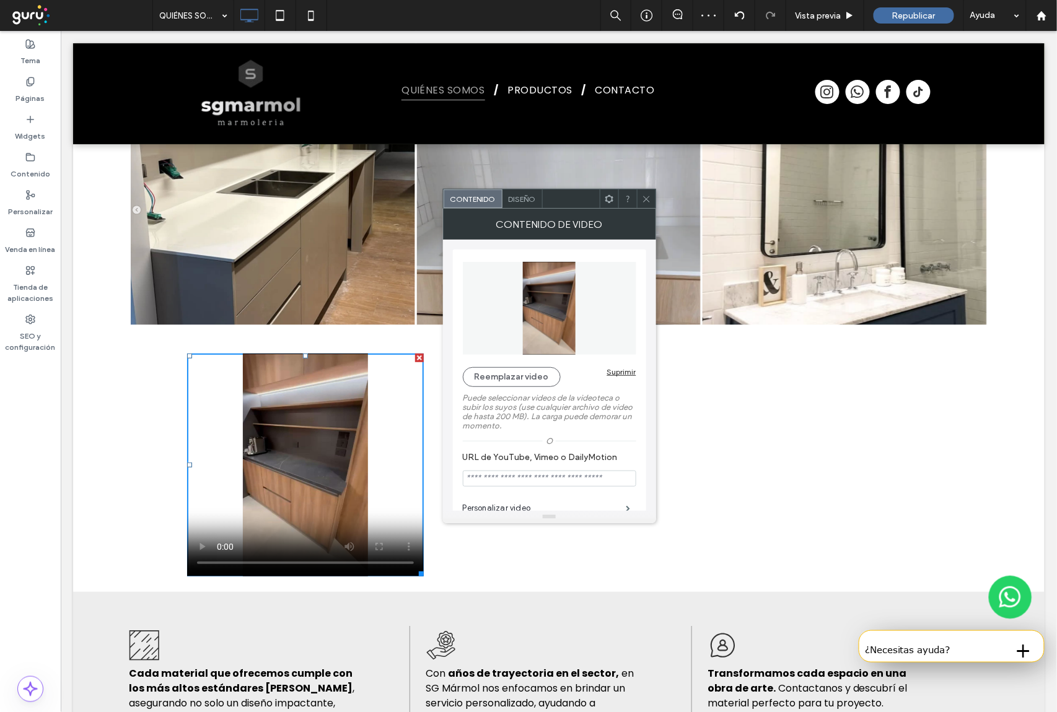
click at [643, 199] on icon at bounding box center [646, 198] width 9 height 9
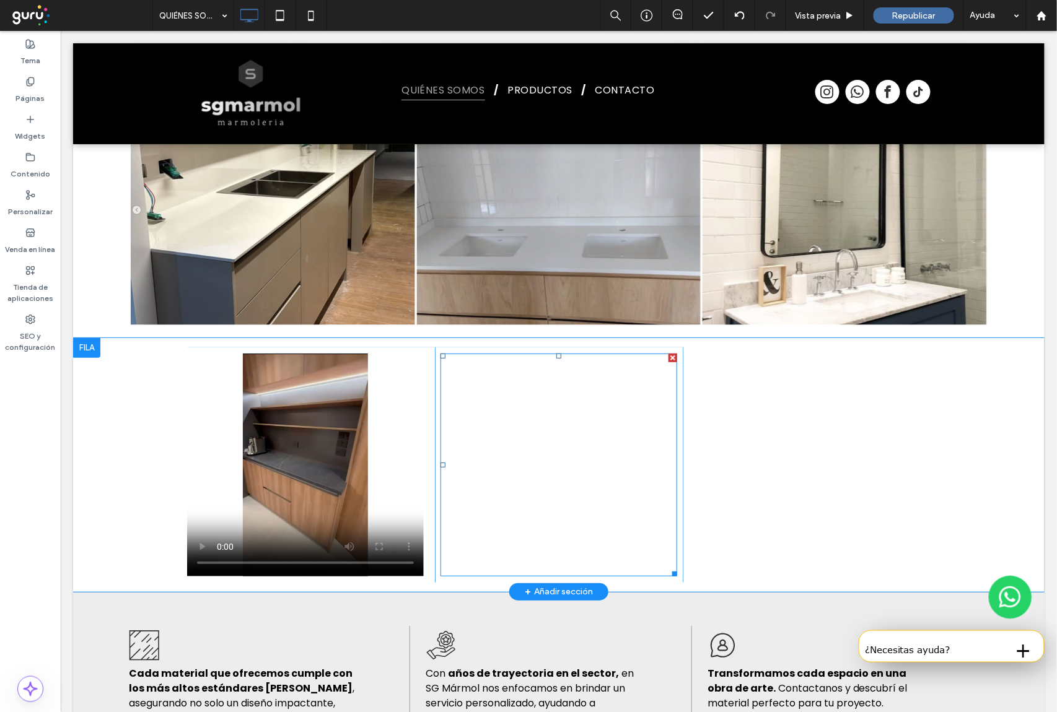
click at [595, 382] on span at bounding box center [558, 464] width 237 height 223
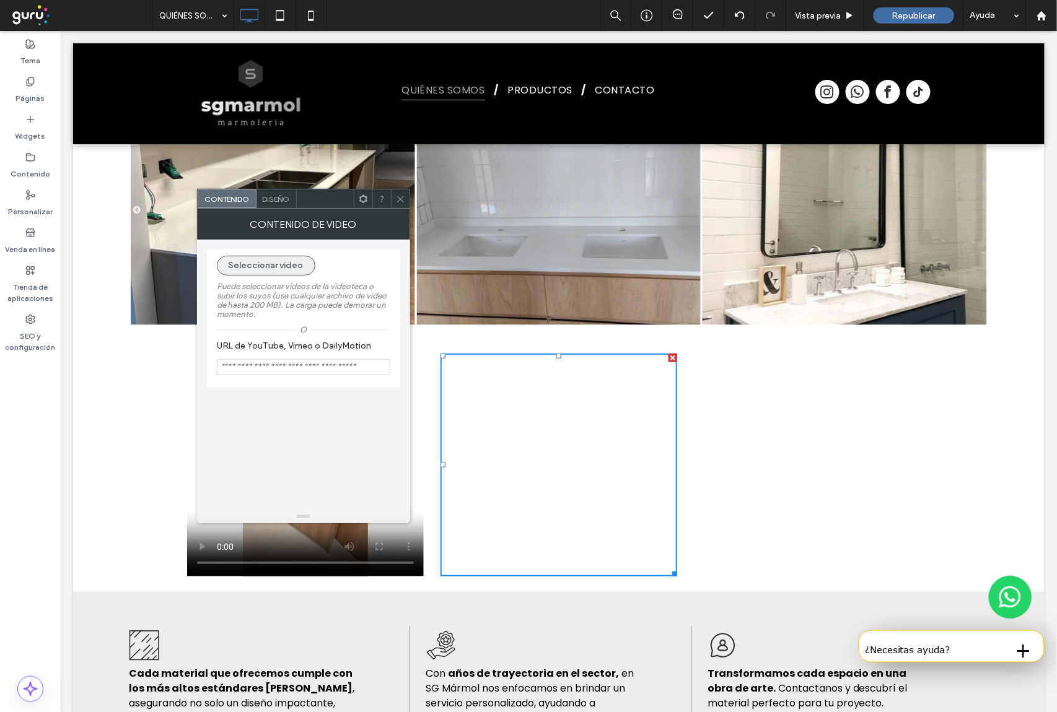
click at [277, 268] on button "Seleccionar video" at bounding box center [266, 266] width 98 height 20
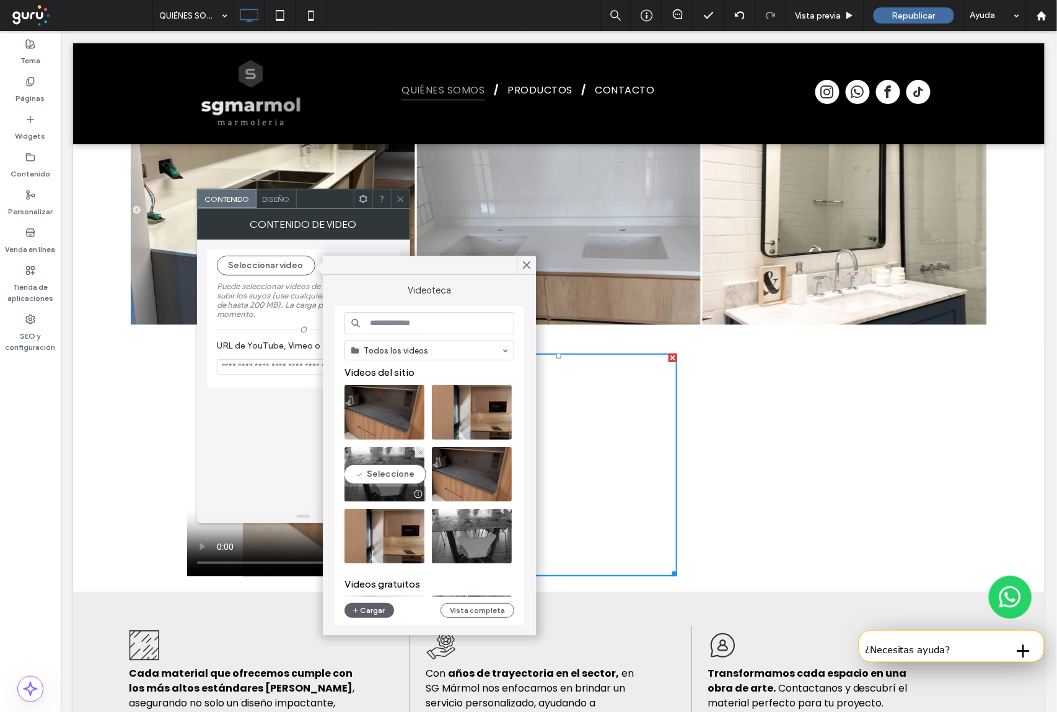
click at [391, 476] on video at bounding box center [384, 474] width 80 height 55
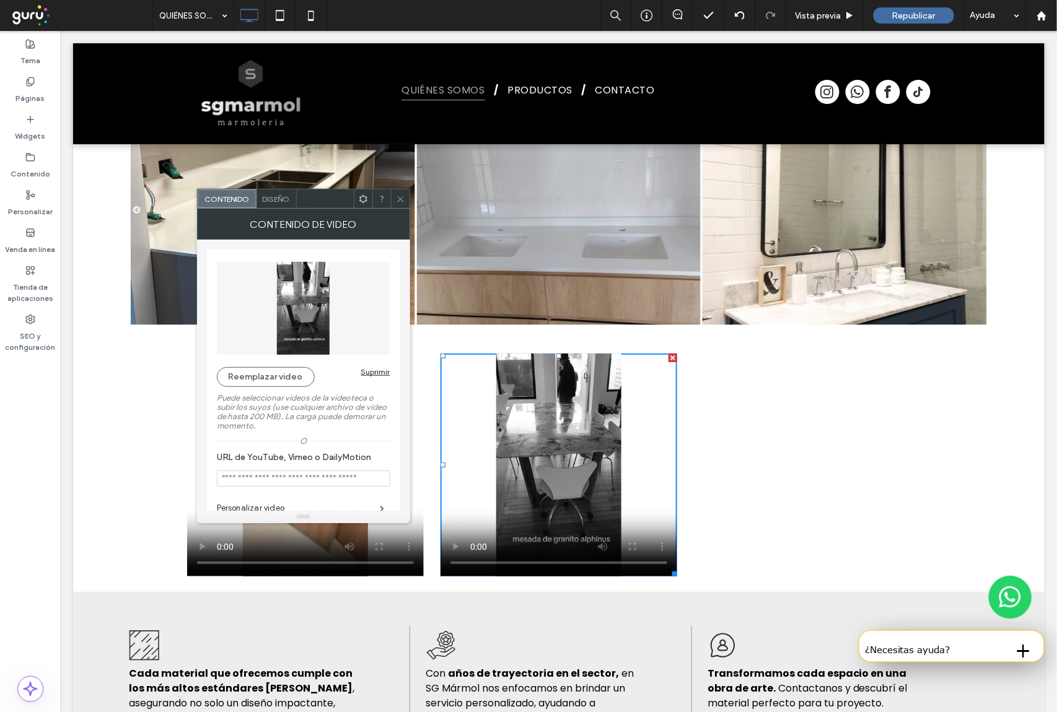
click at [400, 199] on use at bounding box center [400, 199] width 6 height 6
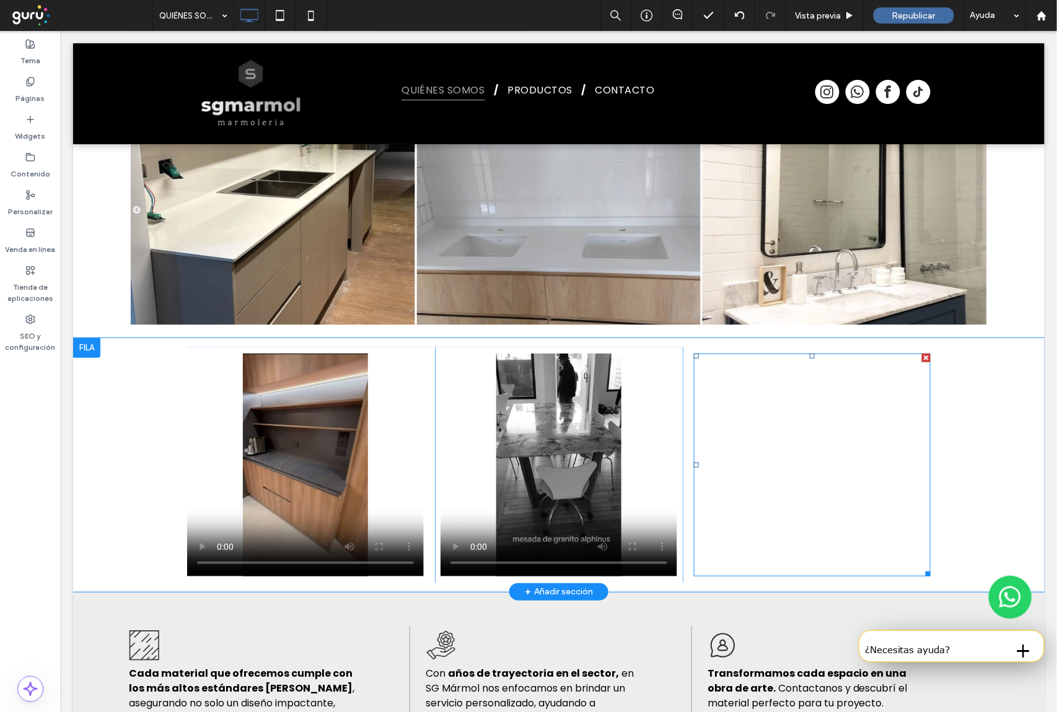
click at [783, 353] on span at bounding box center [811, 464] width 237 height 223
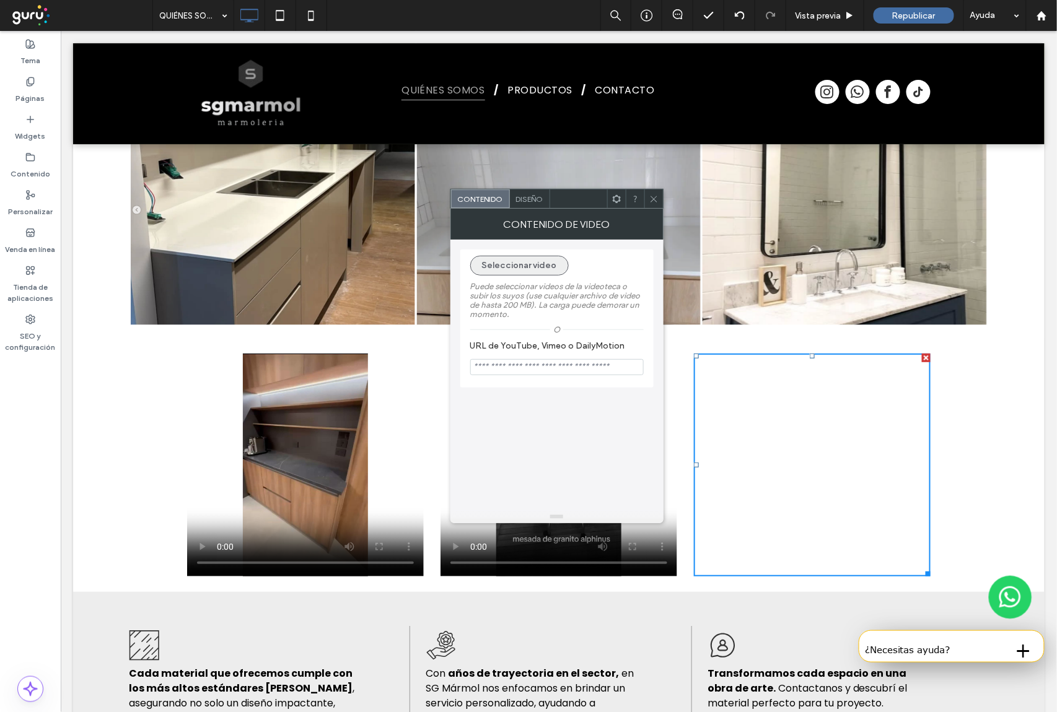
click at [528, 266] on button "Seleccionar video" at bounding box center [519, 266] width 98 height 20
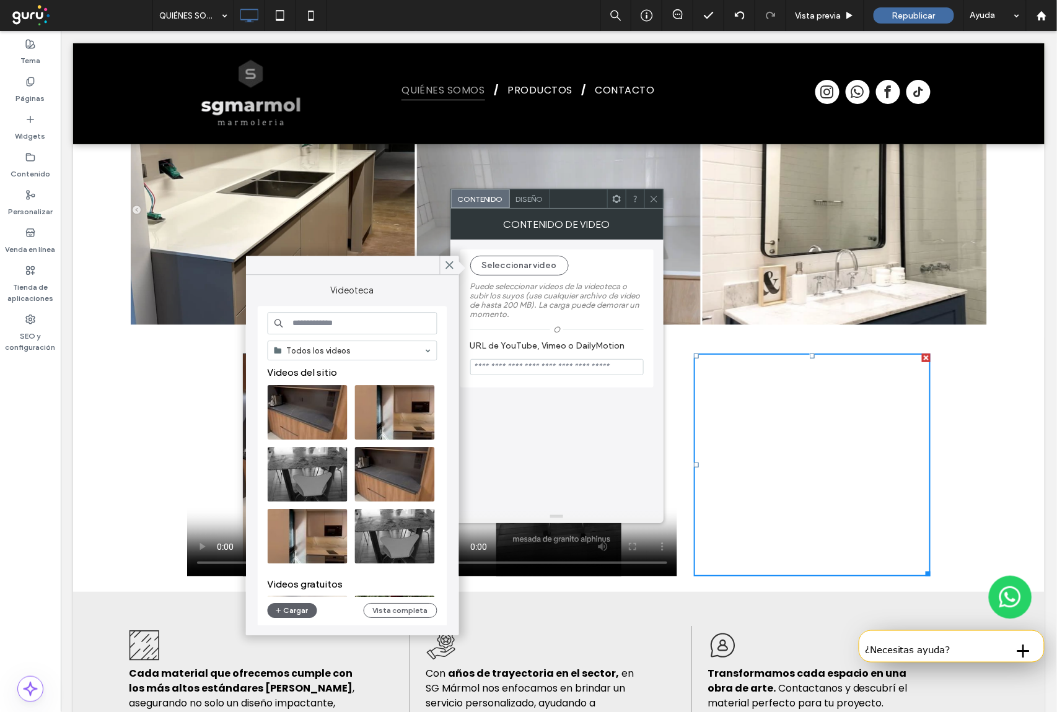
click at [391, 420] on video at bounding box center [395, 412] width 80 height 55
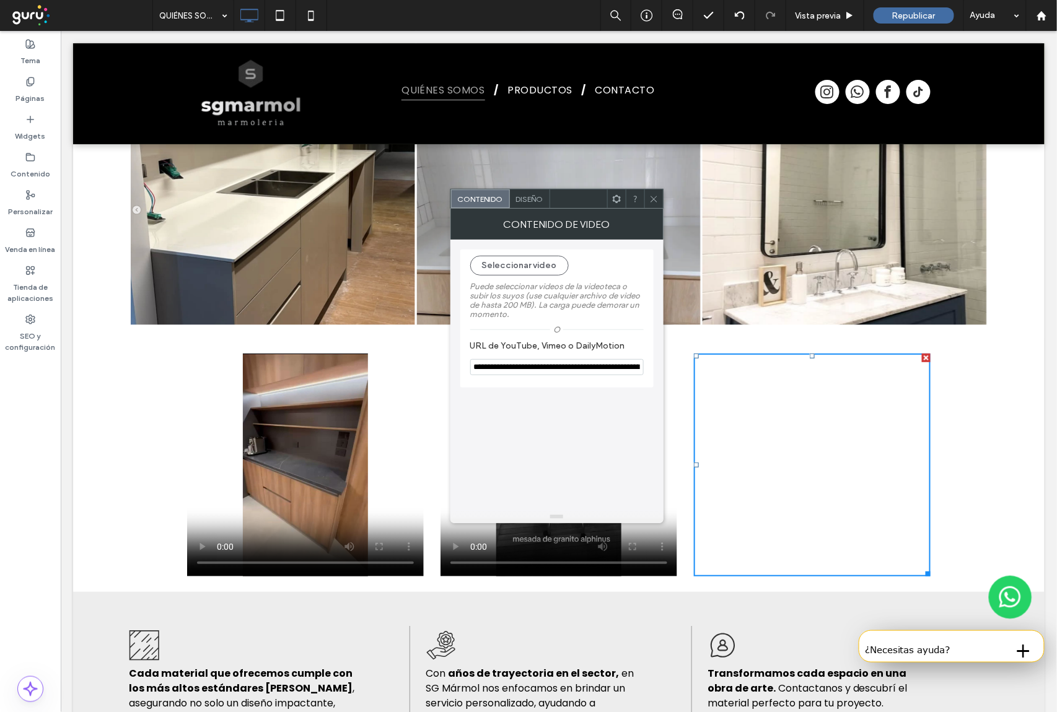
type input "**********"
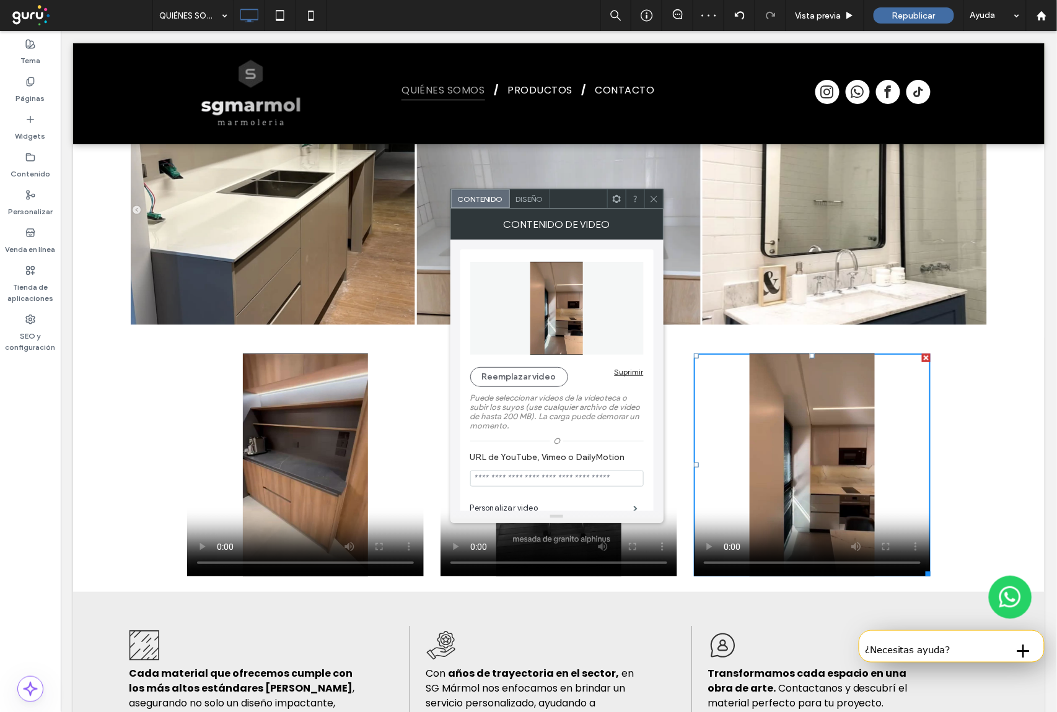
click at [655, 202] on icon at bounding box center [653, 198] width 9 height 9
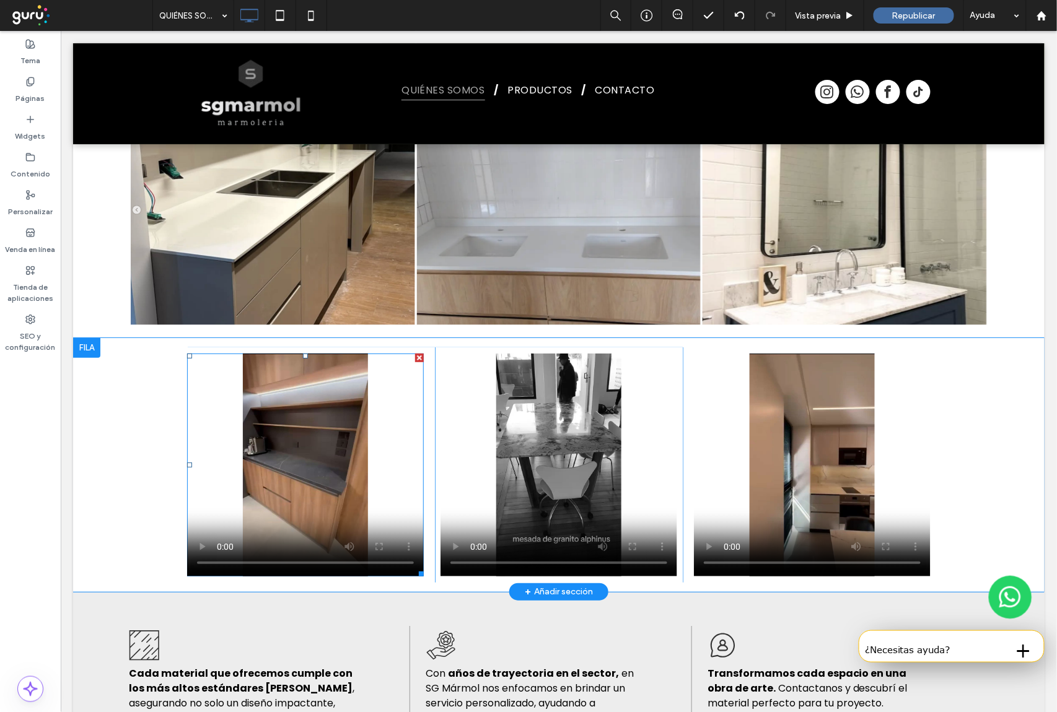
click at [302, 393] on span at bounding box center [304, 464] width 237 height 223
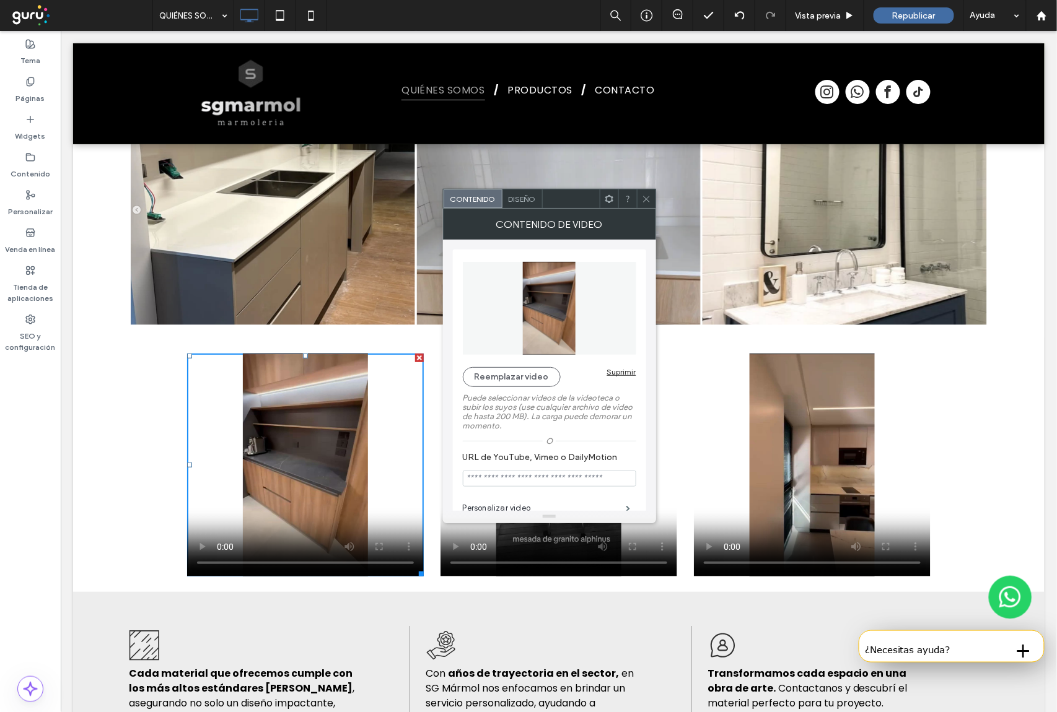
click at [528, 201] on span "Diseño" at bounding box center [521, 198] width 27 height 9
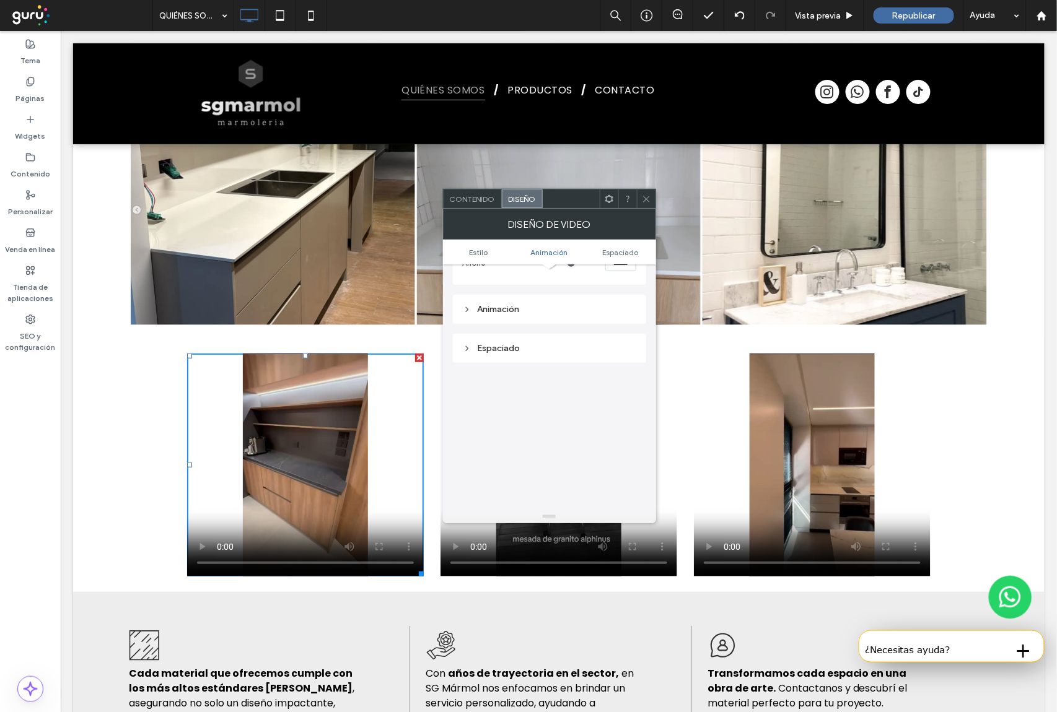
scroll to position [0, 0]
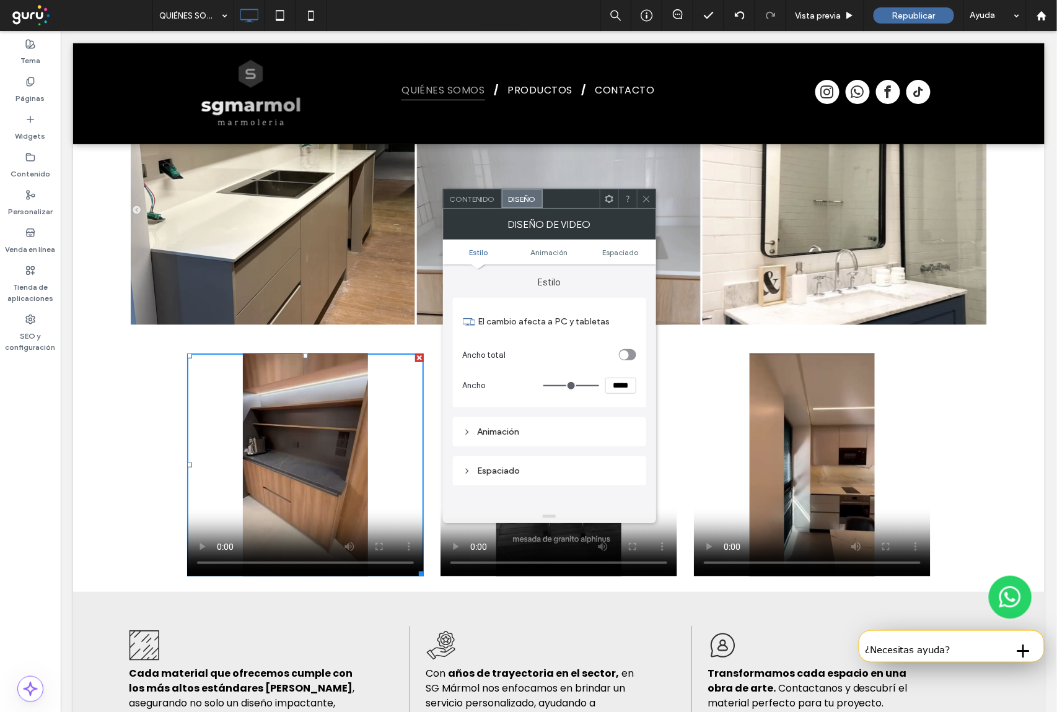
click at [541, 430] on div "Animación" at bounding box center [549, 432] width 173 height 11
click at [543, 254] on span "Animación" at bounding box center [549, 252] width 37 height 9
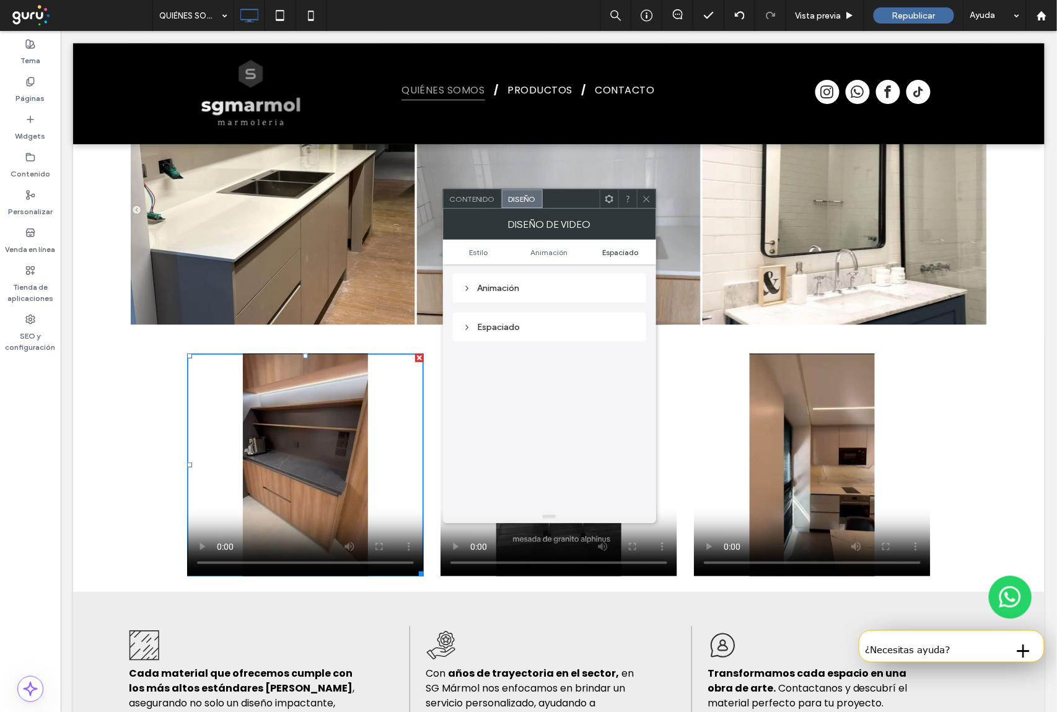
click at [617, 254] on span "Espaciado" at bounding box center [620, 252] width 36 height 9
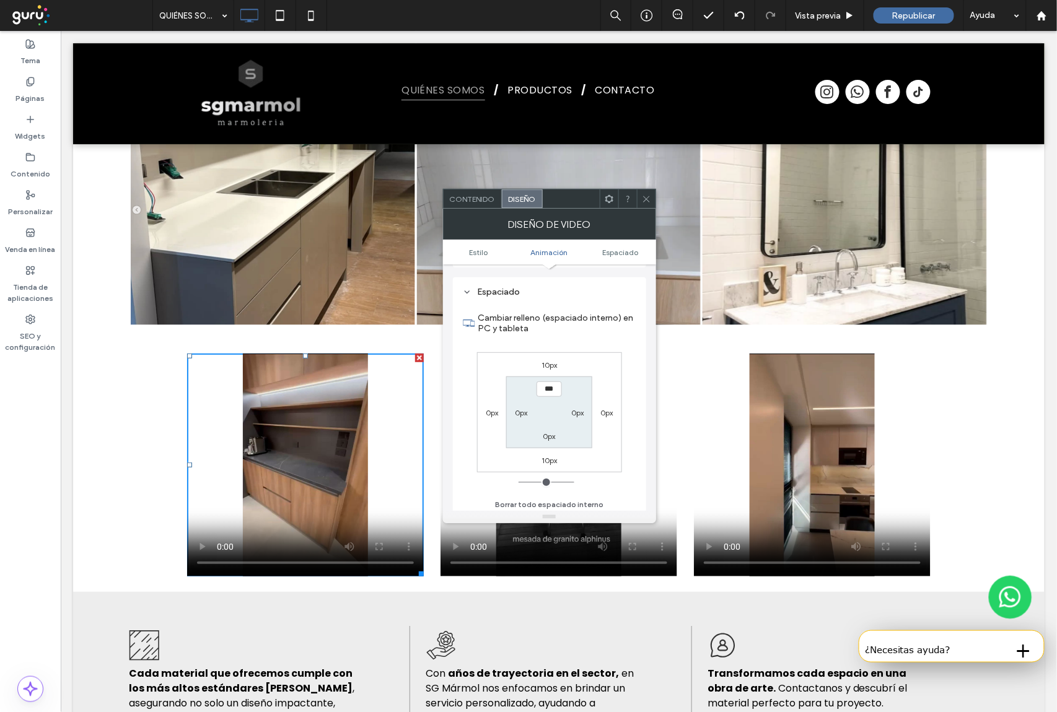
scroll to position [182, 0]
drag, startPoint x: 644, startPoint y: 199, endPoint x: 642, endPoint y: 243, distance: 44.6
click at [645, 202] on icon at bounding box center [646, 198] width 9 height 9
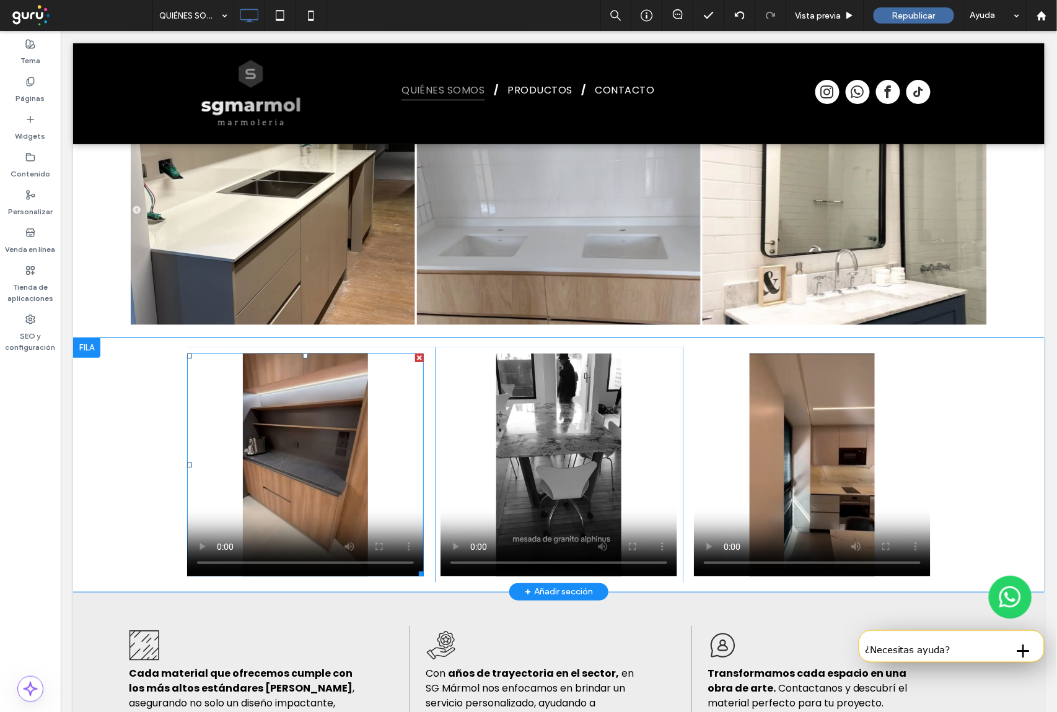
click at [403, 470] on span at bounding box center [304, 464] width 237 height 223
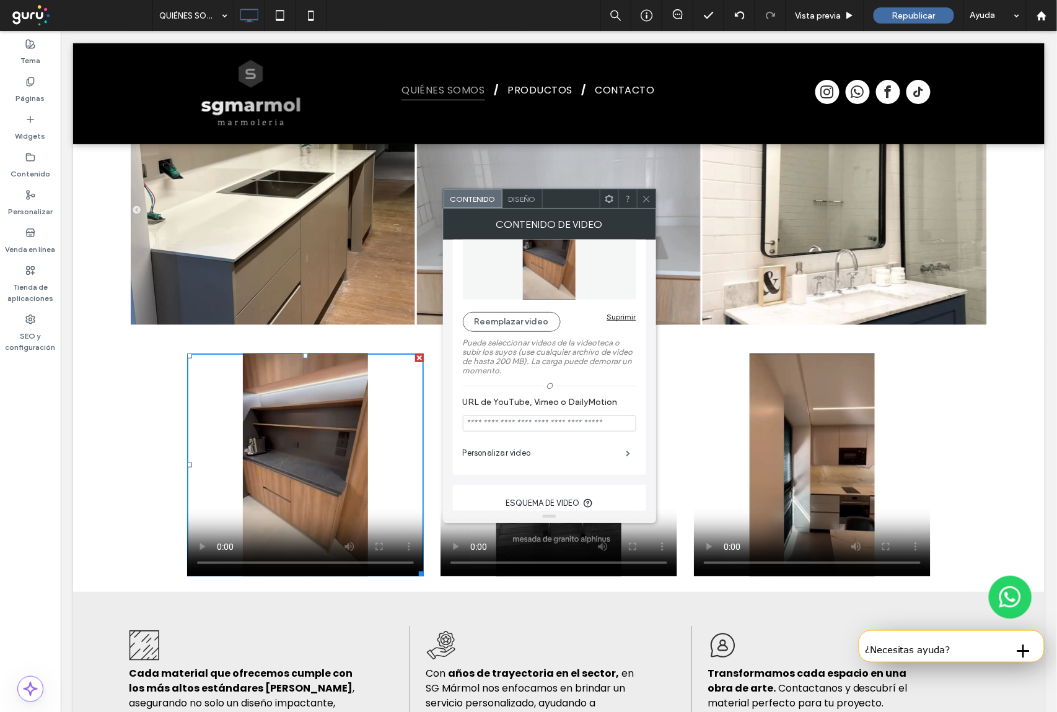
scroll to position [82, 0]
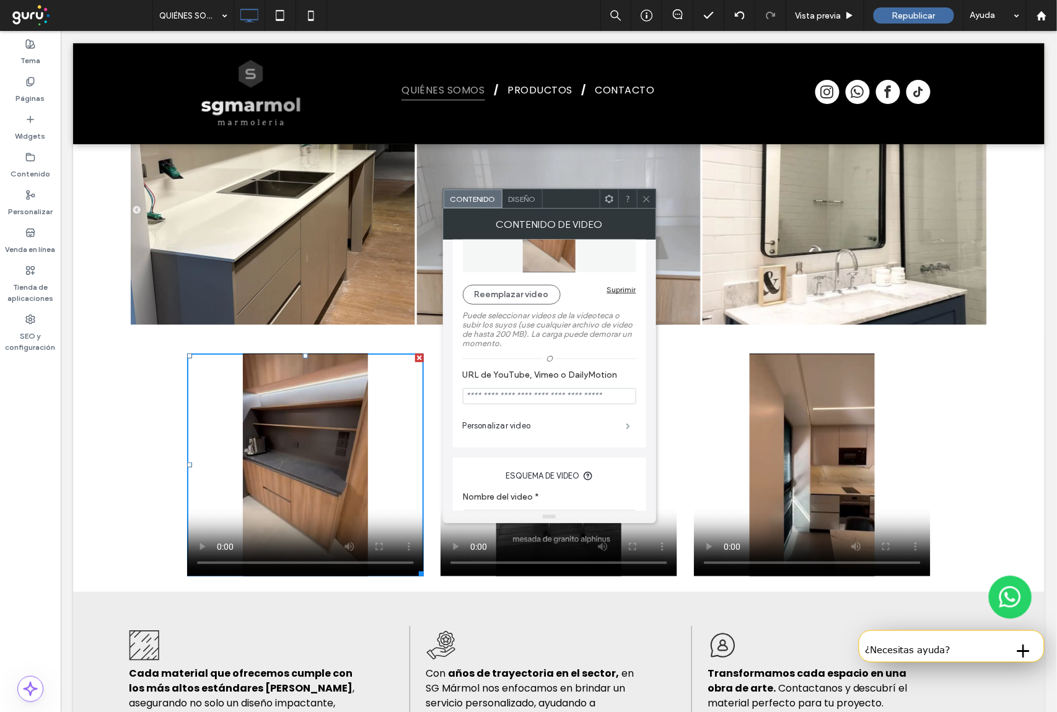
click at [626, 425] on span at bounding box center [628, 426] width 4 height 6
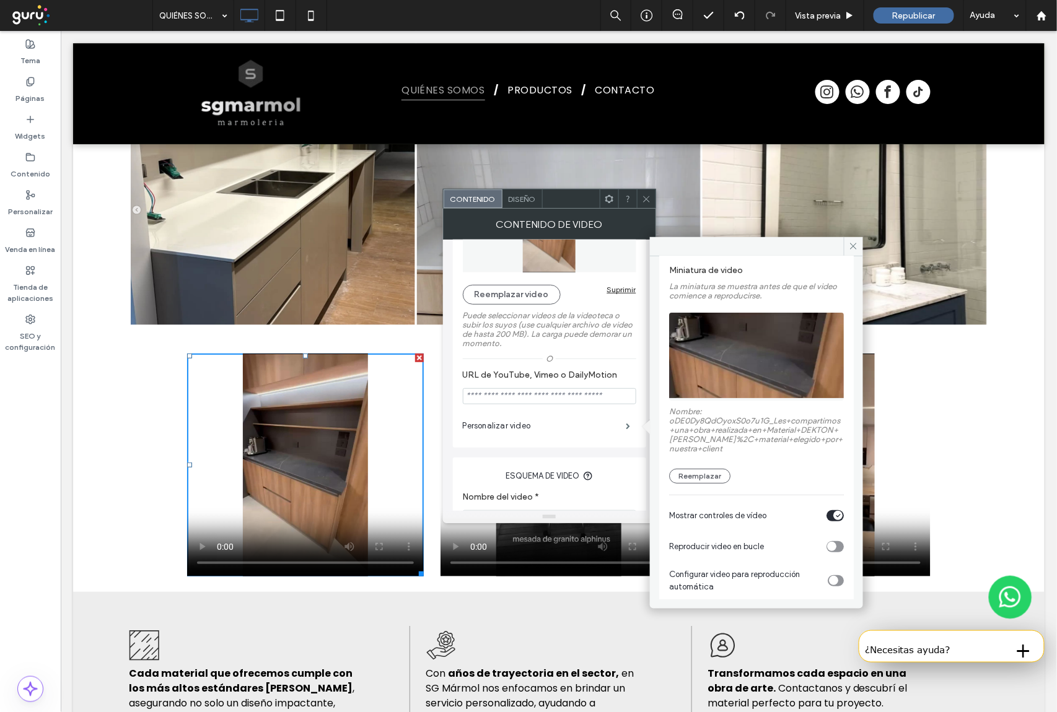
scroll to position [112, 0]
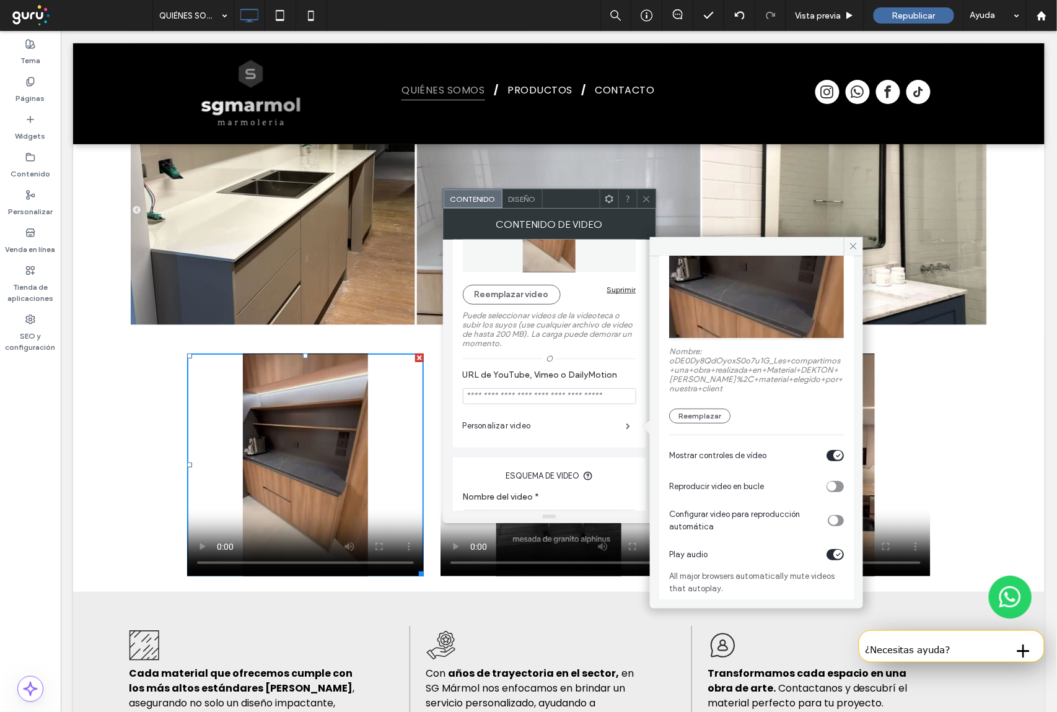
click at [833, 550] on div "toggle" at bounding box center [837, 554] width 9 height 9
click at [826, 456] on div "toggle" at bounding box center [834, 455] width 17 height 11
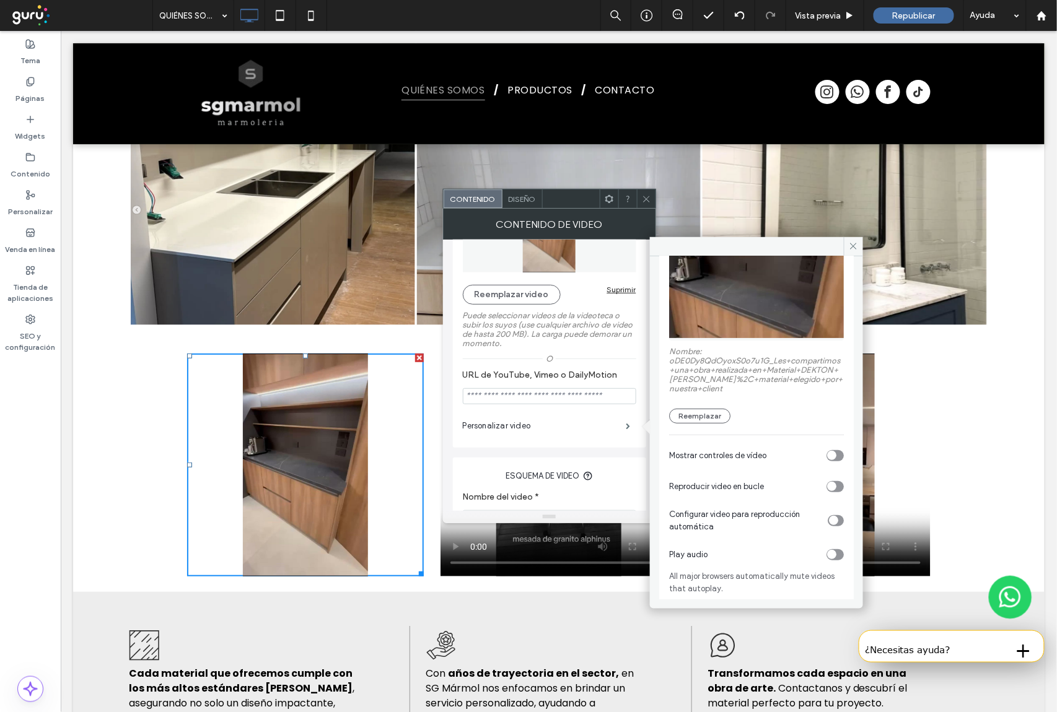
click at [832, 456] on div "toggle" at bounding box center [834, 455] width 17 height 11
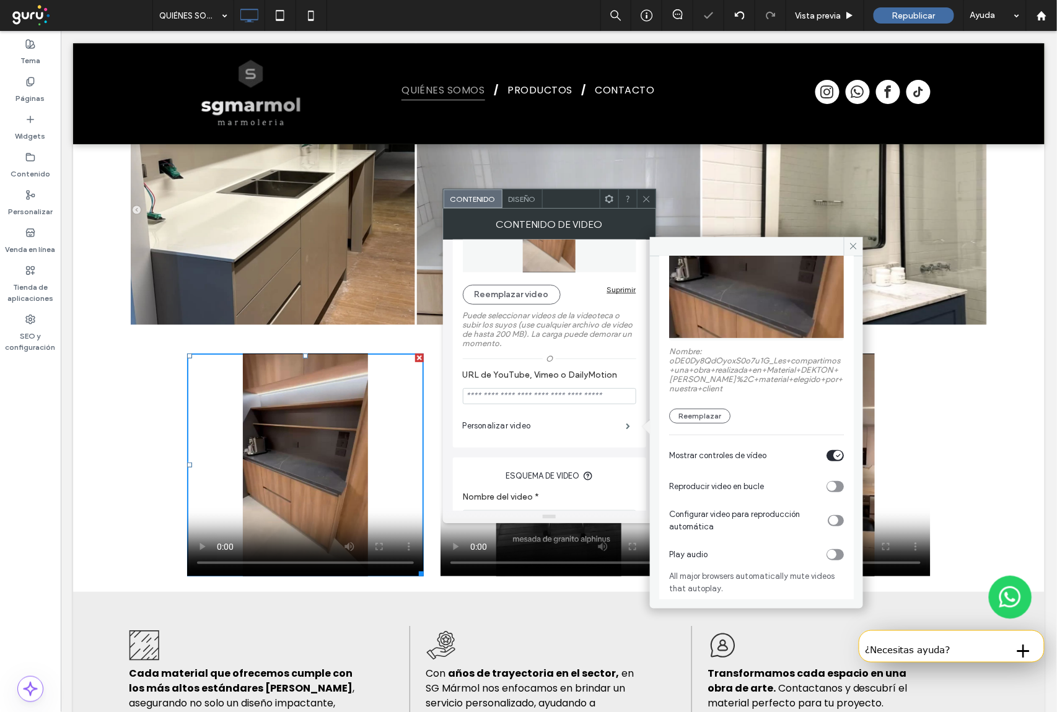
click at [835, 454] on icon "toggle" at bounding box center [837, 456] width 5 height 4
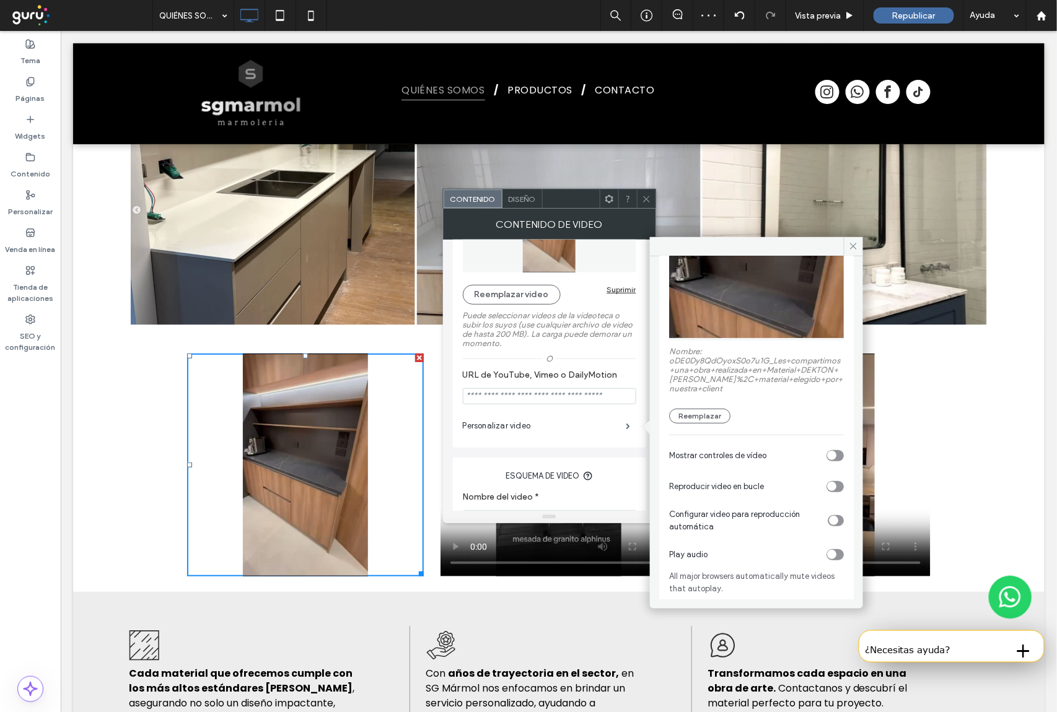
click at [831, 486] on div "toggle" at bounding box center [831, 486] width 9 height 9
click at [833, 483] on div "toggle" at bounding box center [837, 486] width 9 height 9
click at [831, 519] on div "toggle" at bounding box center [833, 520] width 9 height 9
click at [827, 517] on div "toggle" at bounding box center [834, 520] width 15 height 11
click at [830, 454] on div "toggle" at bounding box center [831, 455] width 9 height 9
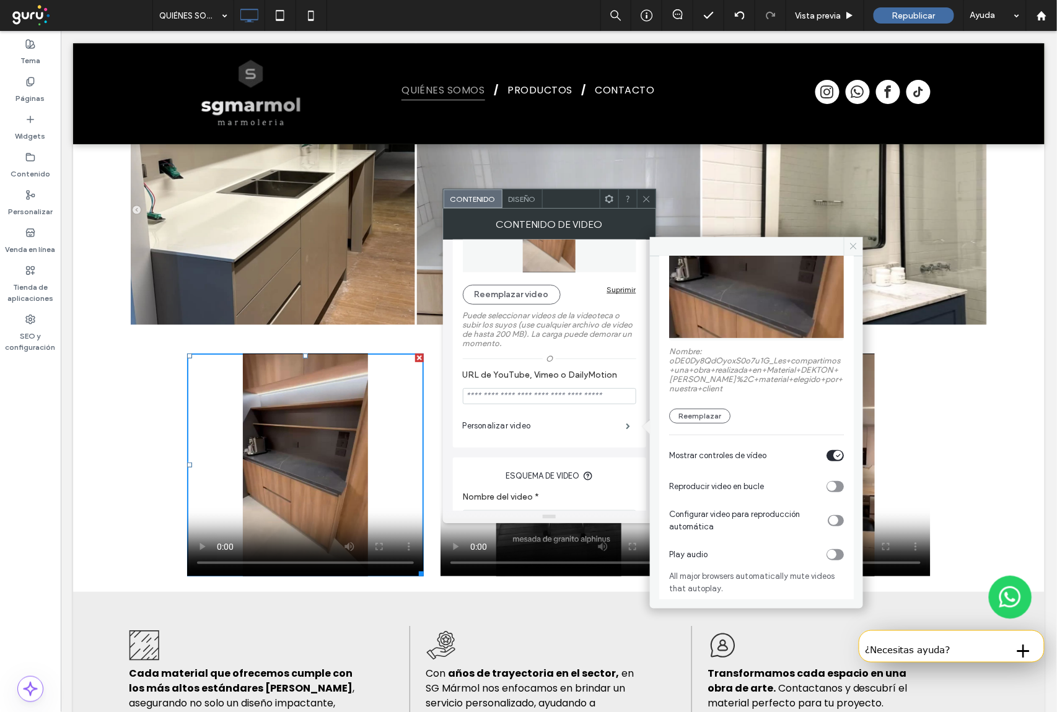
click at [851, 246] on icon at bounding box center [853, 246] width 9 height 9
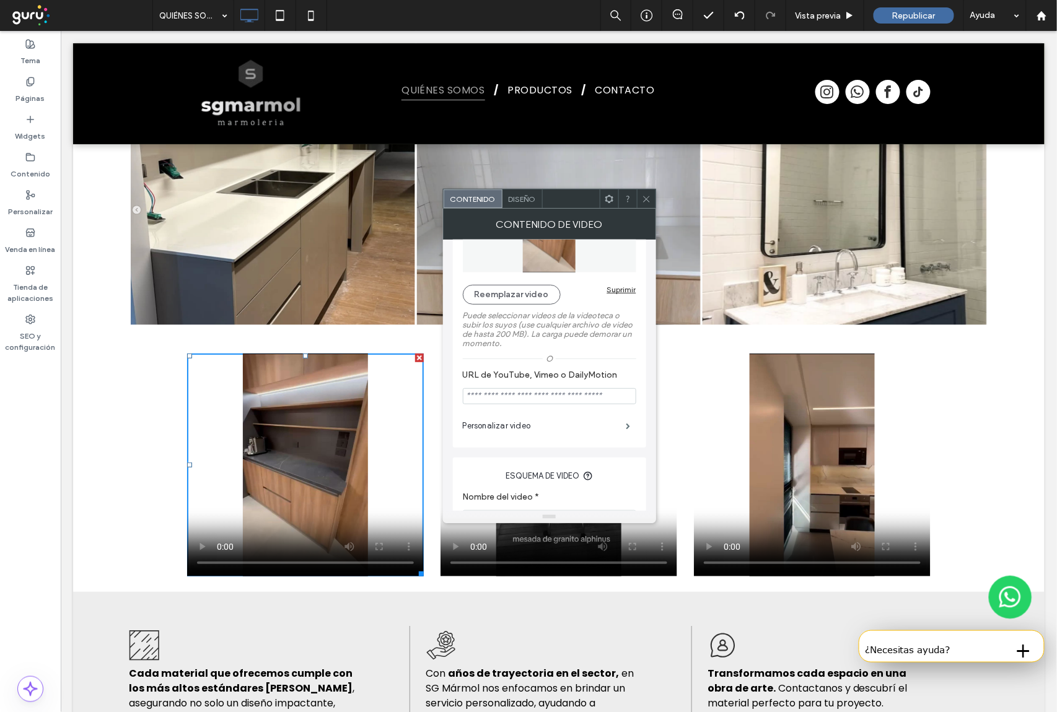
click at [642, 196] on icon at bounding box center [646, 198] width 9 height 9
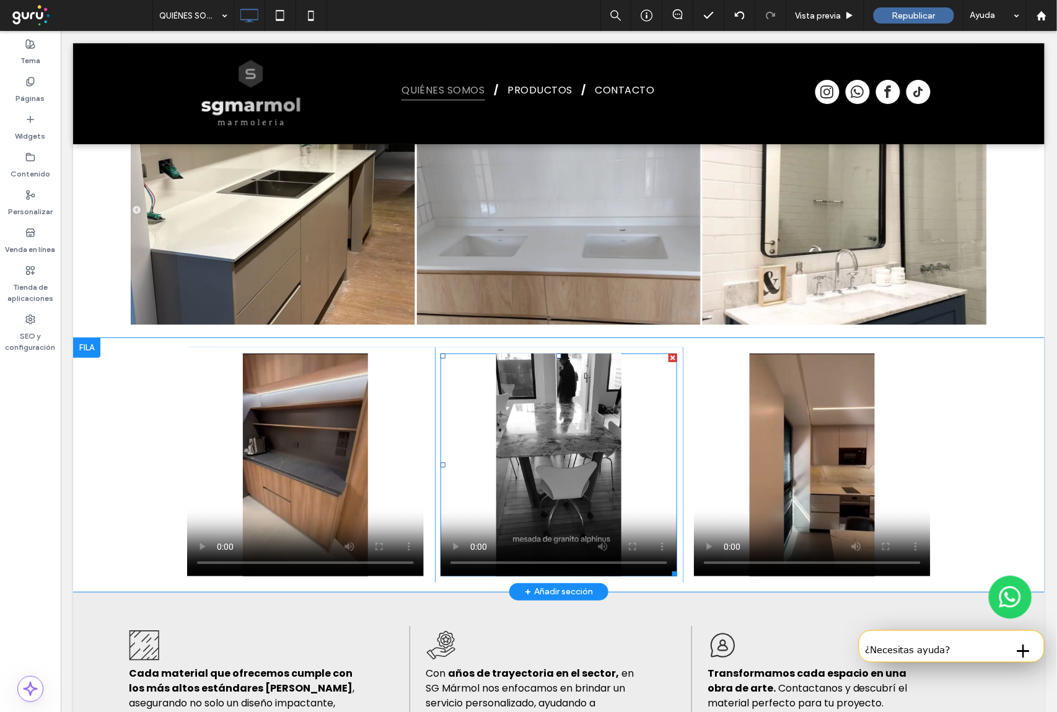
click at [656, 471] on span at bounding box center [558, 464] width 237 height 223
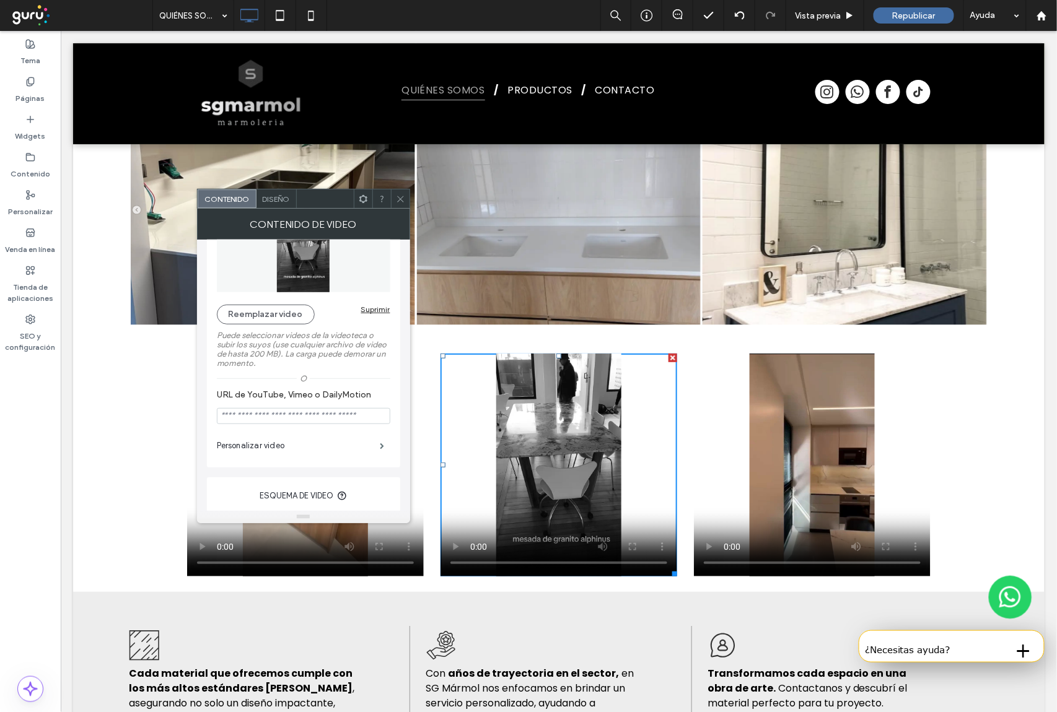
scroll to position [82, 0]
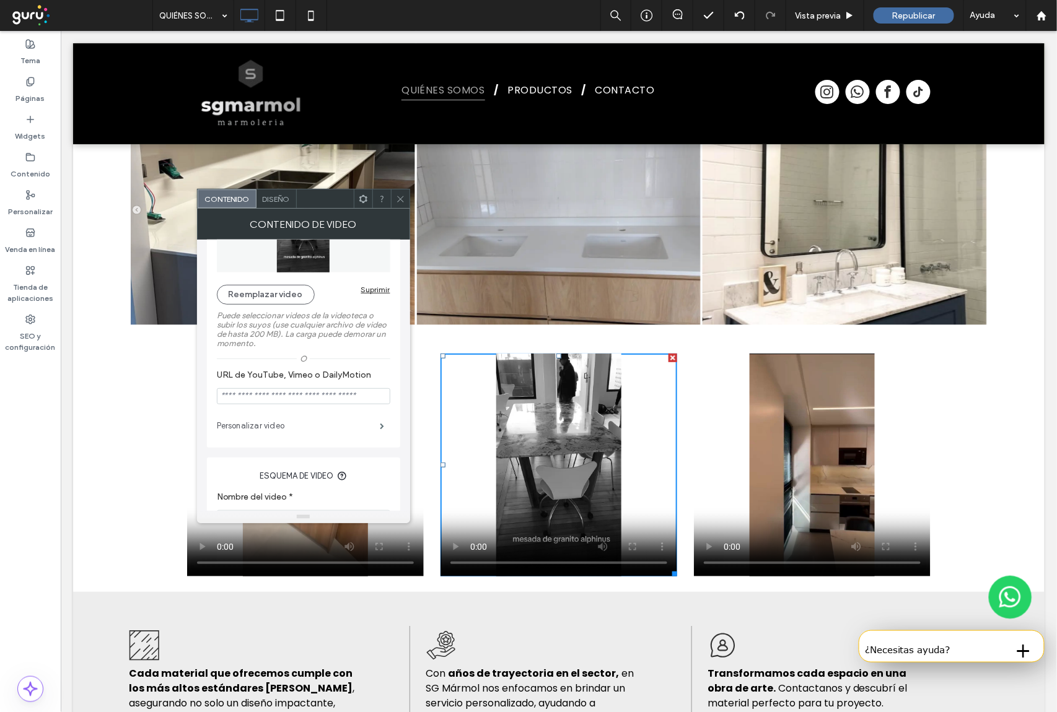
click at [362, 427] on label "Personalizar video" at bounding box center [299, 426] width 164 height 25
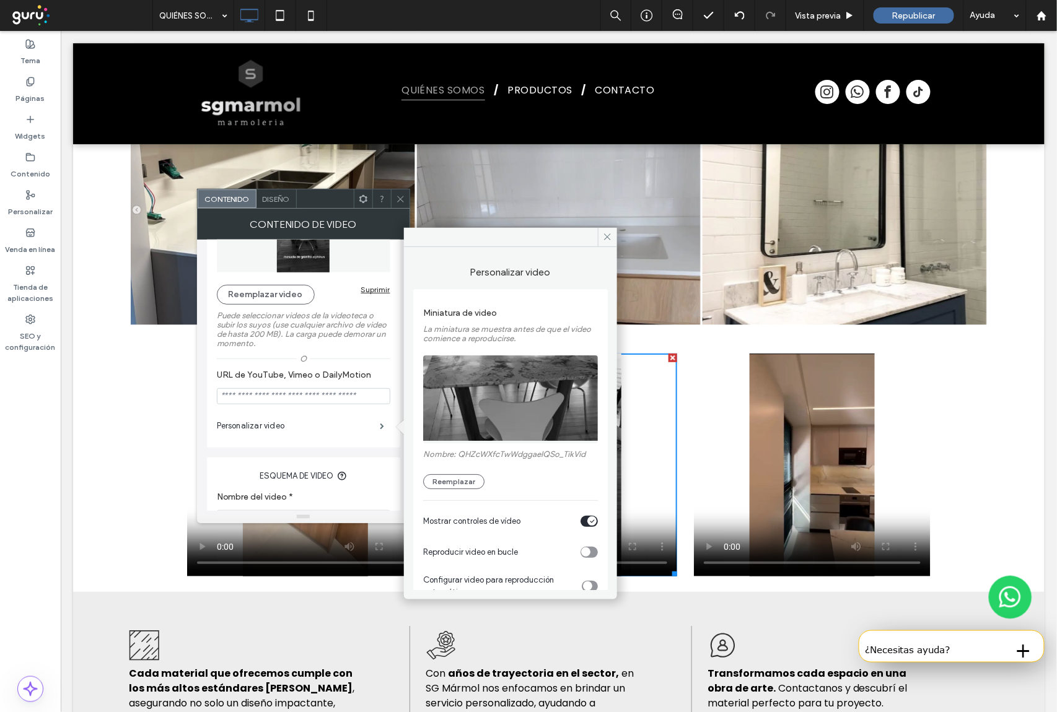
click at [590, 619] on icon "toggle" at bounding box center [592, 621] width 5 height 4
click at [587, 616] on div "toggle" at bounding box center [591, 620] width 9 height 9
click at [590, 619] on icon "toggle" at bounding box center [592, 621] width 5 height 4
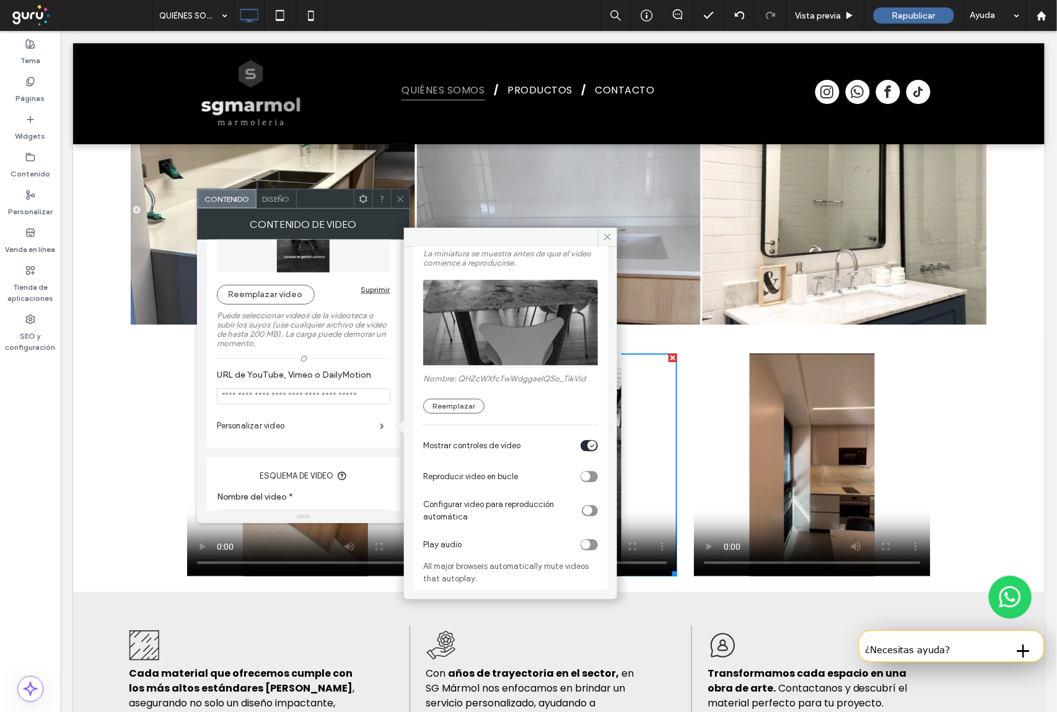
click at [607, 239] on icon at bounding box center [607, 236] width 9 height 9
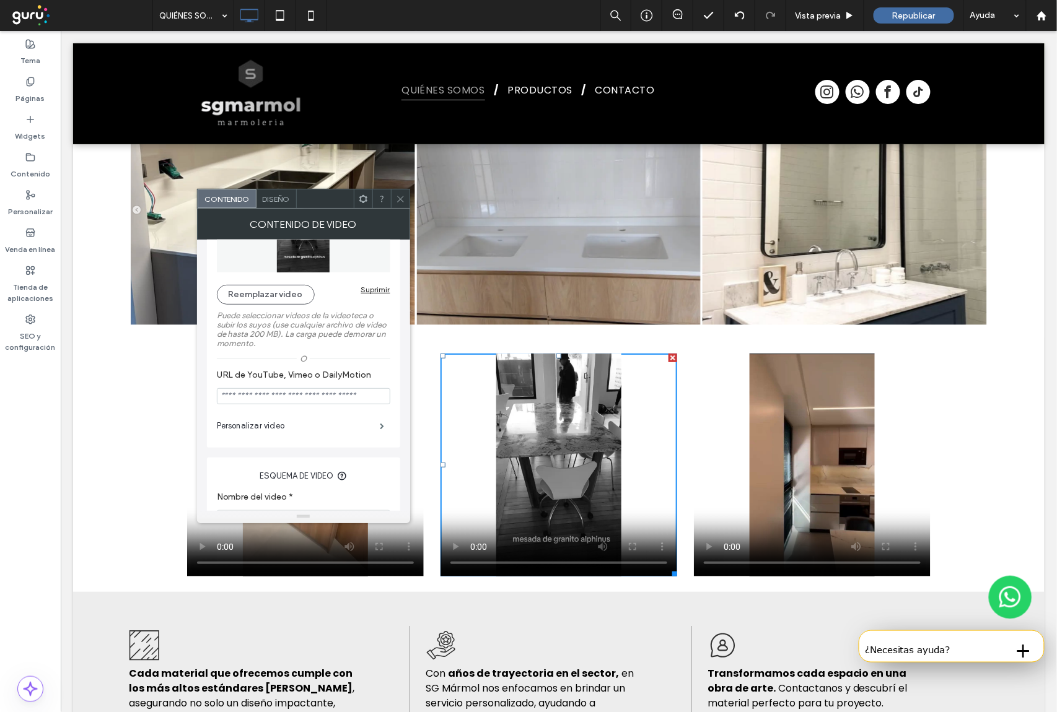
click at [400, 201] on icon at bounding box center [400, 198] width 9 height 9
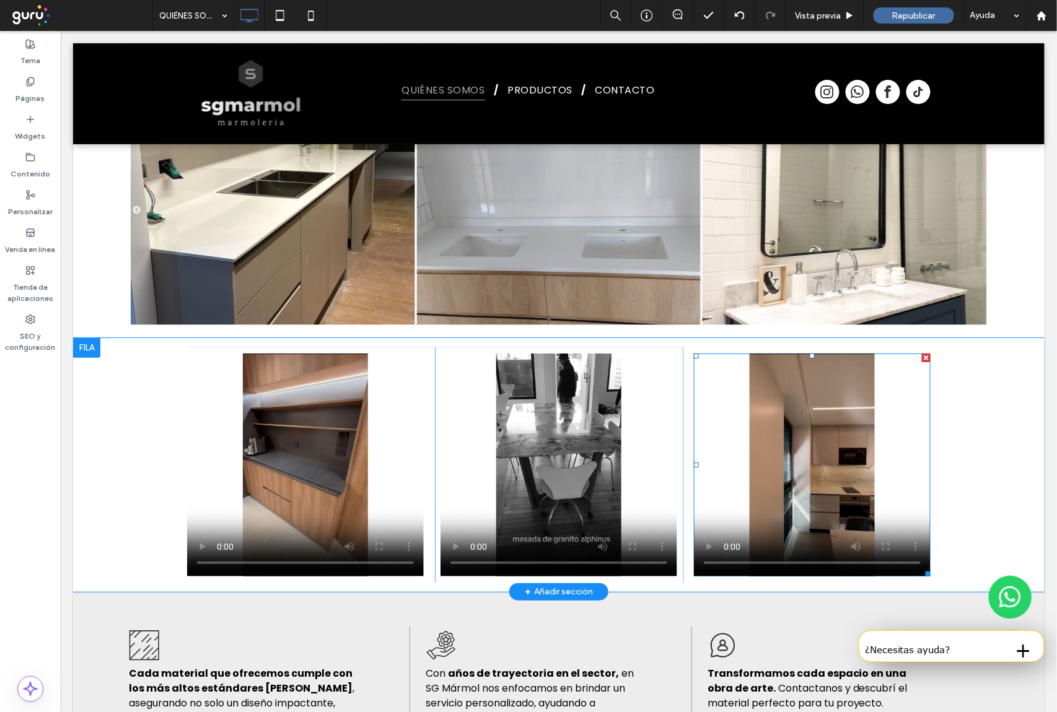
click at [909, 471] on span at bounding box center [811, 464] width 237 height 223
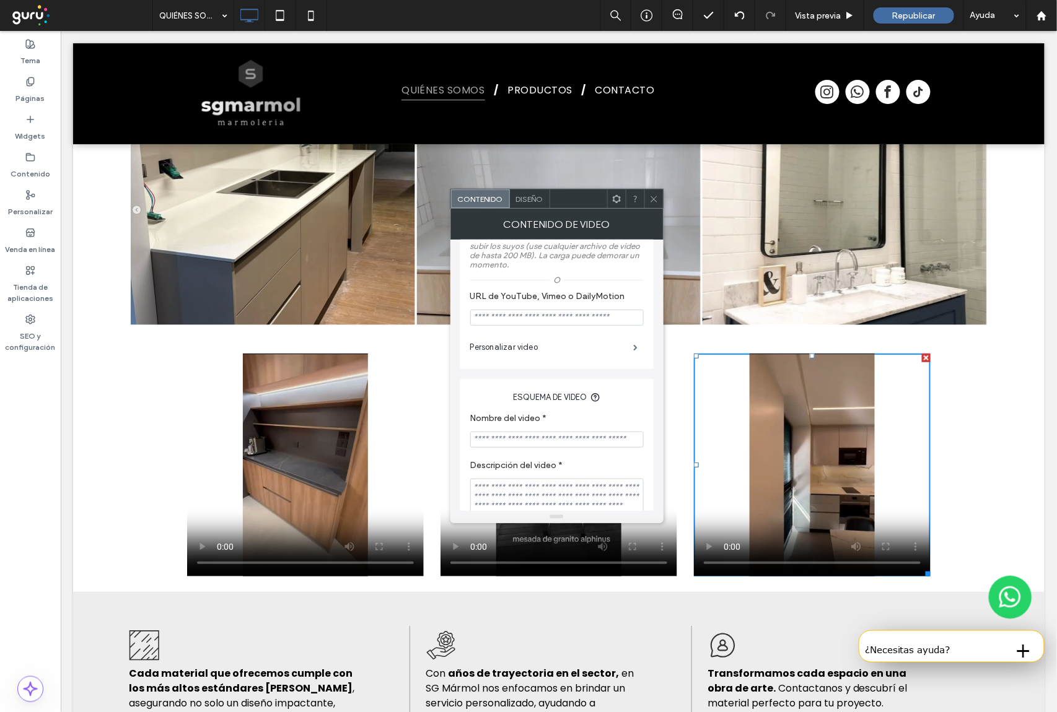
scroll to position [165, 0]
click at [538, 343] on label "Personalizar video" at bounding box center [552, 343] width 164 height 25
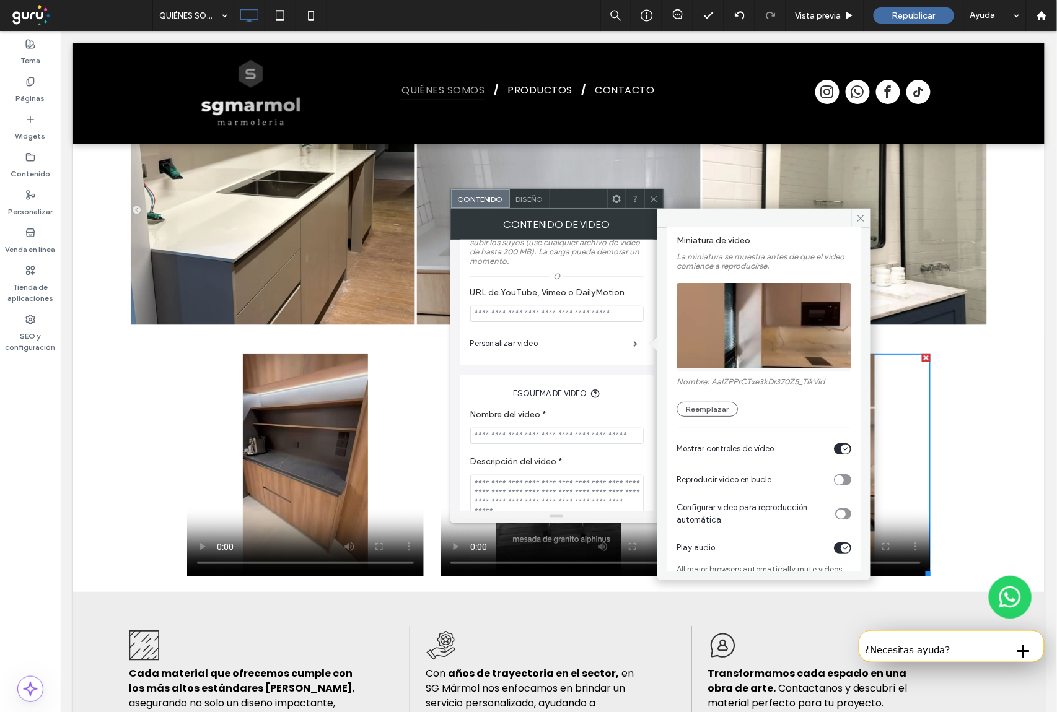
scroll to position [76, 0]
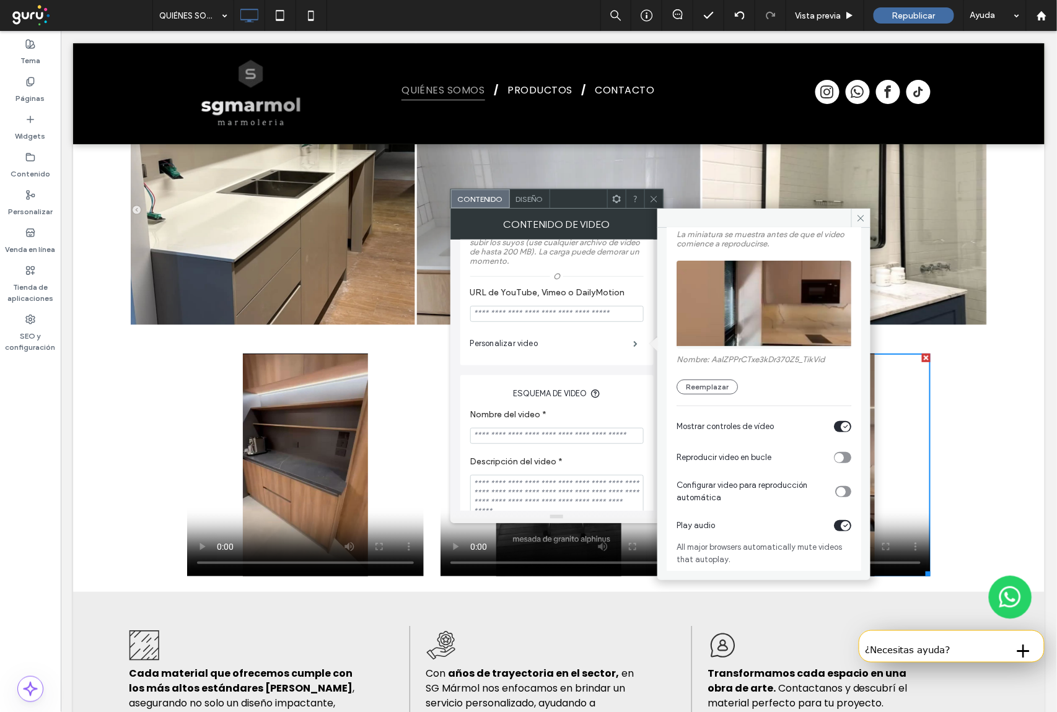
click at [840, 526] on div "toggle" at bounding box center [844, 525] width 9 height 9
click at [858, 219] on icon at bounding box center [860, 218] width 9 height 9
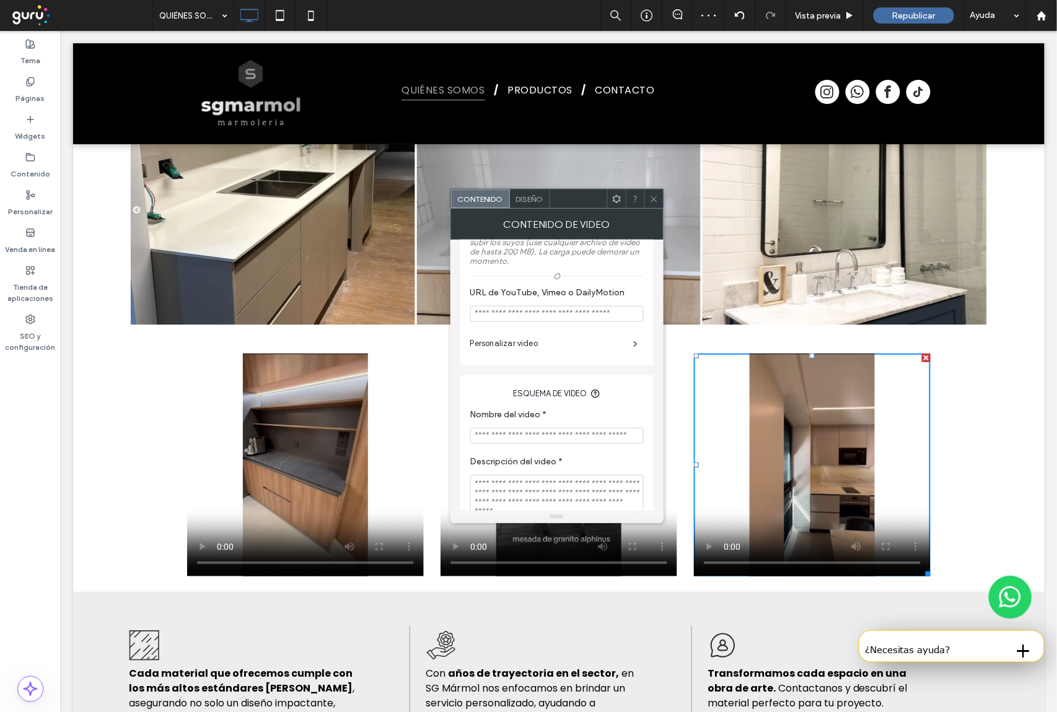
click at [652, 196] on icon at bounding box center [653, 198] width 9 height 9
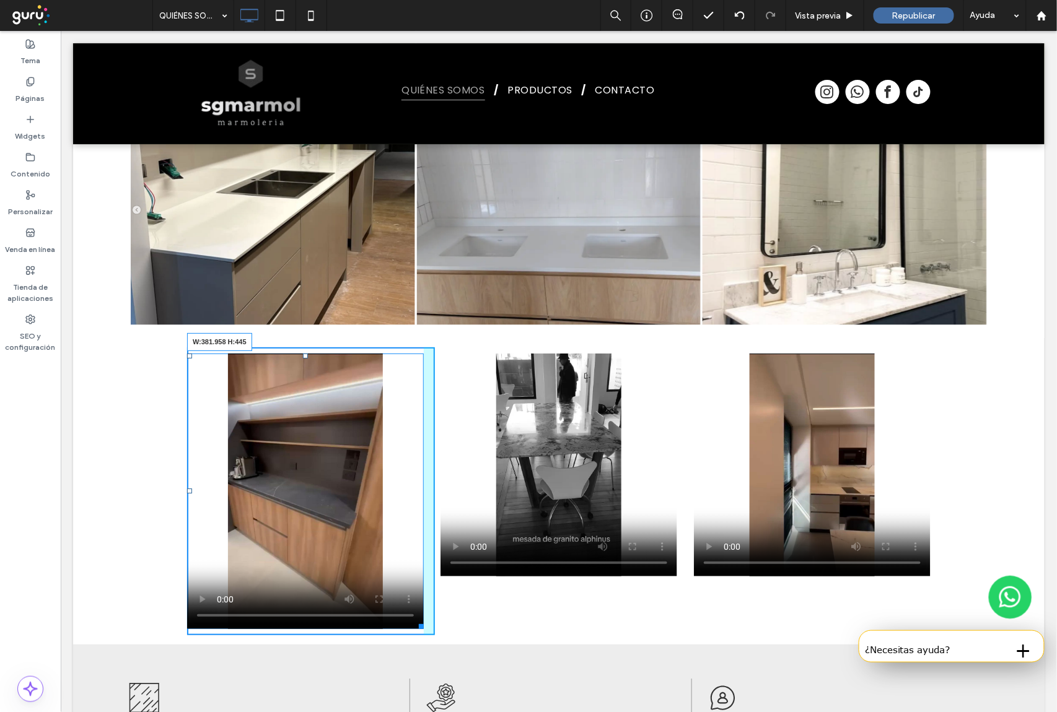
drag, startPoint x: 411, startPoint y: 498, endPoint x: 517, endPoint y: 577, distance: 131.9
click at [429, 551] on div "Click To Paste Click To Paste W:381.958 H:445 Click To Paste Click To Paste Cli…" at bounding box center [557, 491] width 743 height 288
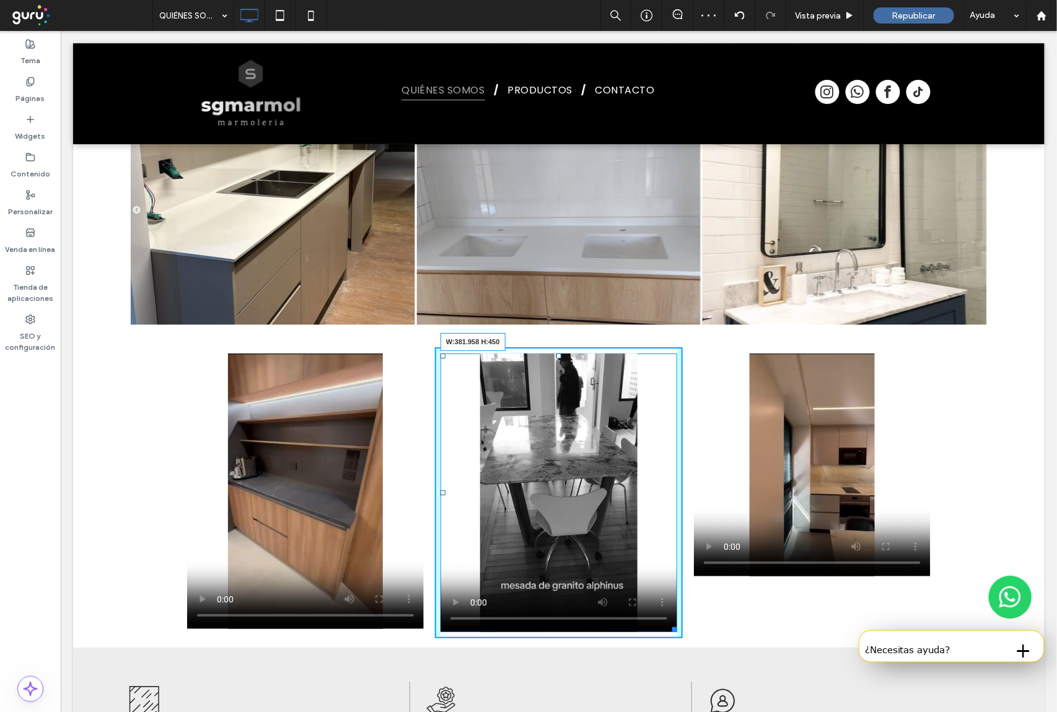
drag, startPoint x: 665, startPoint y: 500, endPoint x: 674, endPoint y: 553, distance: 54.2
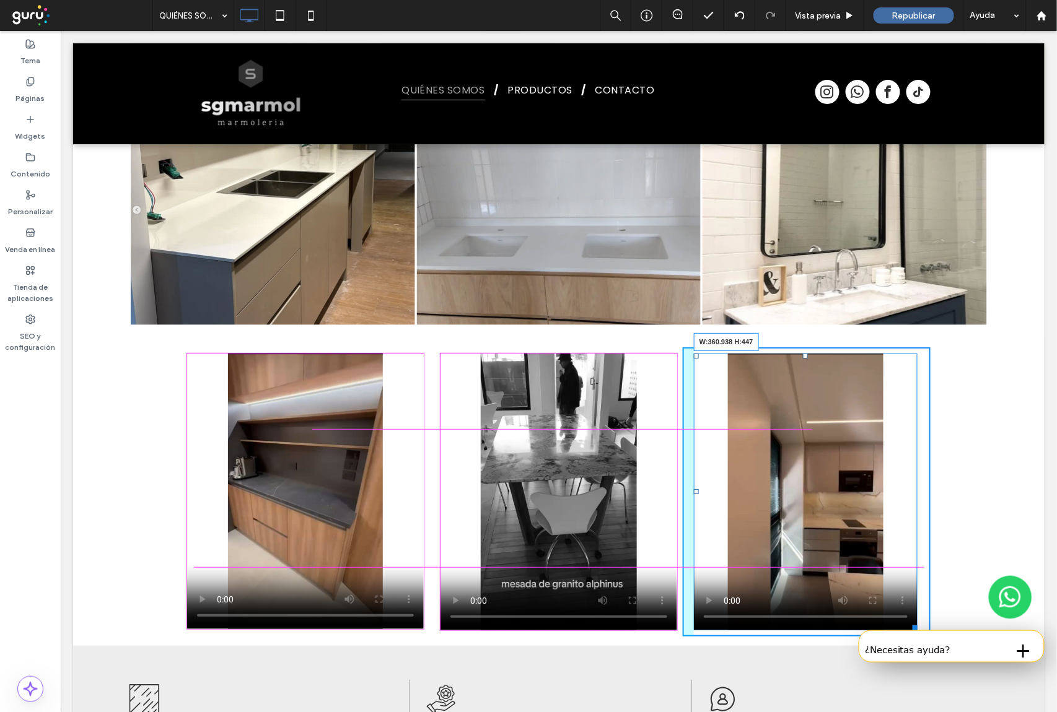
drag, startPoint x: 920, startPoint y: 495, endPoint x: 962, endPoint y: 578, distance: 93.9
click at [907, 621] on div at bounding box center [911, 625] width 9 height 9
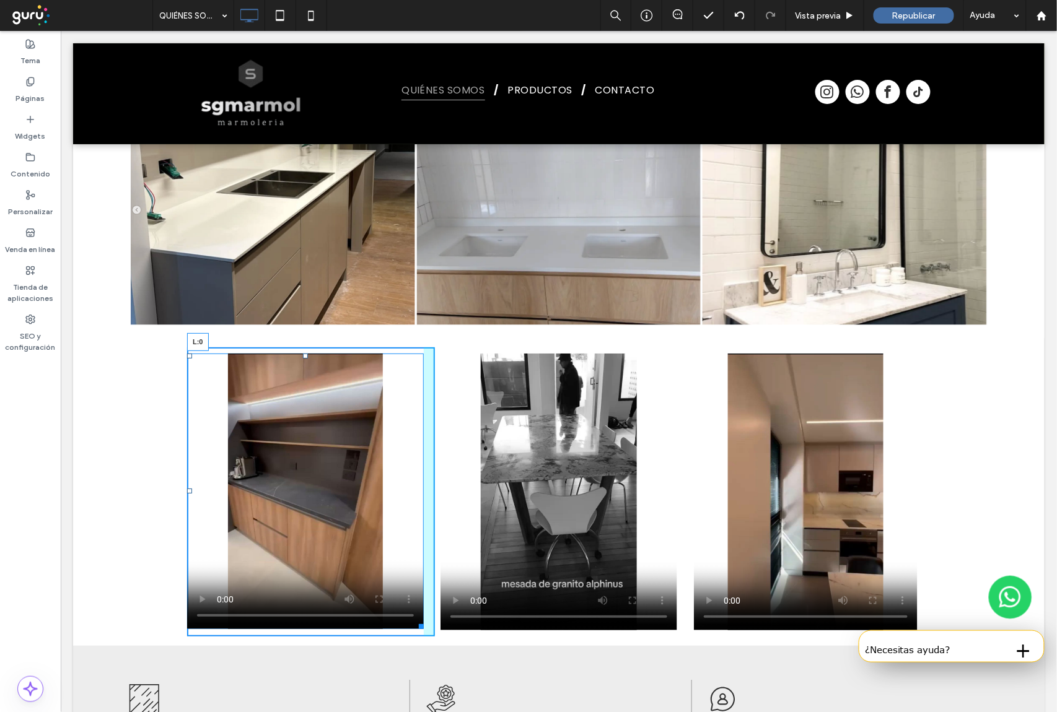
drag, startPoint x: 180, startPoint y: 416, endPoint x: 430, endPoint y: 437, distance: 250.4
click at [156, 416] on div "Click To Paste Click To Paste L:0 Click To Paste Click To Paste Click To Paste …" at bounding box center [557, 492] width 971 height 308
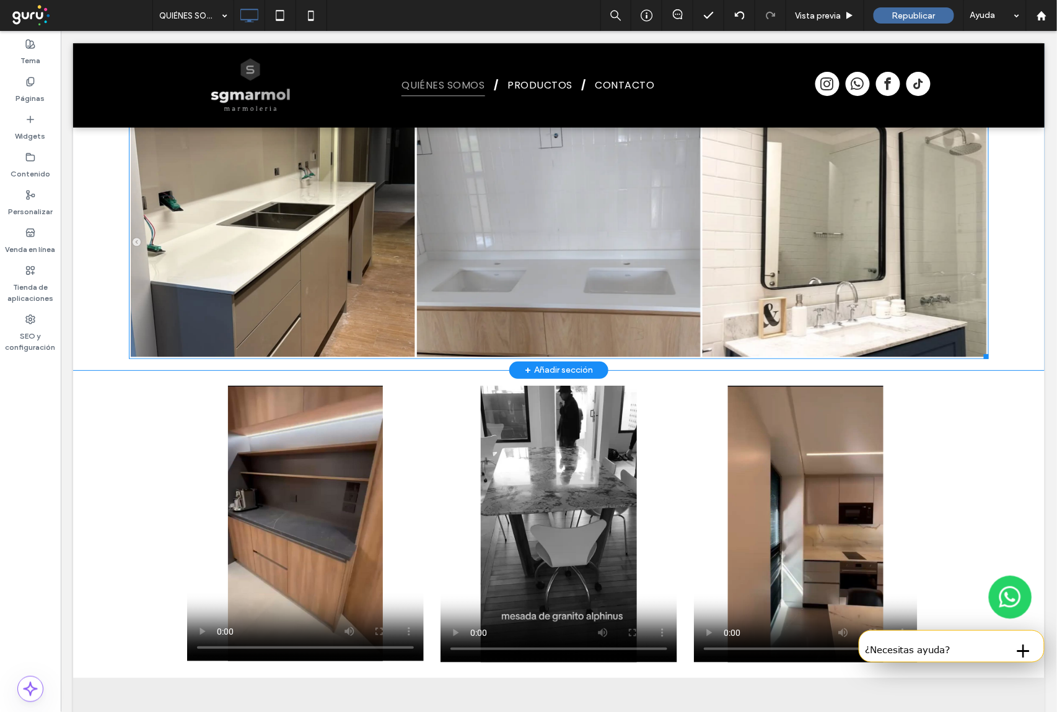
scroll to position [1542, 0]
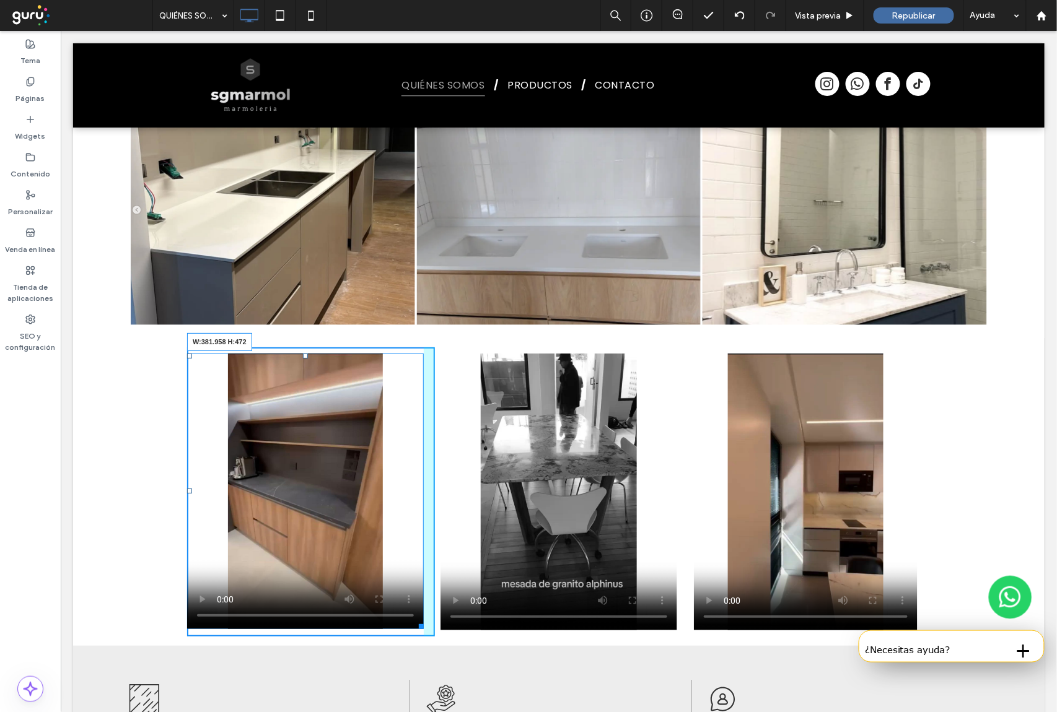
drag, startPoint x: 412, startPoint y: 552, endPoint x: 429, endPoint y: 569, distance: 24.5
click at [429, 569] on div "Click To Paste Click To Paste W:381.958 H:472 Click To Paste Click To Paste Cli…" at bounding box center [557, 491] width 743 height 289
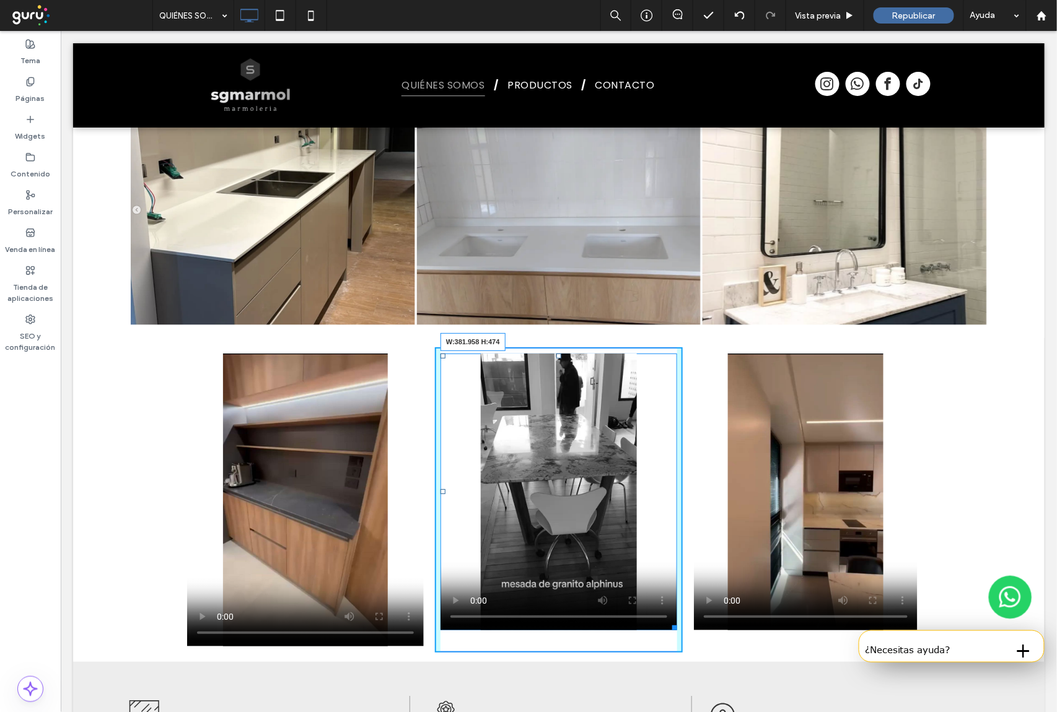
drag, startPoint x: 663, startPoint y: 552, endPoint x: 731, endPoint y: 598, distance: 82.5
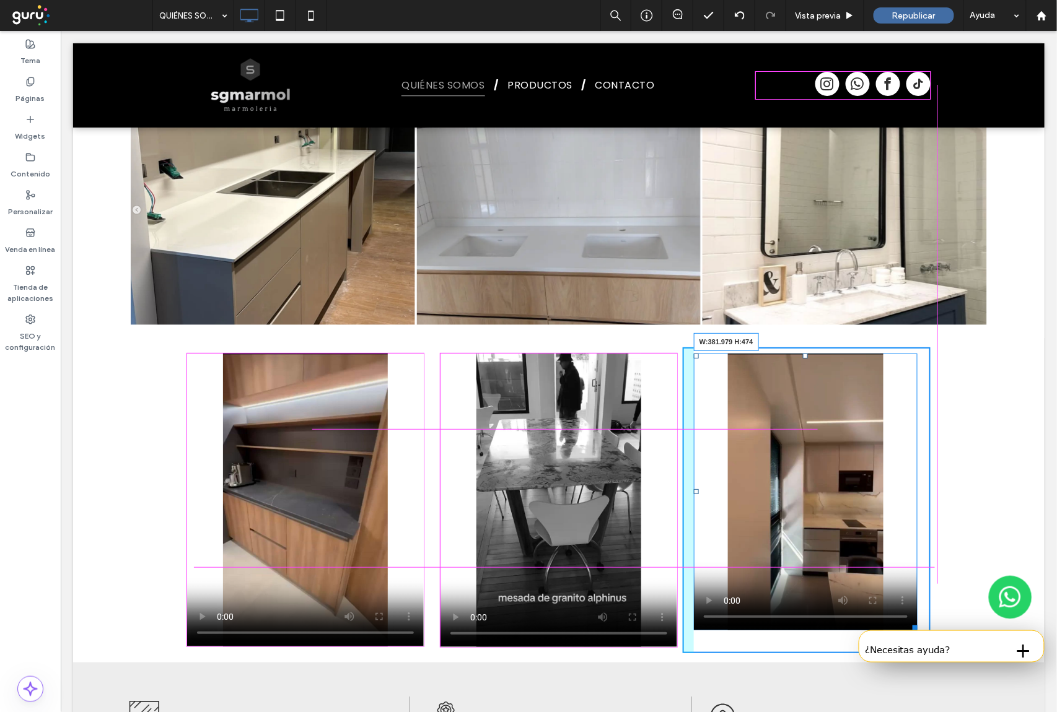
drag, startPoint x: 909, startPoint y: 550, endPoint x: 919, endPoint y: 565, distance: 18.7
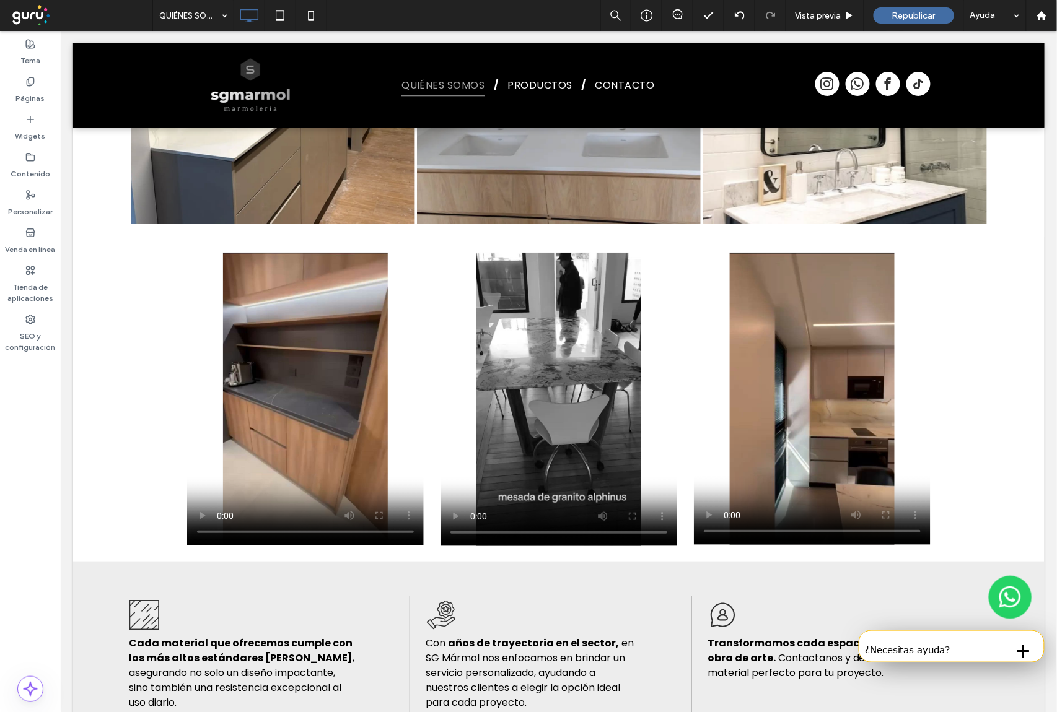
scroll to position [1646, 0]
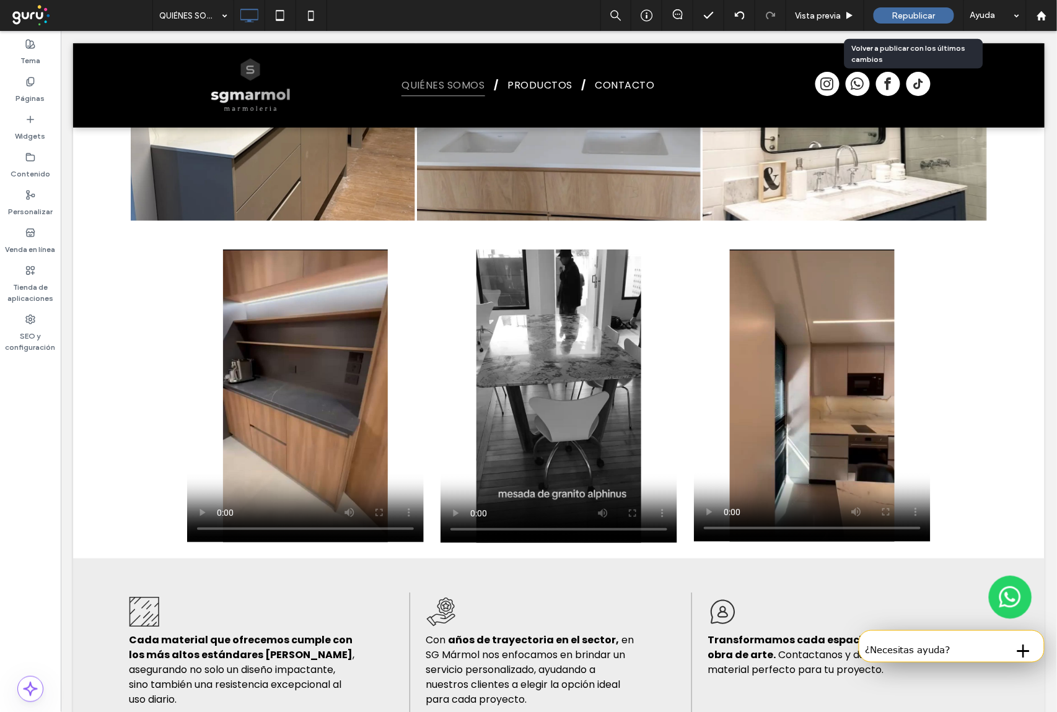
click at [922, 14] on span "Republicar" at bounding box center [913, 16] width 43 height 11
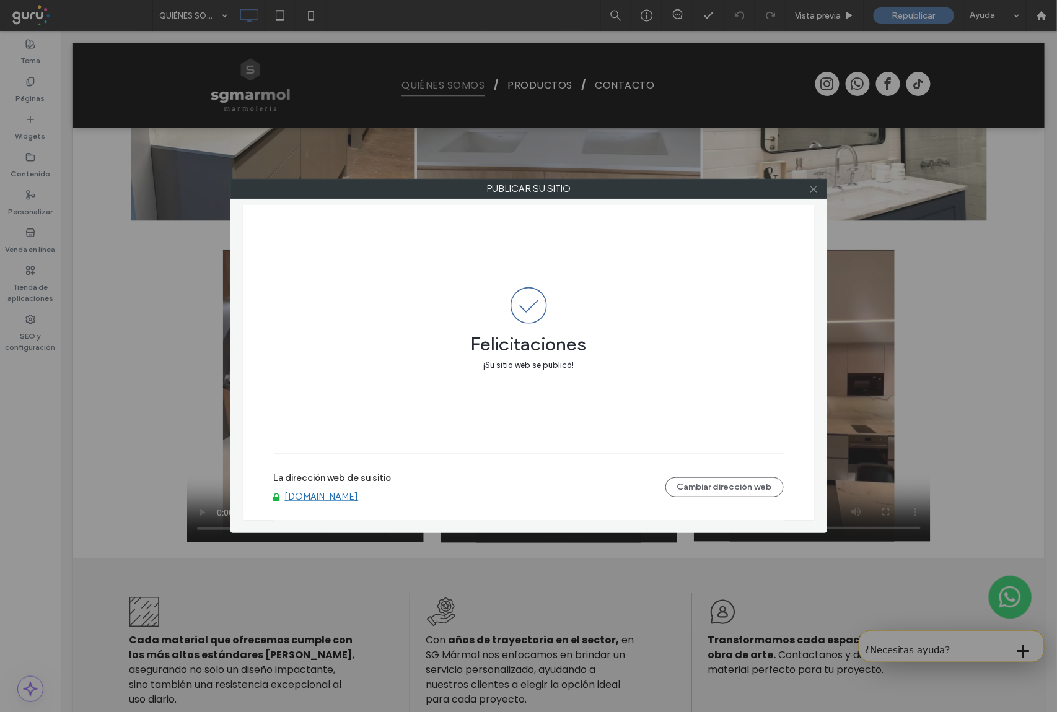
click at [811, 192] on icon at bounding box center [813, 189] width 9 height 9
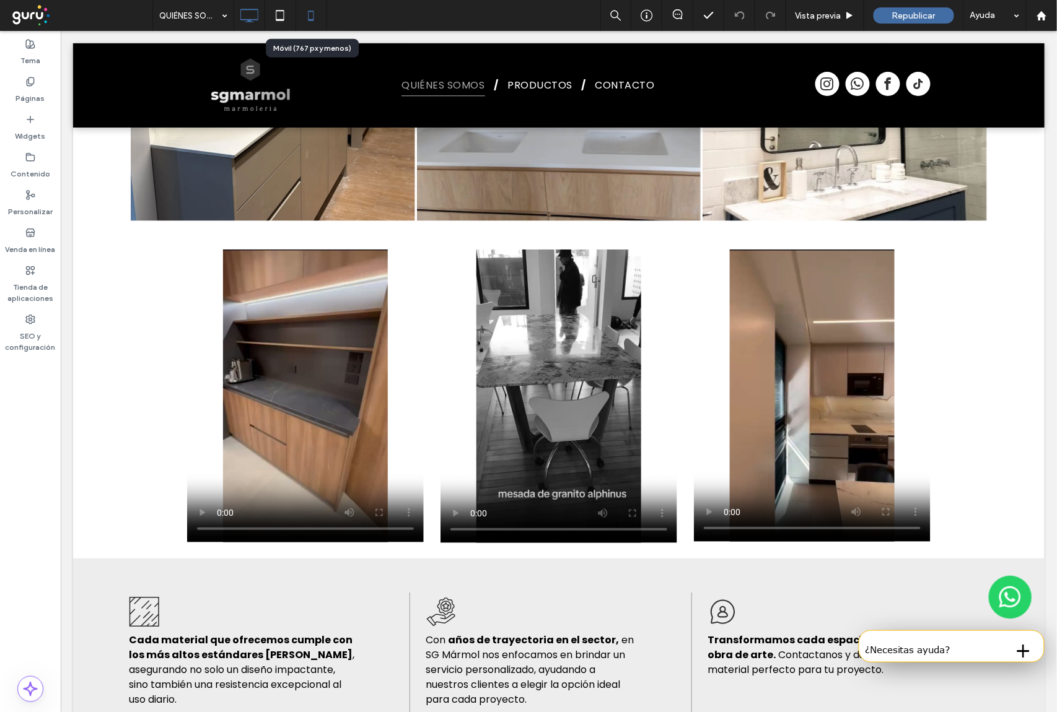
click at [311, 17] on icon at bounding box center [311, 15] width 25 height 25
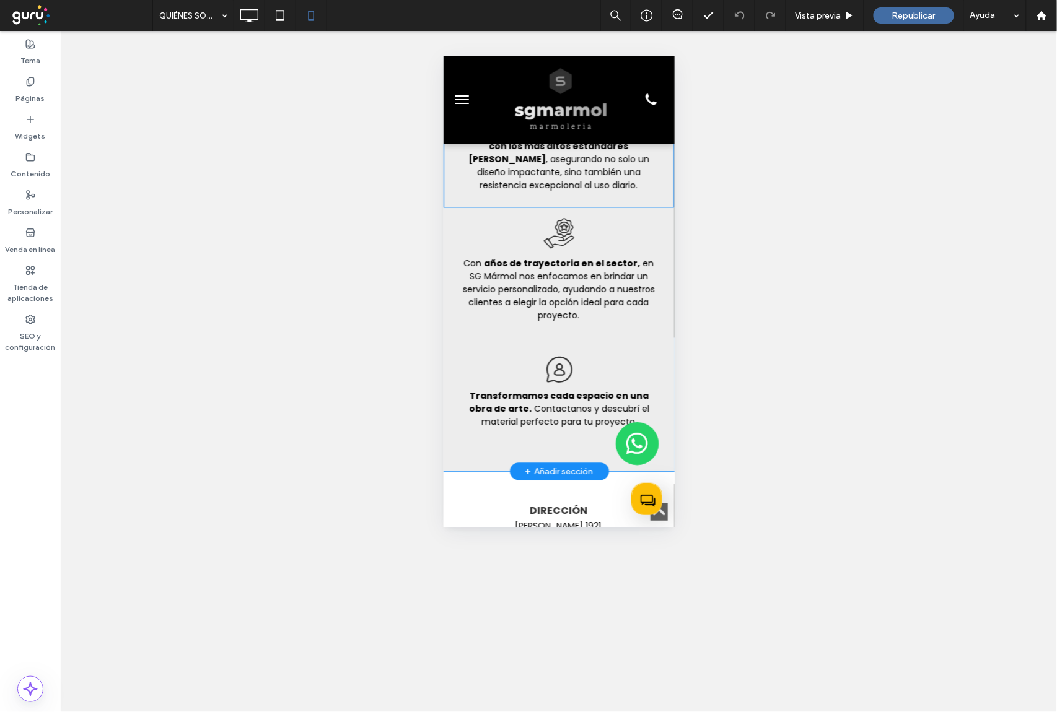
scroll to position [3964, 0]
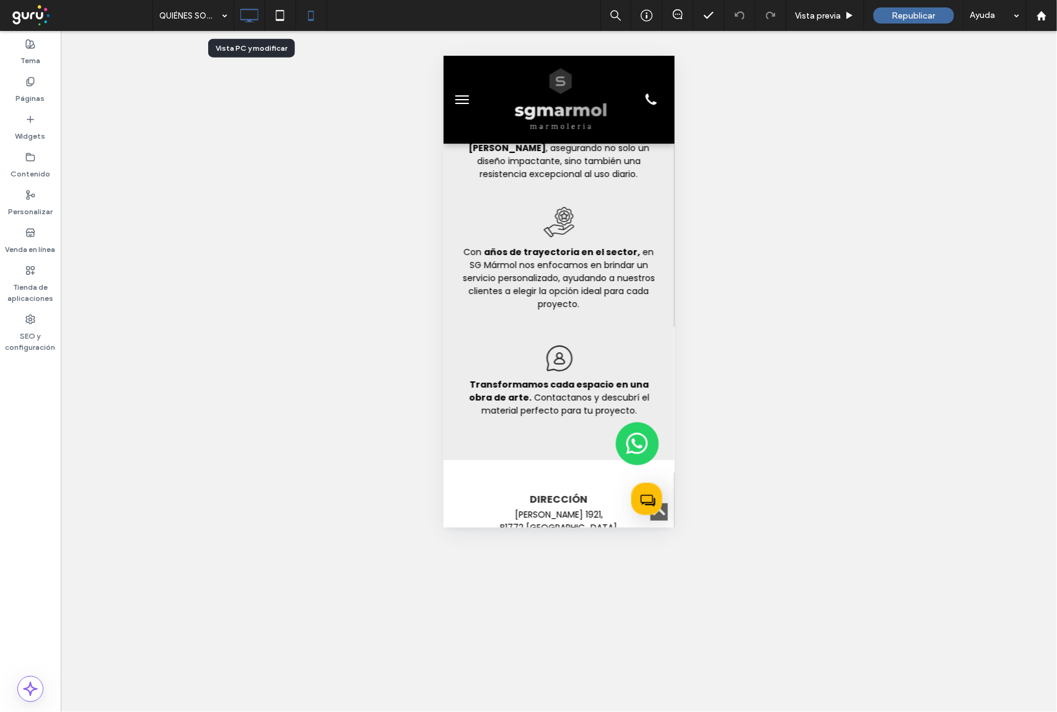
click at [251, 17] on icon at bounding box center [249, 15] width 25 height 25
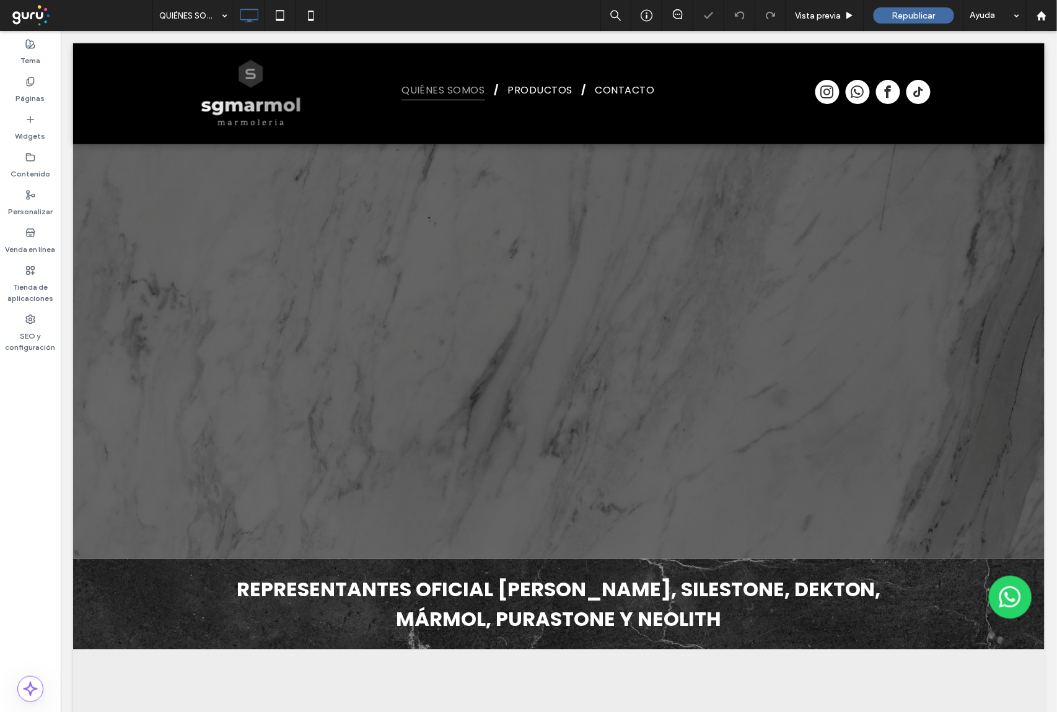
scroll to position [0, 0]
